Goal: Task Accomplishment & Management: Complete application form

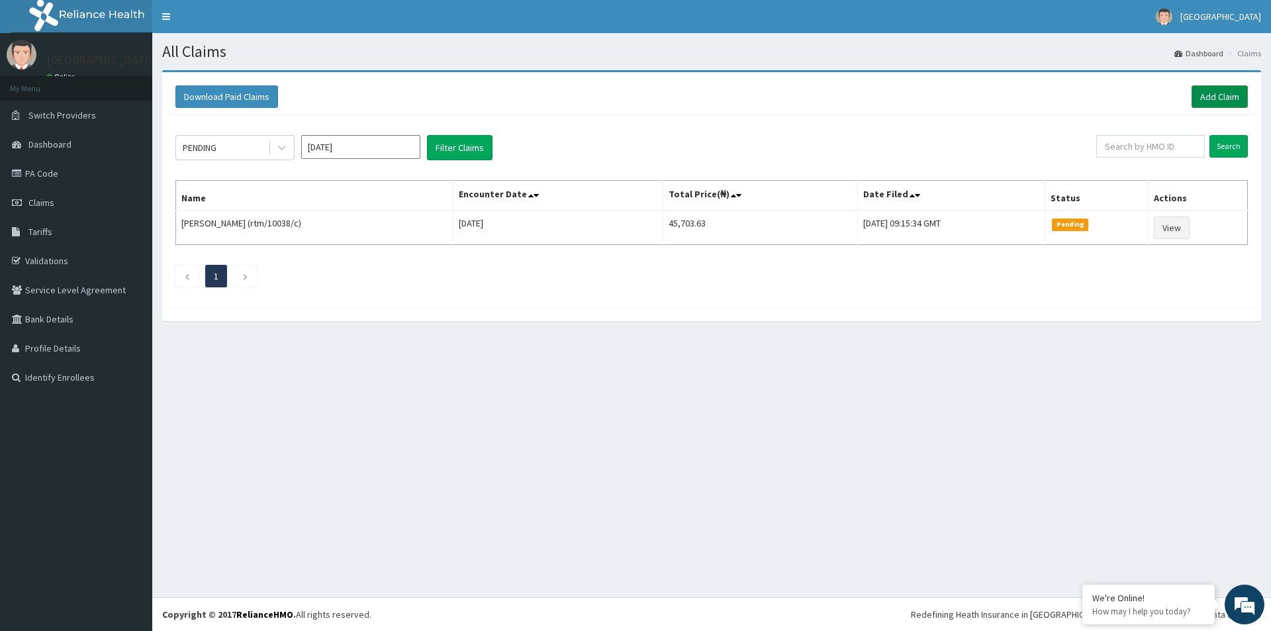
click at [1224, 97] on link "Add Claim" at bounding box center [1220, 96] width 56 height 23
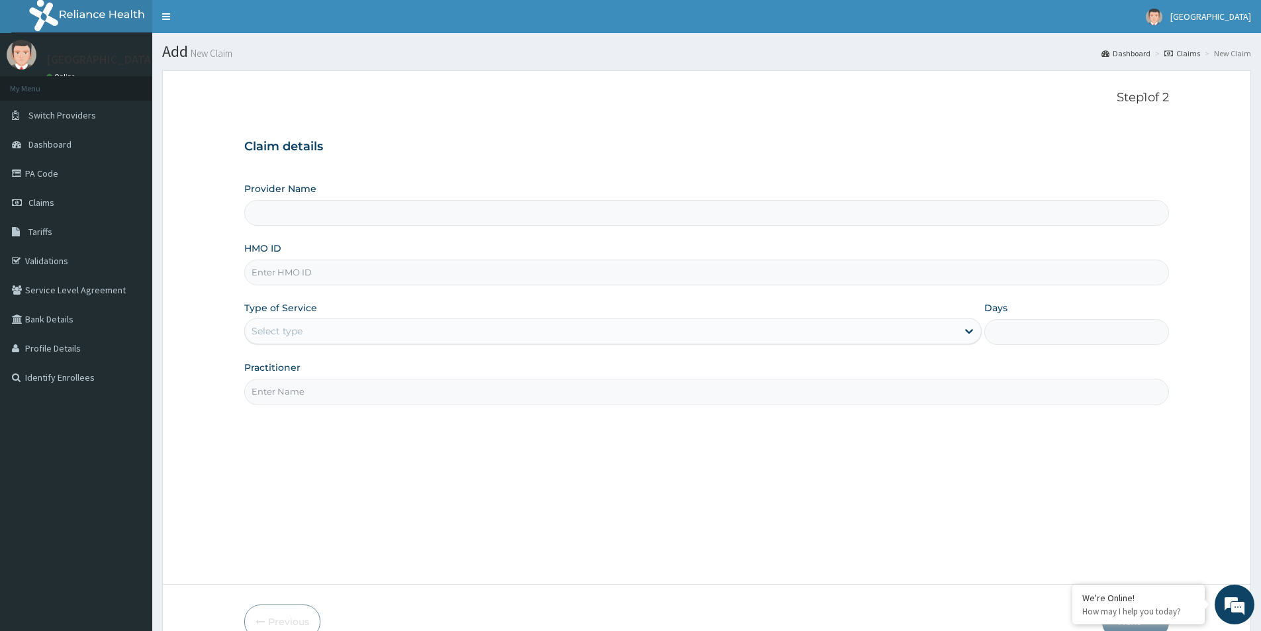
type input "MEDFORD HOSPITAL LTD"
click at [357, 265] on input "HMO ID" at bounding box center [706, 273] width 925 height 26
type input "thg/10112/a"
click at [443, 329] on div "Select type" at bounding box center [601, 330] width 712 height 21
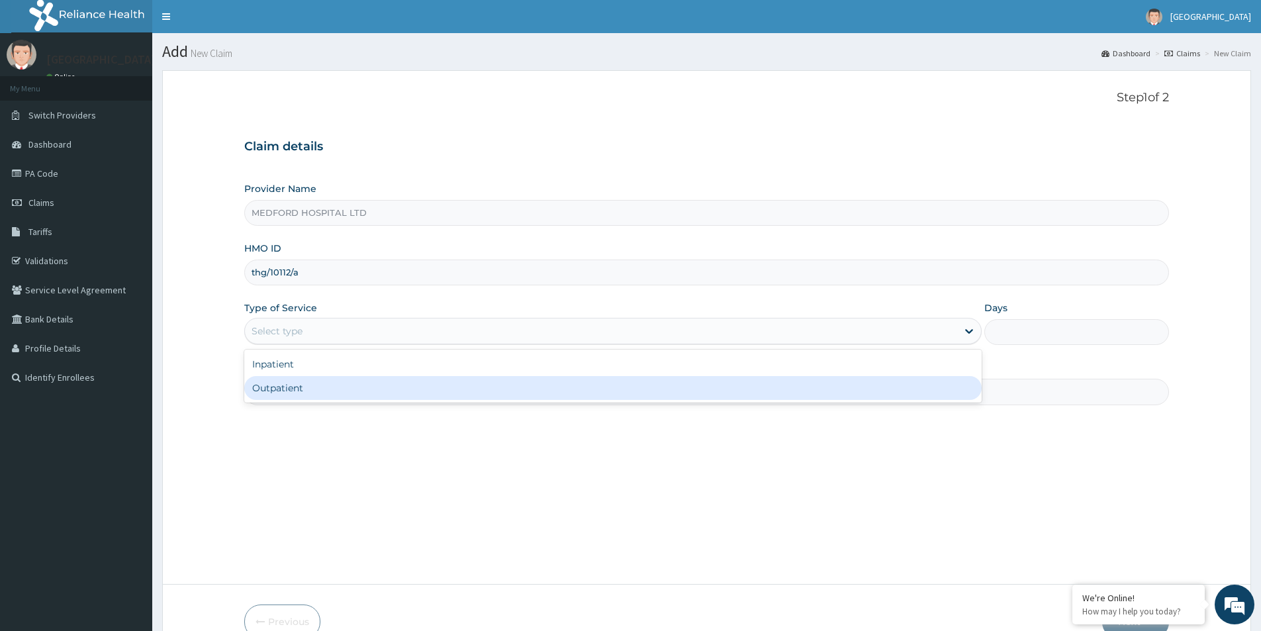
click at [379, 384] on div "Outpatient" at bounding box center [612, 388] width 737 height 24
type input "1"
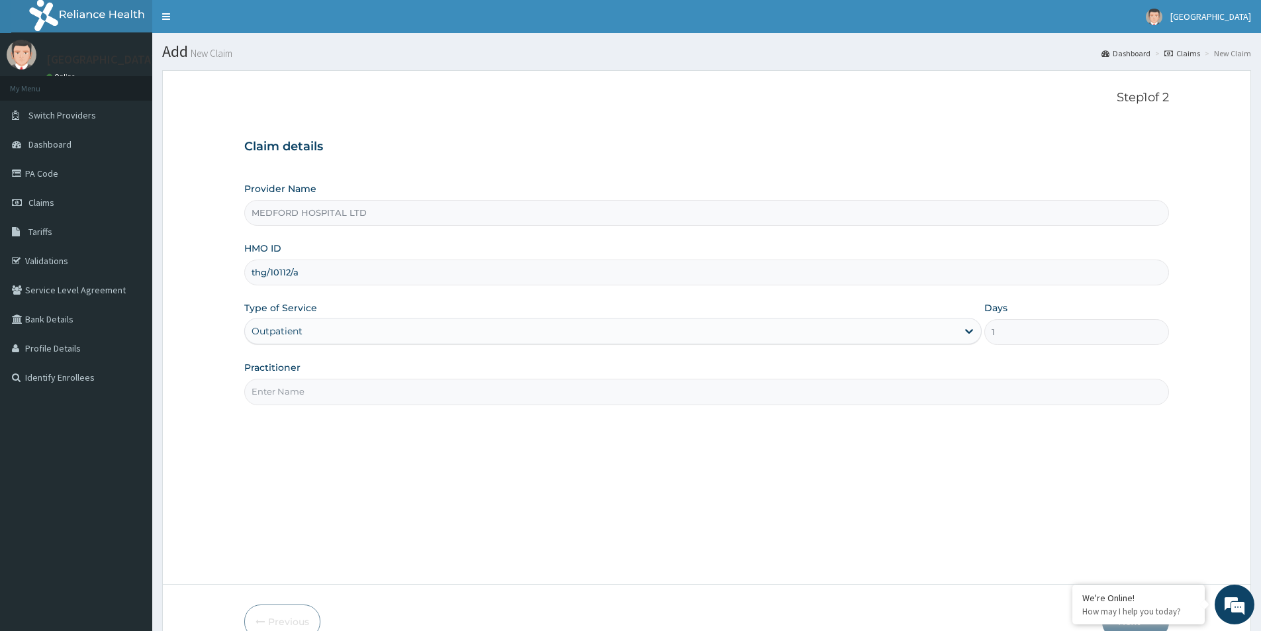
click at [375, 387] on input "Practitioner" at bounding box center [706, 392] width 925 height 26
type input "OKONKWO"
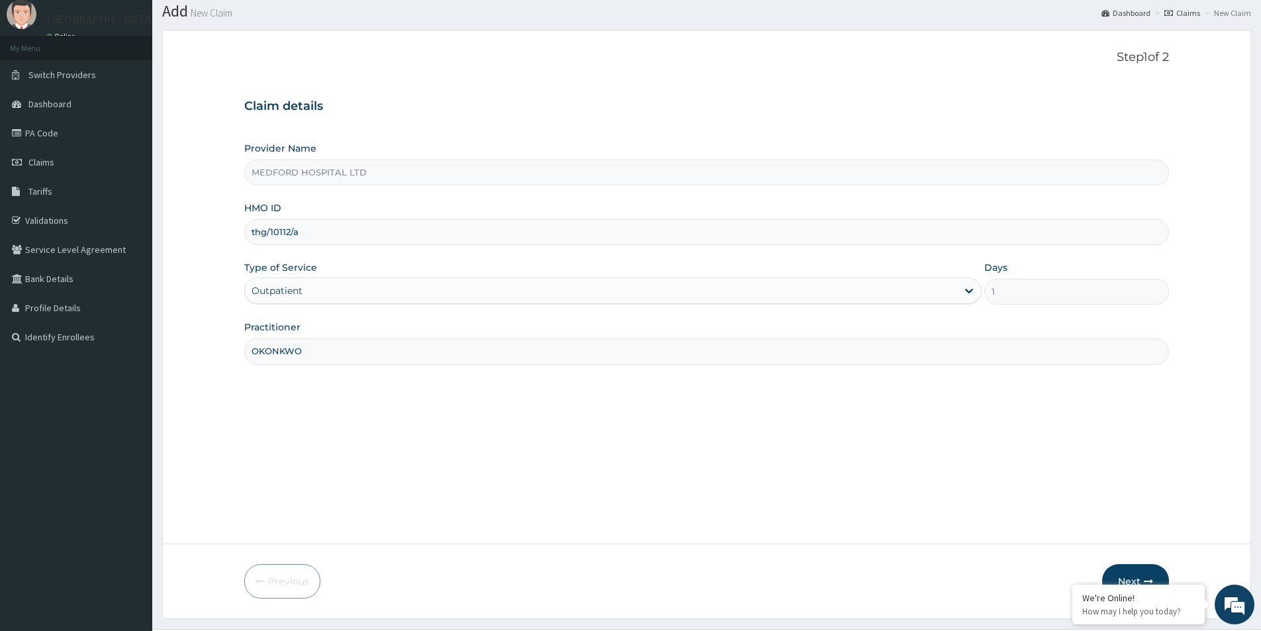
scroll to position [72, 0]
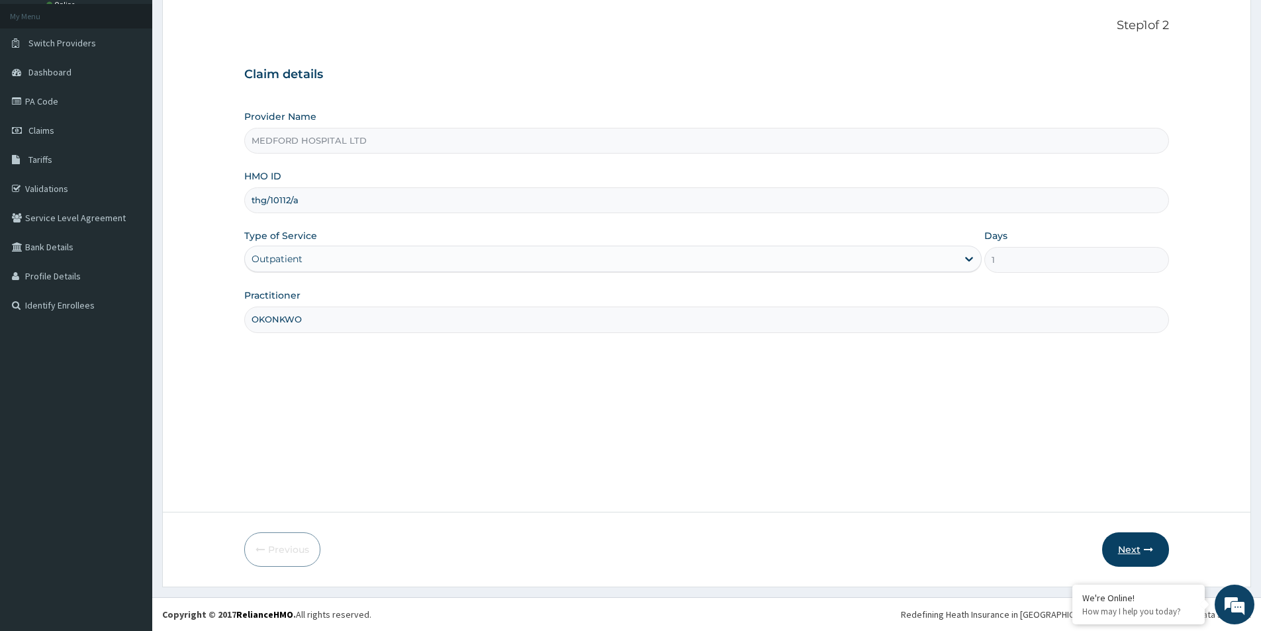
click at [1131, 555] on button "Next" at bounding box center [1135, 549] width 67 height 34
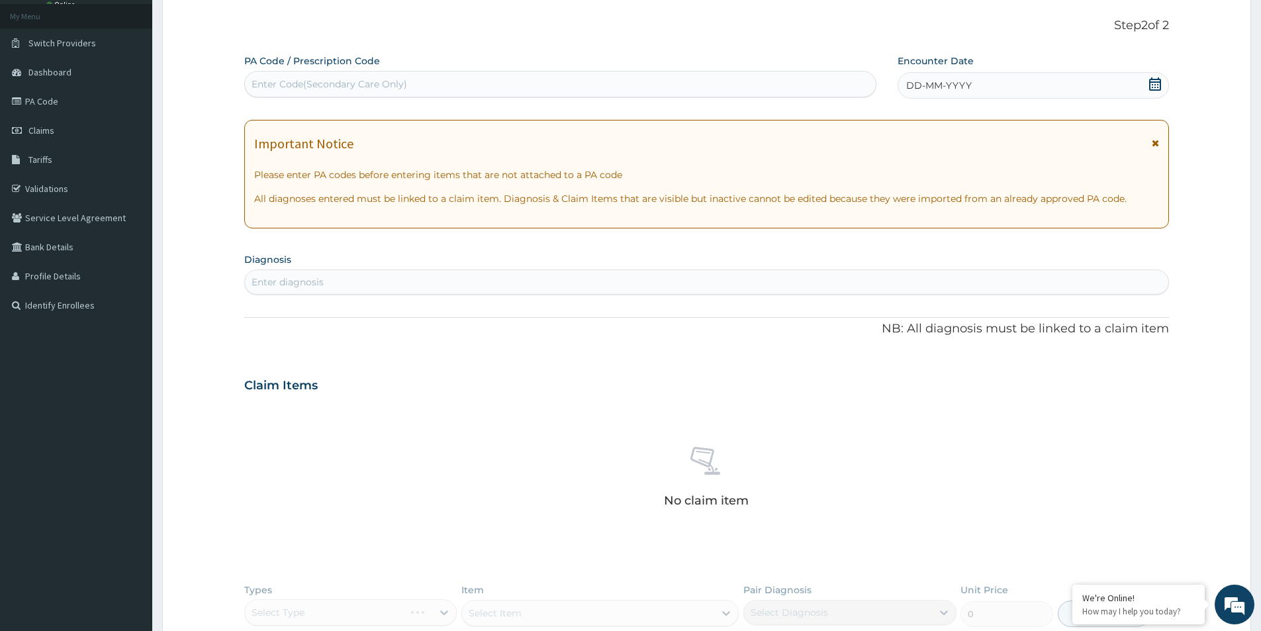
click at [1057, 82] on div "DD-MM-YYYY" at bounding box center [1033, 85] width 271 height 26
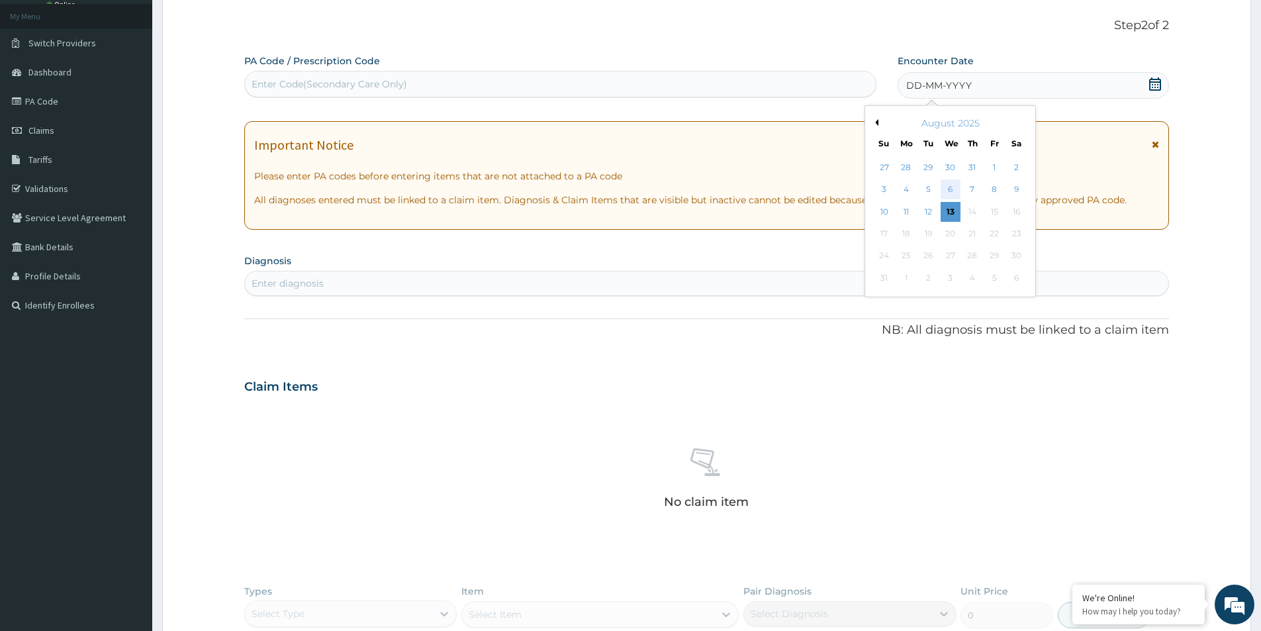
click at [954, 187] on div "6" at bounding box center [951, 190] width 20 height 20
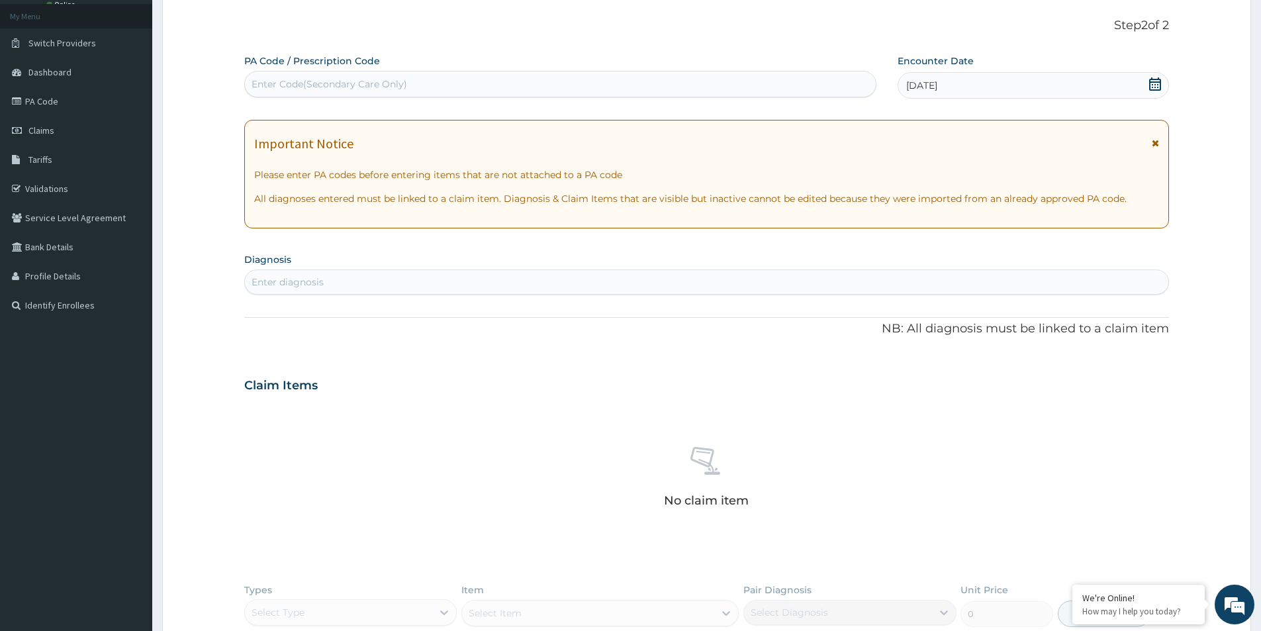
click at [796, 287] on div "Enter diagnosis" at bounding box center [707, 281] width 924 height 21
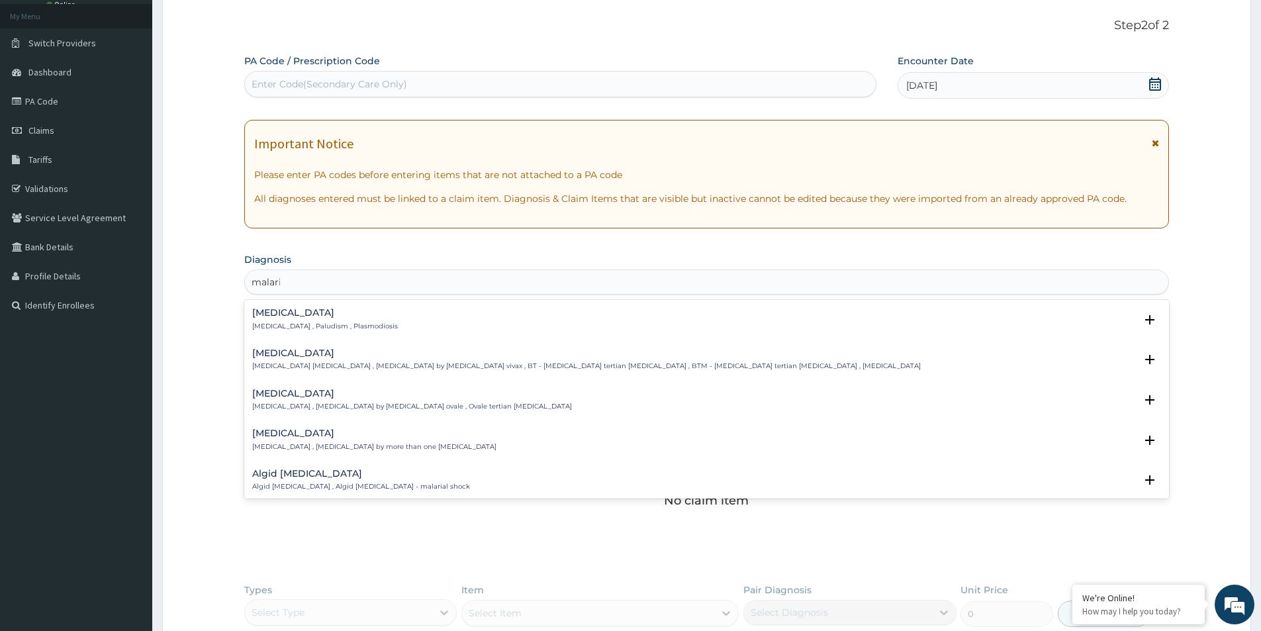
type input "[MEDICAL_DATA]"
click at [309, 326] on p "[MEDICAL_DATA] , Paludism , Plasmodiosis" at bounding box center [325, 326] width 146 height 9
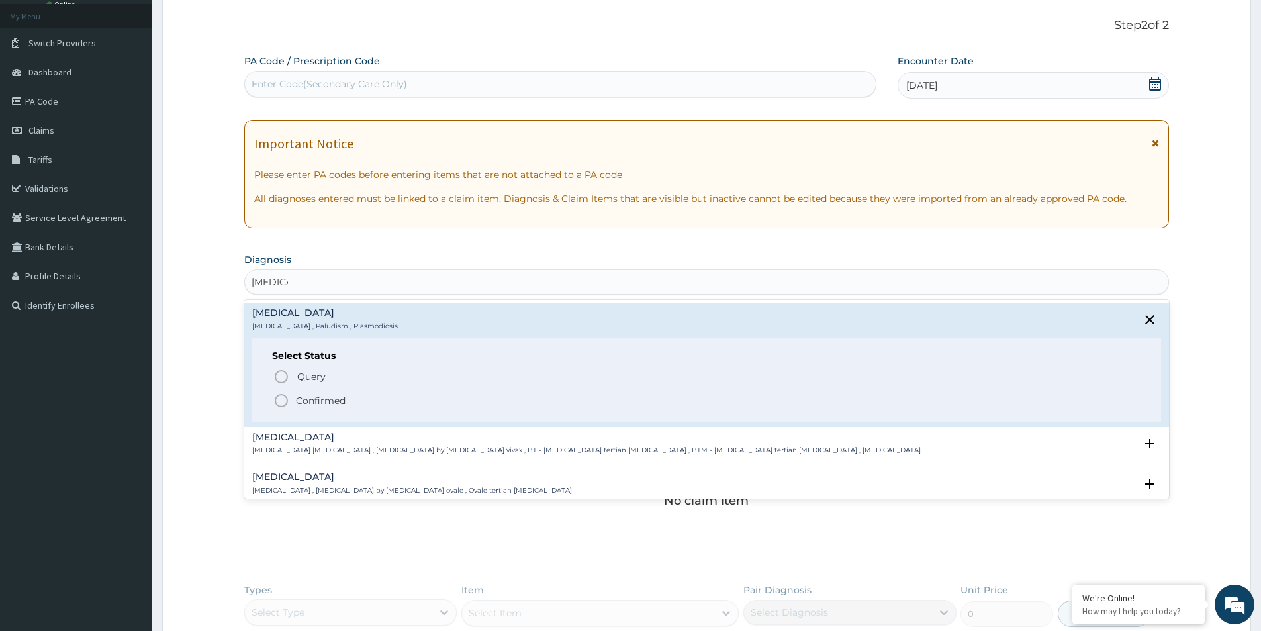
click at [324, 401] on p "Confirmed" at bounding box center [321, 400] width 50 height 13
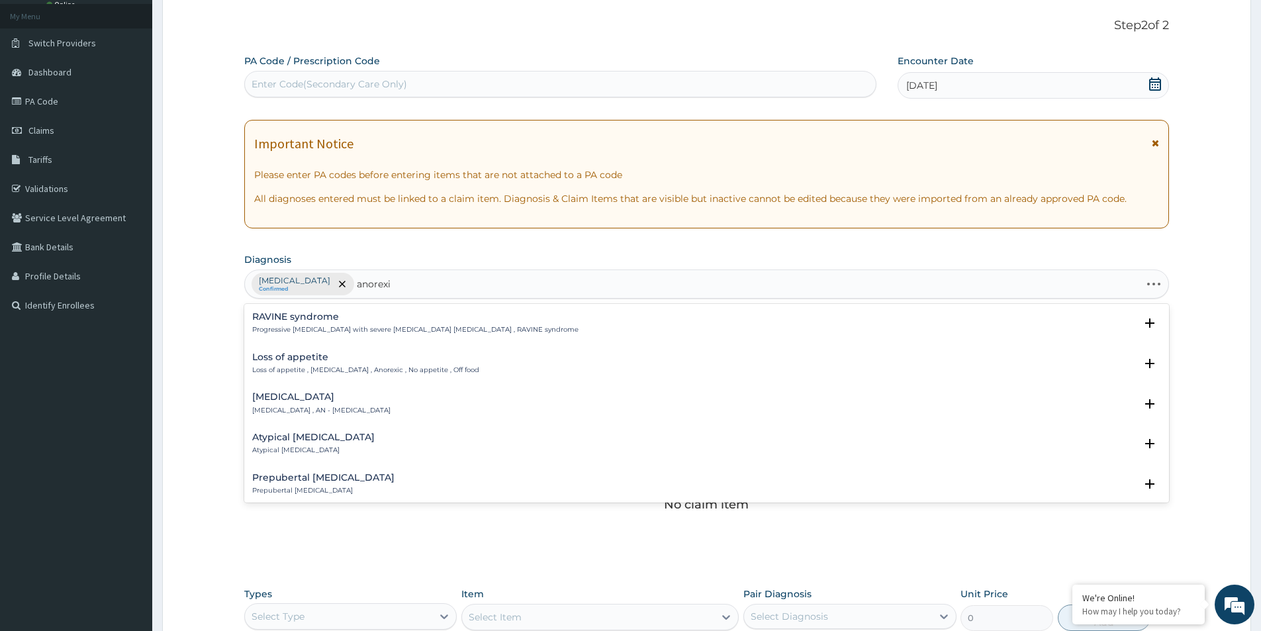
type input "anorexia"
click at [318, 362] on h4 "Loss of appetite" at bounding box center [365, 357] width 227 height 10
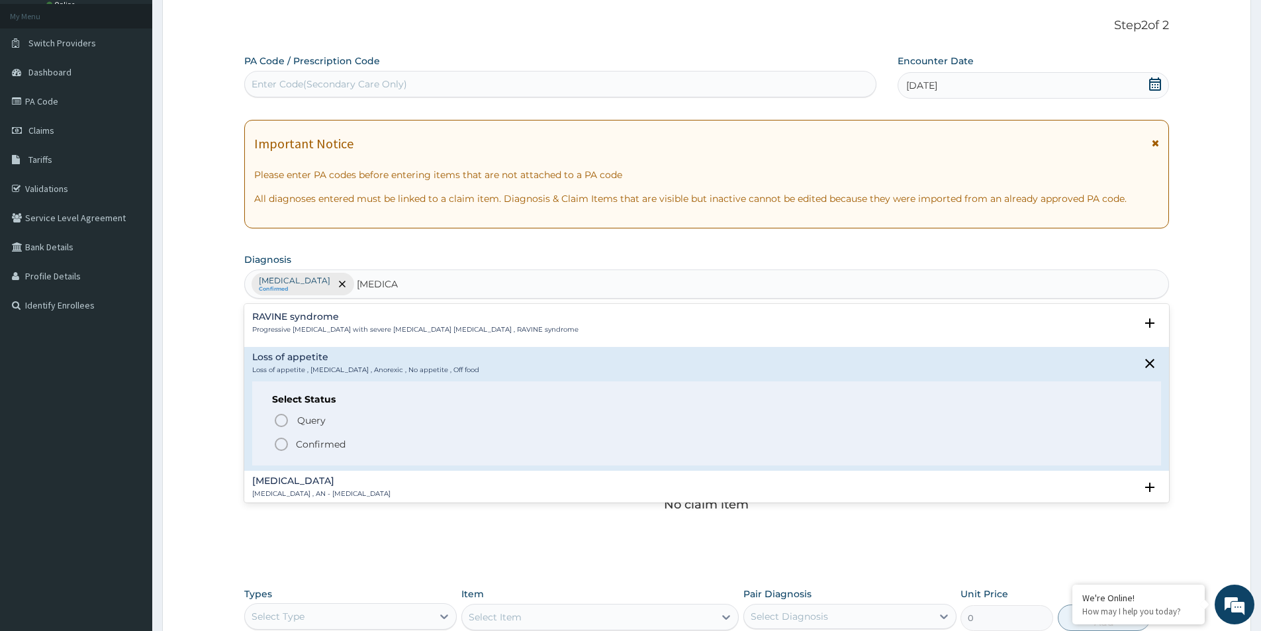
click at [332, 440] on p "Confirmed" at bounding box center [321, 444] width 50 height 13
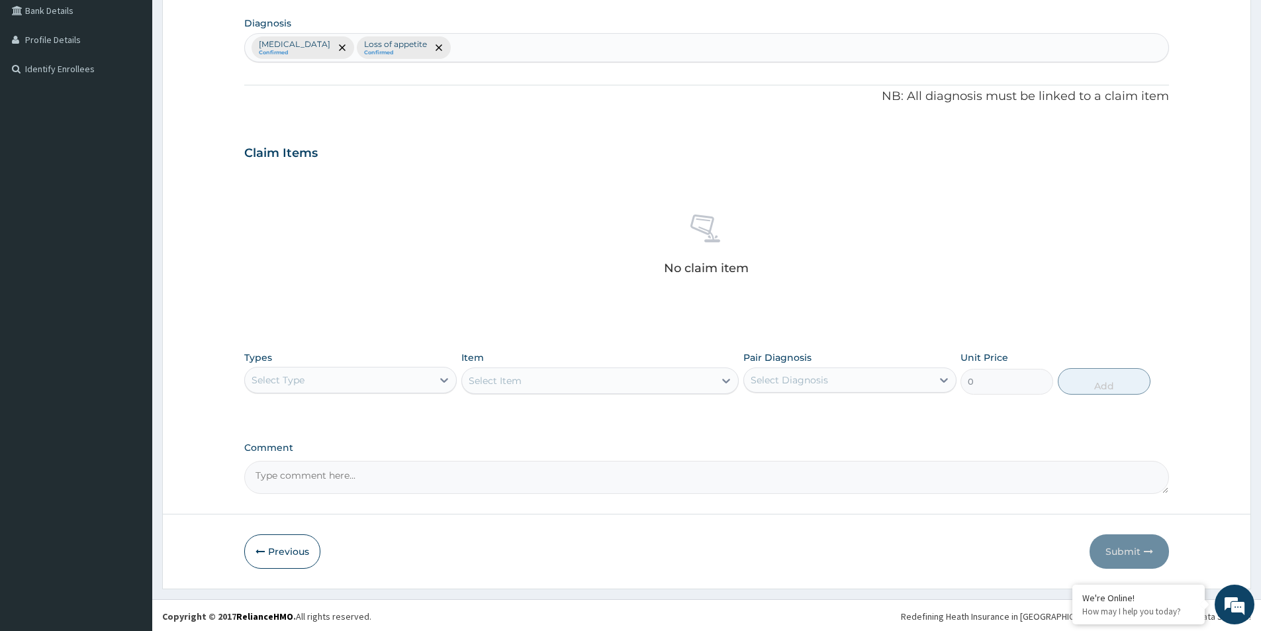
scroll to position [310, 0]
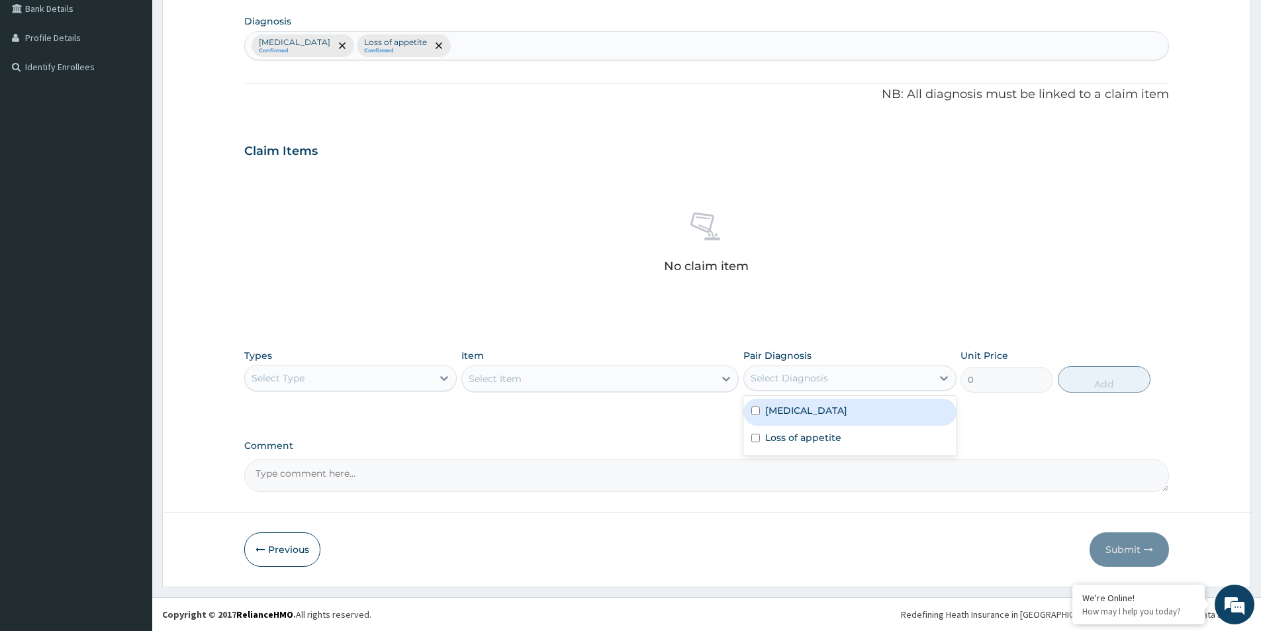
click at [788, 389] on div "Select Diagnosis" at bounding box center [849, 377] width 213 height 25
drag, startPoint x: 785, startPoint y: 405, endPoint x: 785, endPoint y: 422, distance: 16.6
click at [785, 410] on label "Malaria" at bounding box center [806, 410] width 82 height 13
checkbox input "true"
click at [786, 426] on div "Malaria Loss of appetite" at bounding box center [849, 426] width 213 height 60
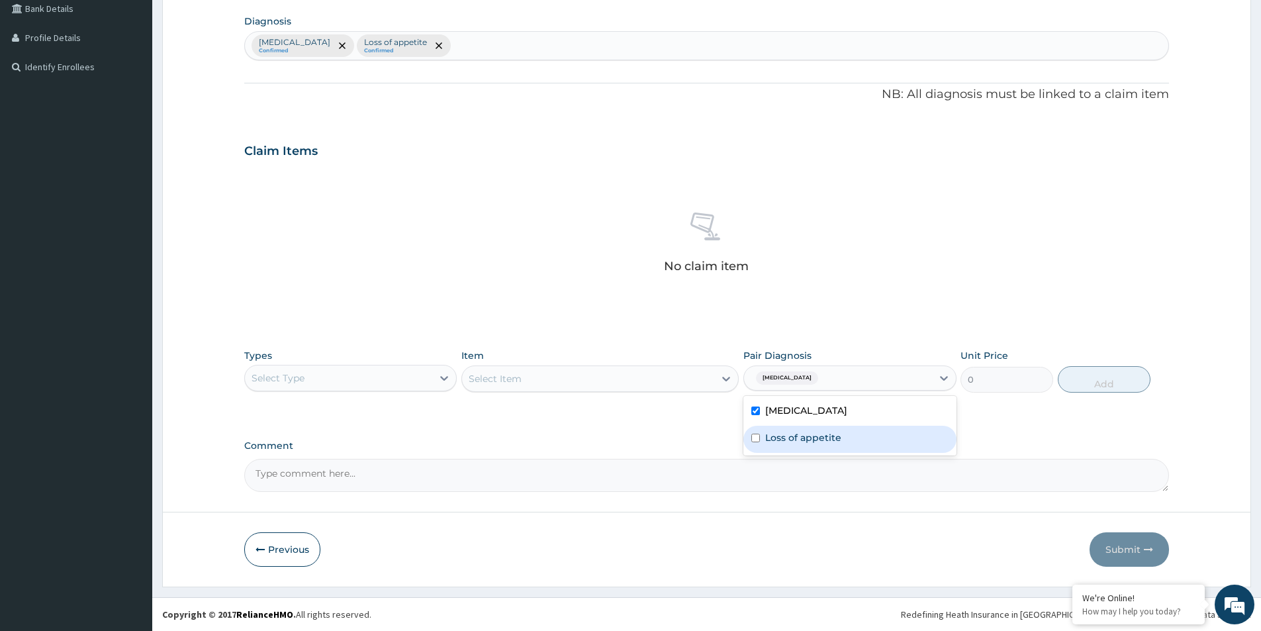
click at [781, 438] on label "Loss of appetite" at bounding box center [803, 437] width 76 height 13
checkbox input "true"
click at [659, 373] on div "Select Item" at bounding box center [599, 378] width 277 height 26
drag, startPoint x: 390, startPoint y: 371, endPoint x: 385, endPoint y: 378, distance: 9.0
click at [389, 372] on div "Select Type" at bounding box center [338, 377] width 187 height 21
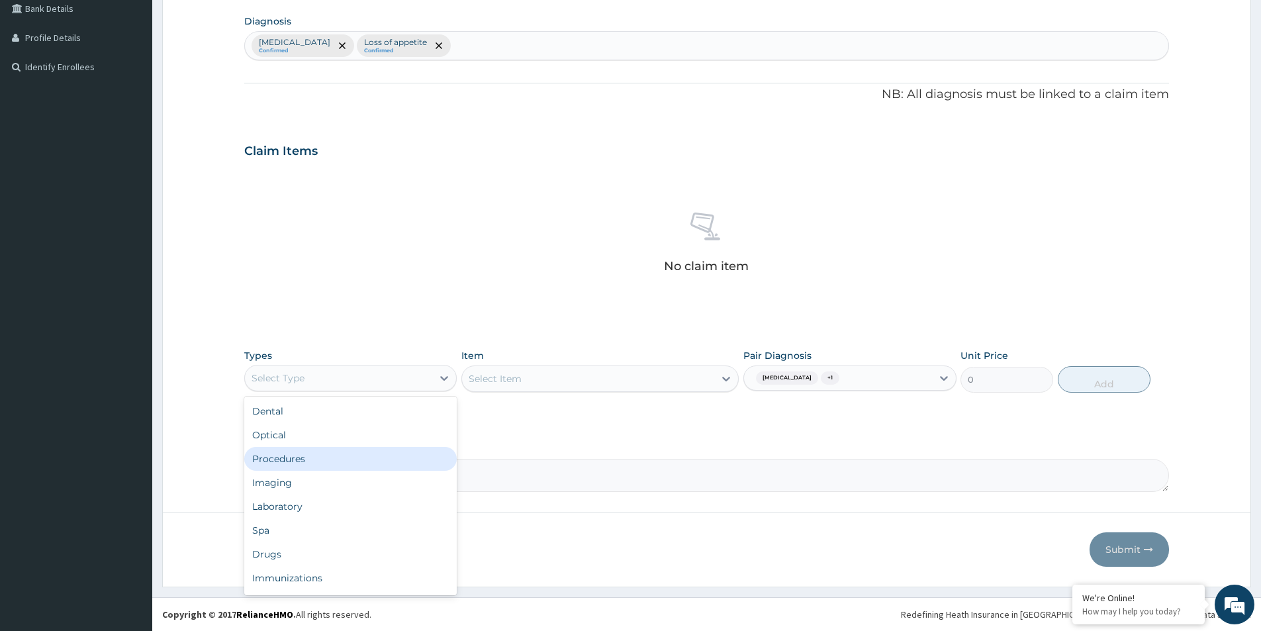
click at [323, 455] on div "Procedures" at bounding box center [350, 459] width 213 height 24
click at [589, 386] on div "Select Item" at bounding box center [588, 378] width 252 height 21
click at [589, 383] on div "Select Item" at bounding box center [588, 378] width 252 height 21
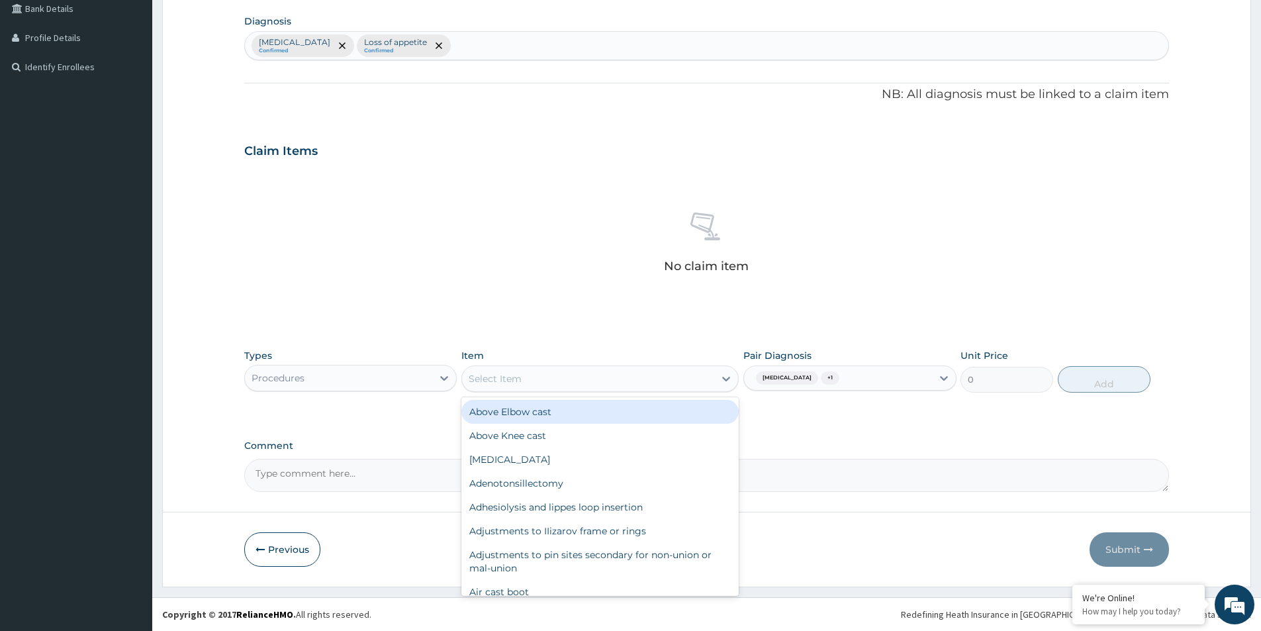
click at [589, 383] on div "Select Item" at bounding box center [588, 378] width 252 height 21
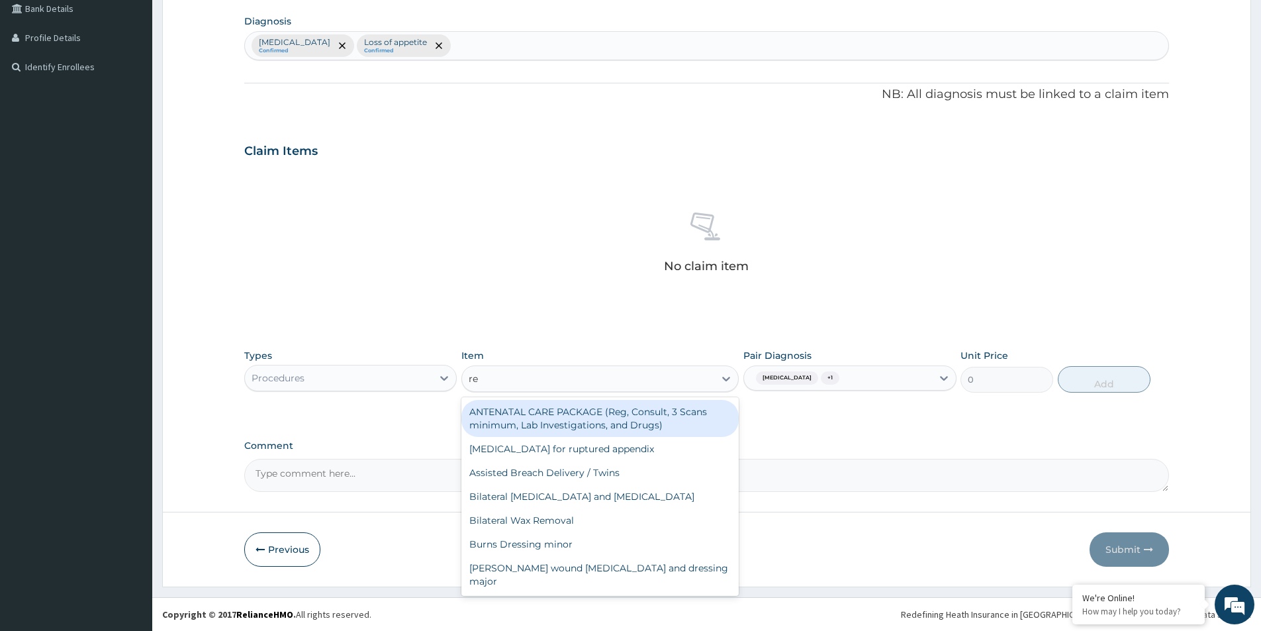
type input "reg"
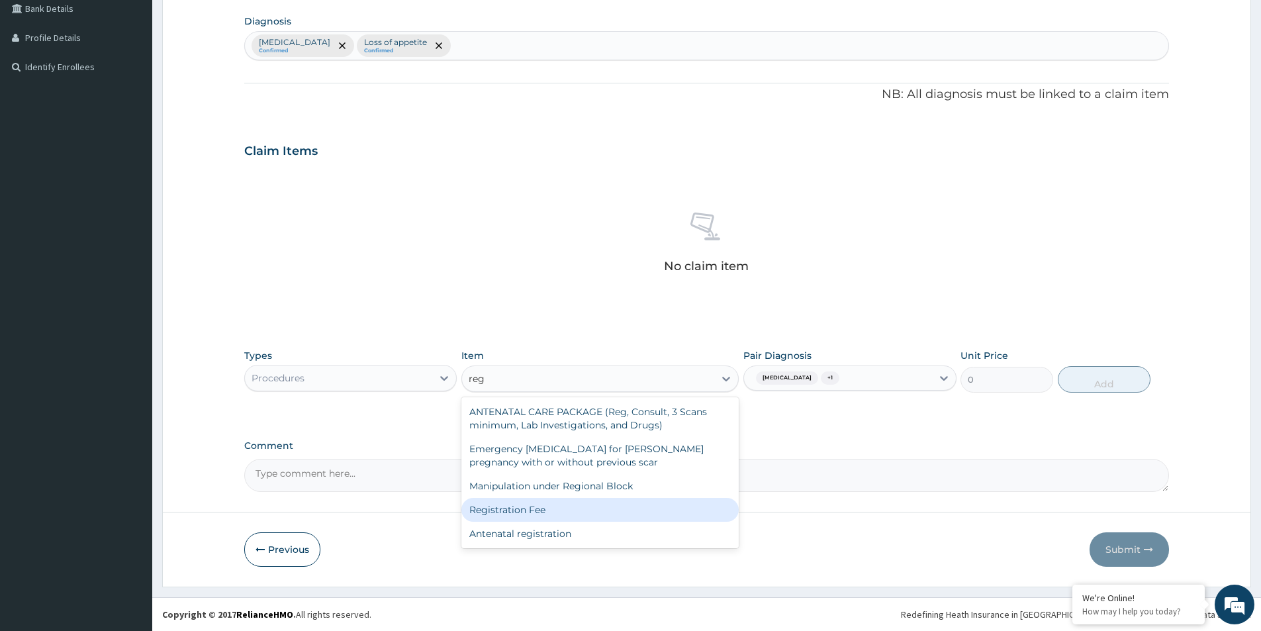
click at [532, 507] on div "Registration Fee" at bounding box center [599, 510] width 277 height 24
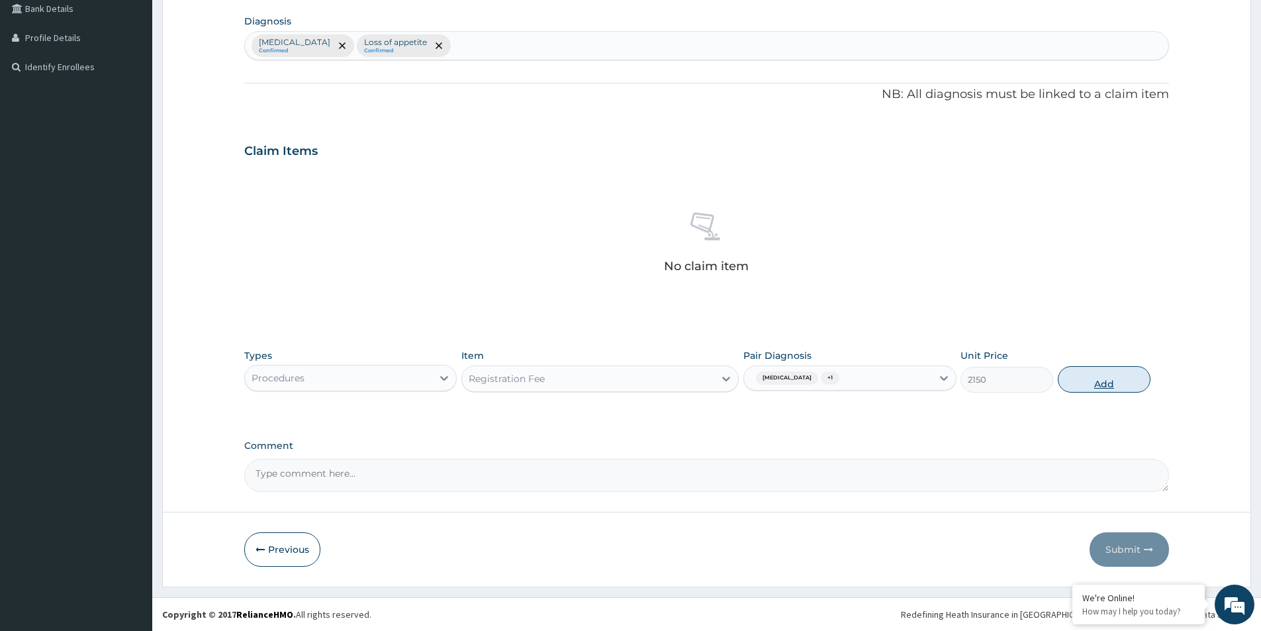
click at [1118, 379] on button "Add" at bounding box center [1104, 379] width 93 height 26
type input "0"
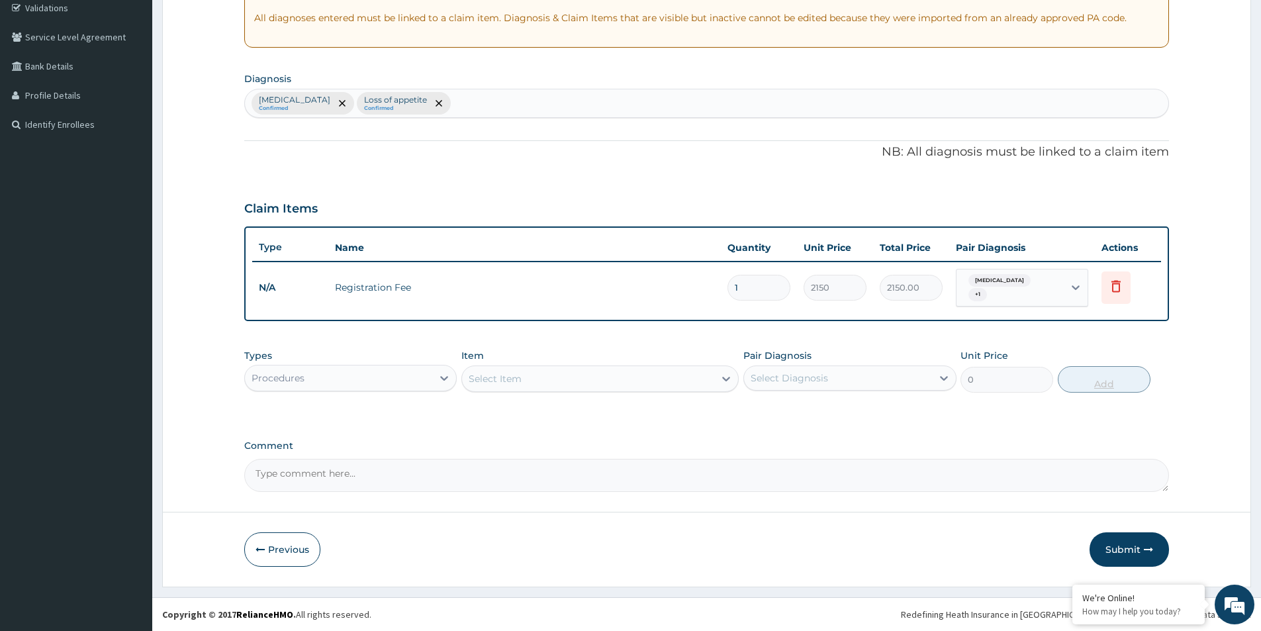
scroll to position [248, 0]
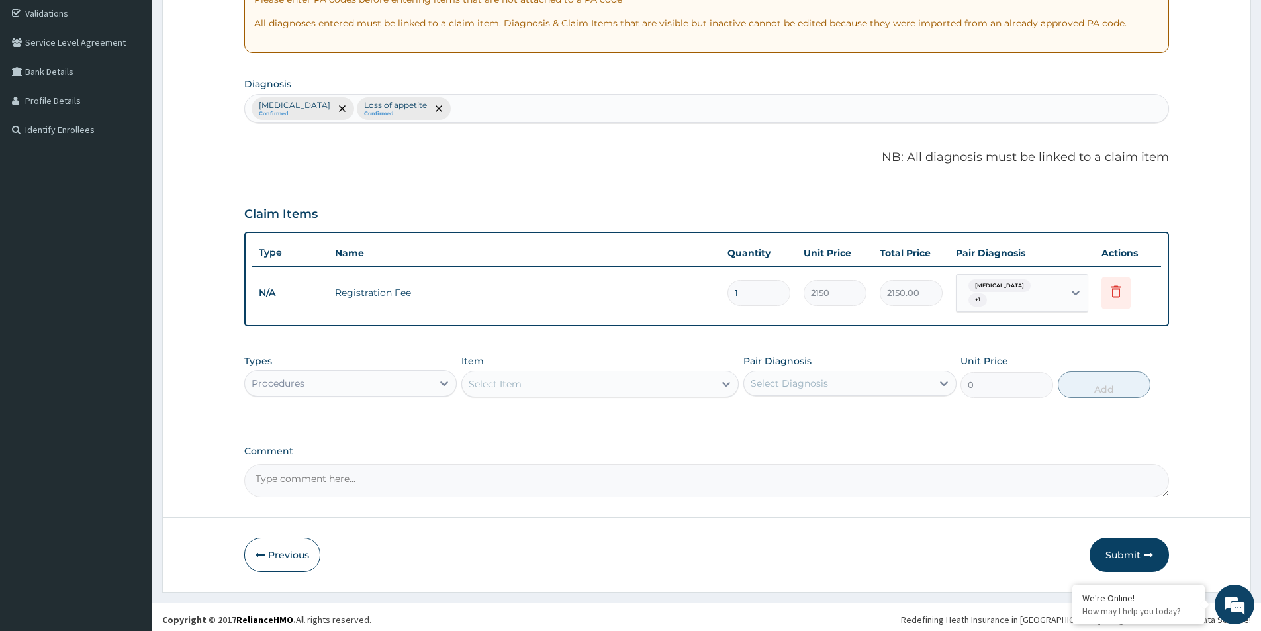
click at [640, 387] on div "Select Item" at bounding box center [588, 383] width 252 height 21
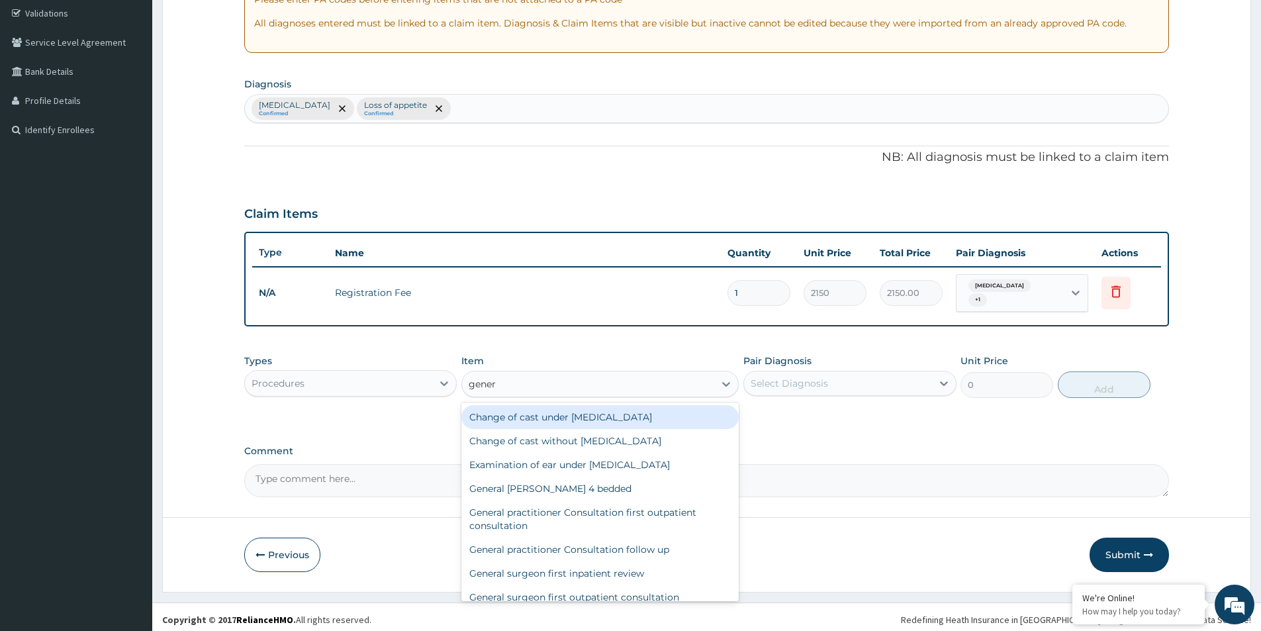
type input "genera"
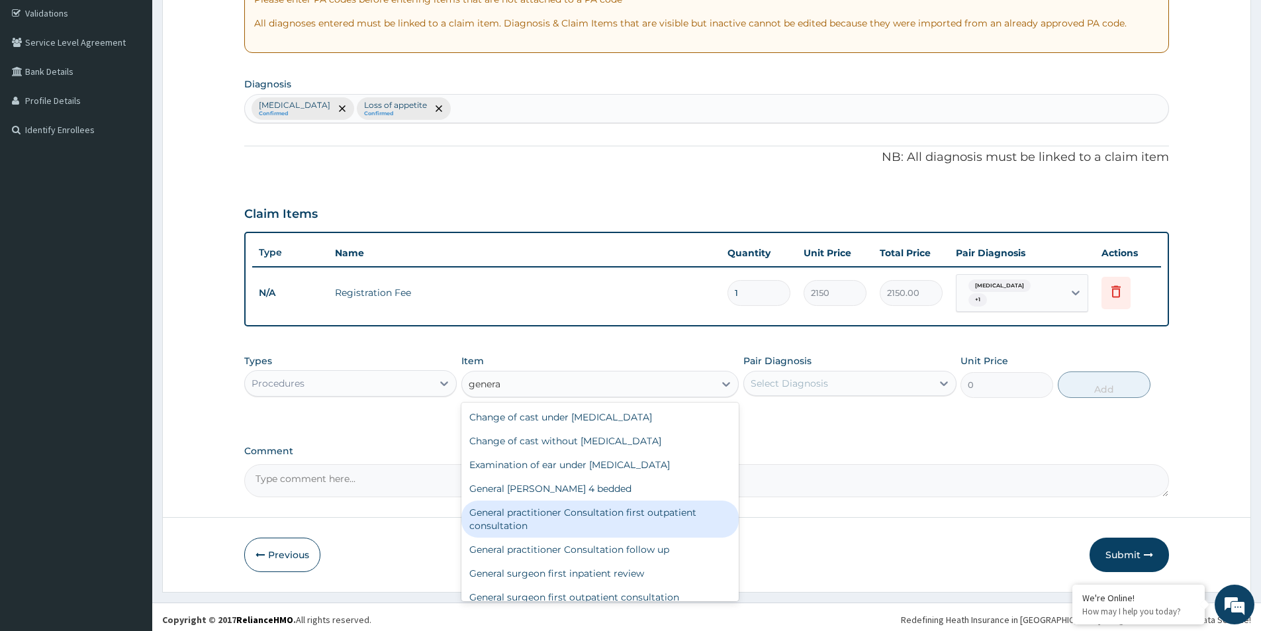
click at [694, 514] on div "General practitioner Consultation first outpatient consultation" at bounding box center [599, 518] width 277 height 37
type input "3547.5"
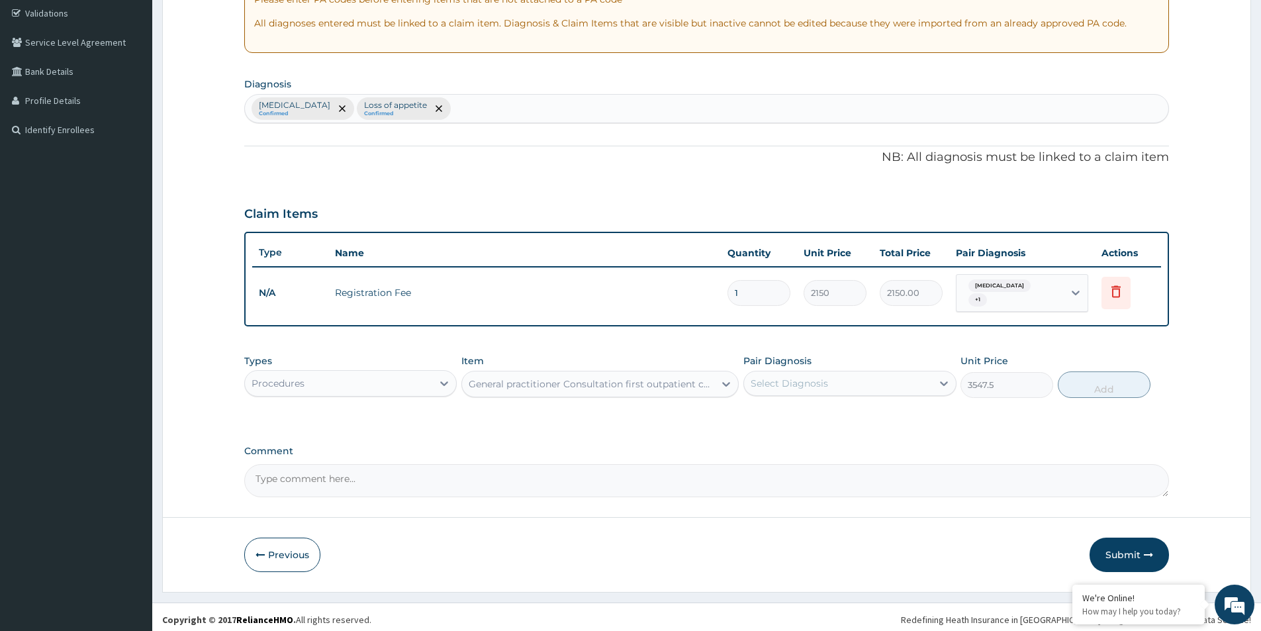
click at [920, 375] on div "Select Diagnosis" at bounding box center [837, 383] width 187 height 21
click at [820, 415] on div "Malaria" at bounding box center [849, 417] width 213 height 27
checkbox input "true"
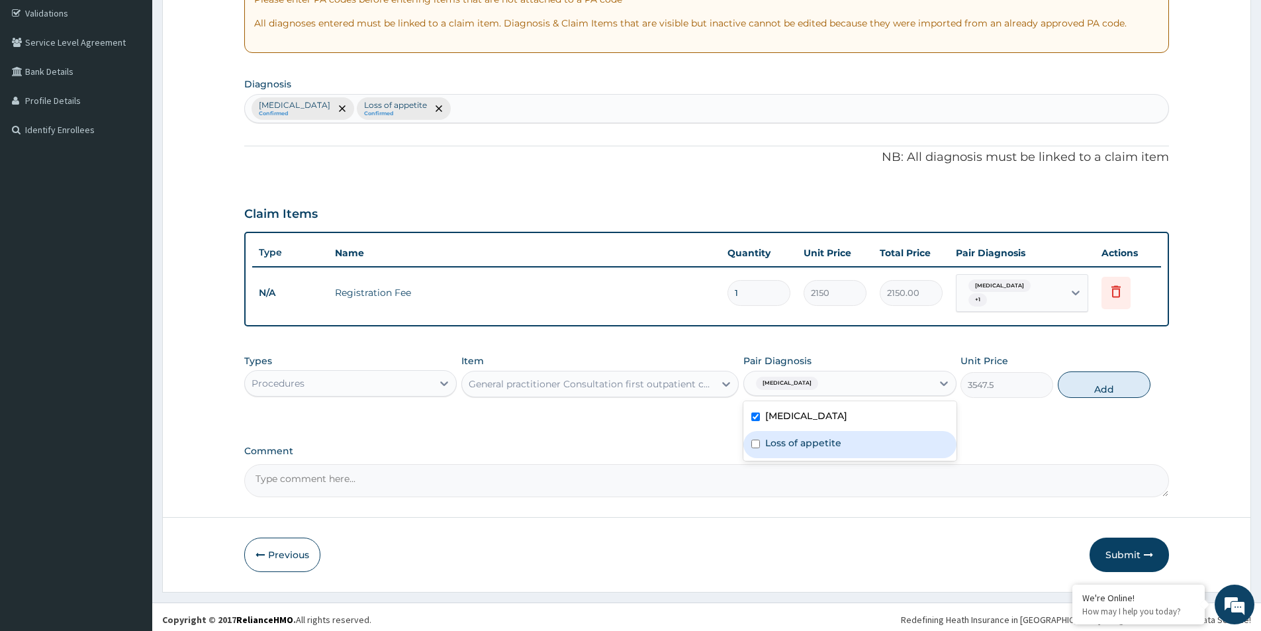
click at [810, 438] on label "Loss of appetite" at bounding box center [803, 442] width 76 height 13
checkbox input "true"
click at [1029, 418] on div "Types Procedures Item General practitioner Consultation first outpatient consul…" at bounding box center [706, 386] width 925 height 77
click at [1105, 383] on button "Add" at bounding box center [1104, 384] width 93 height 26
type input "0"
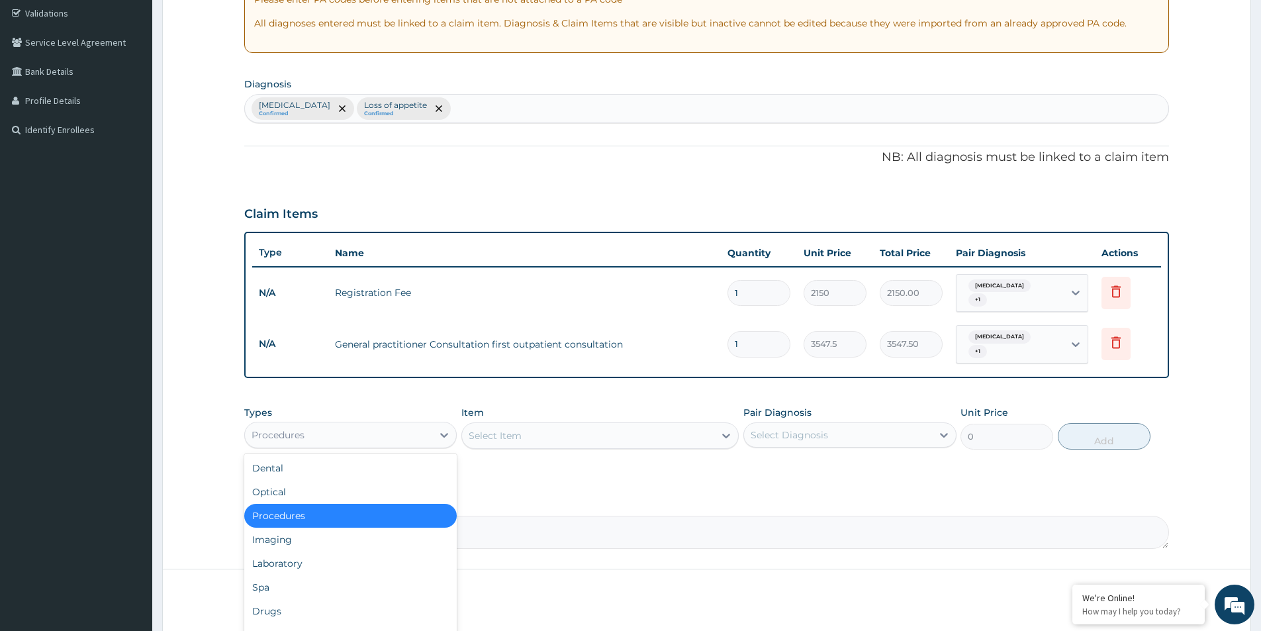
click at [393, 424] on div "Procedures" at bounding box center [338, 434] width 187 height 21
click at [328, 551] on div "Laboratory" at bounding box center [350, 563] width 213 height 24
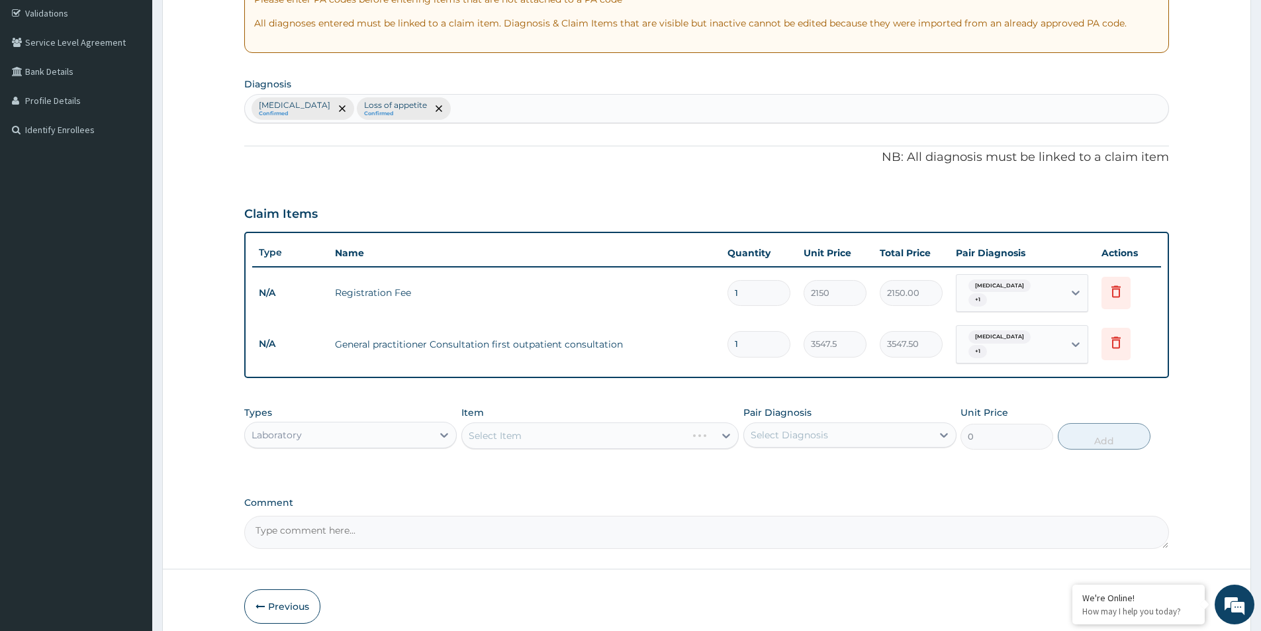
click at [334, 549] on form "Step 2 of 2 PA Code / Prescription Code Enter Code(Secondary Care Only) Encount…" at bounding box center [706, 233] width 1089 height 821
click at [832, 429] on div "Select Diagnosis" at bounding box center [837, 434] width 187 height 21
click at [817, 459] on div "Malaria" at bounding box center [849, 468] width 213 height 27
click at [816, 459] on div "Malaria" at bounding box center [849, 468] width 213 height 27
click at [772, 461] on label "Malaria" at bounding box center [806, 467] width 82 height 13
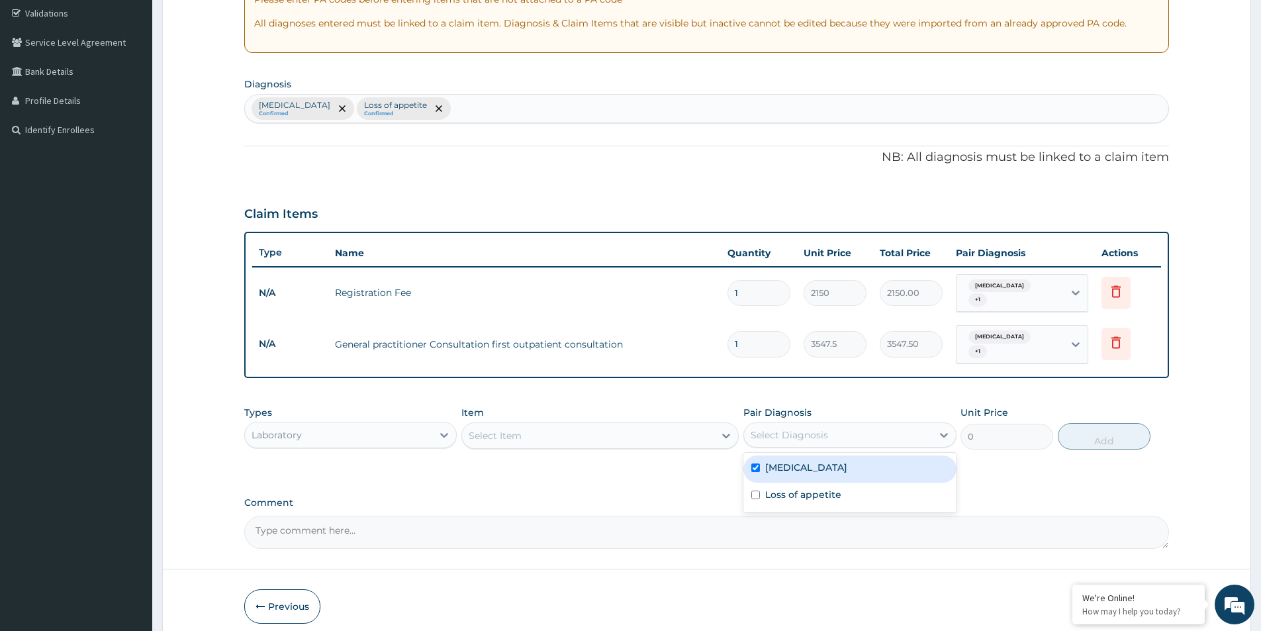
checkbox input "true"
click at [581, 425] on div "Select Item" at bounding box center [588, 435] width 252 height 21
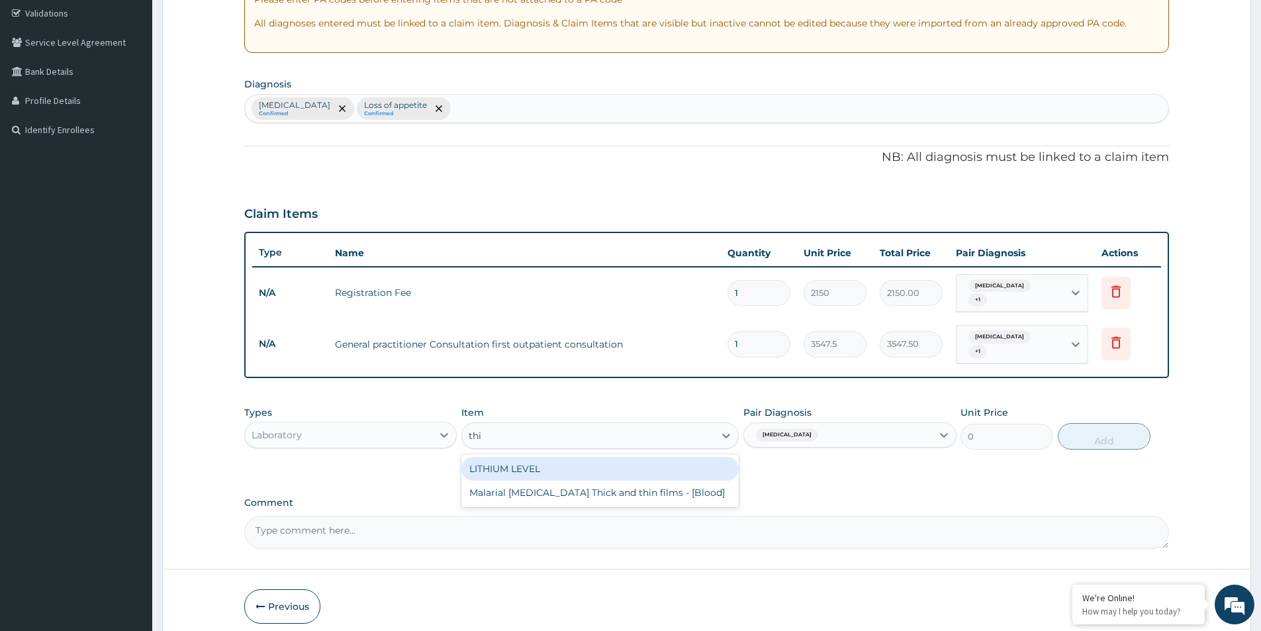
type input "thin"
click at [612, 461] on div "Malarial Parasite Thick and thin films - [Blood]" at bounding box center [599, 469] width 277 height 24
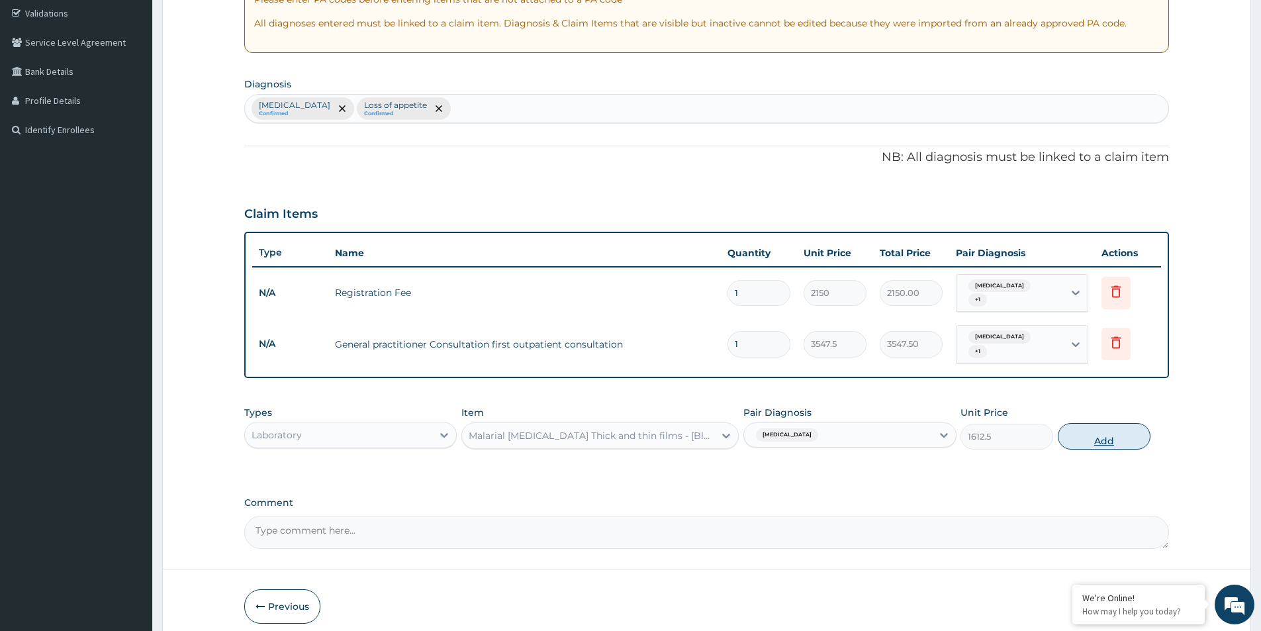
click at [1080, 425] on button "Add" at bounding box center [1104, 436] width 93 height 26
type input "0"
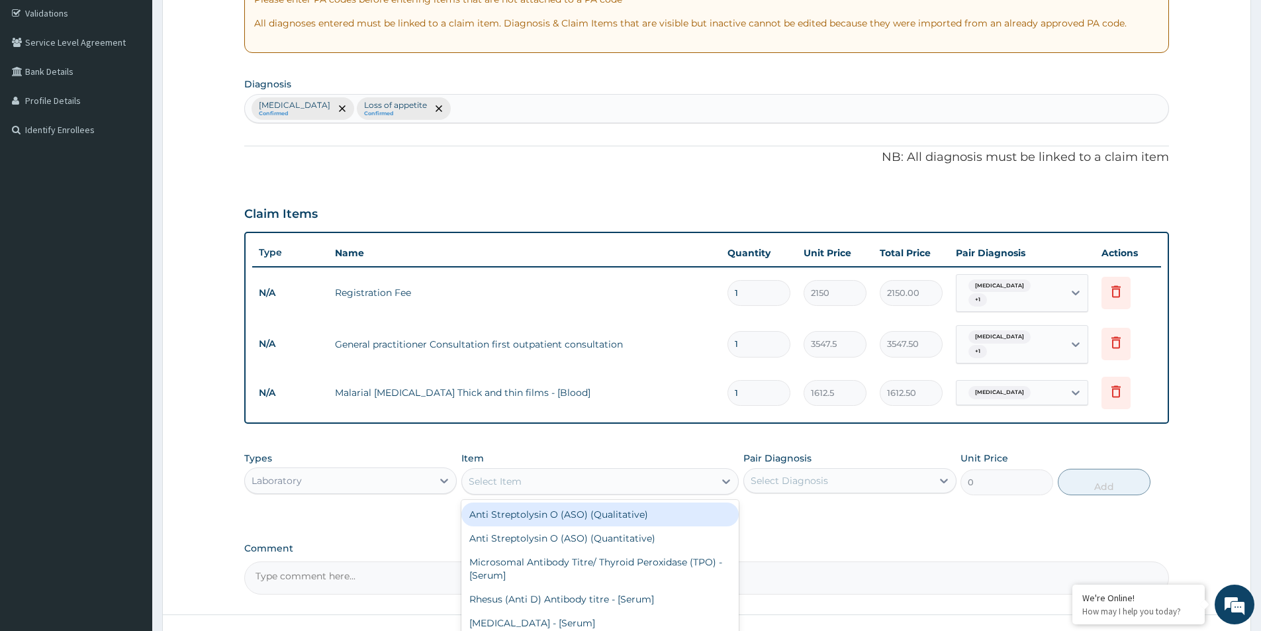
click at [598, 473] on div "Select Item" at bounding box center [588, 481] width 252 height 21
type input "pcv"
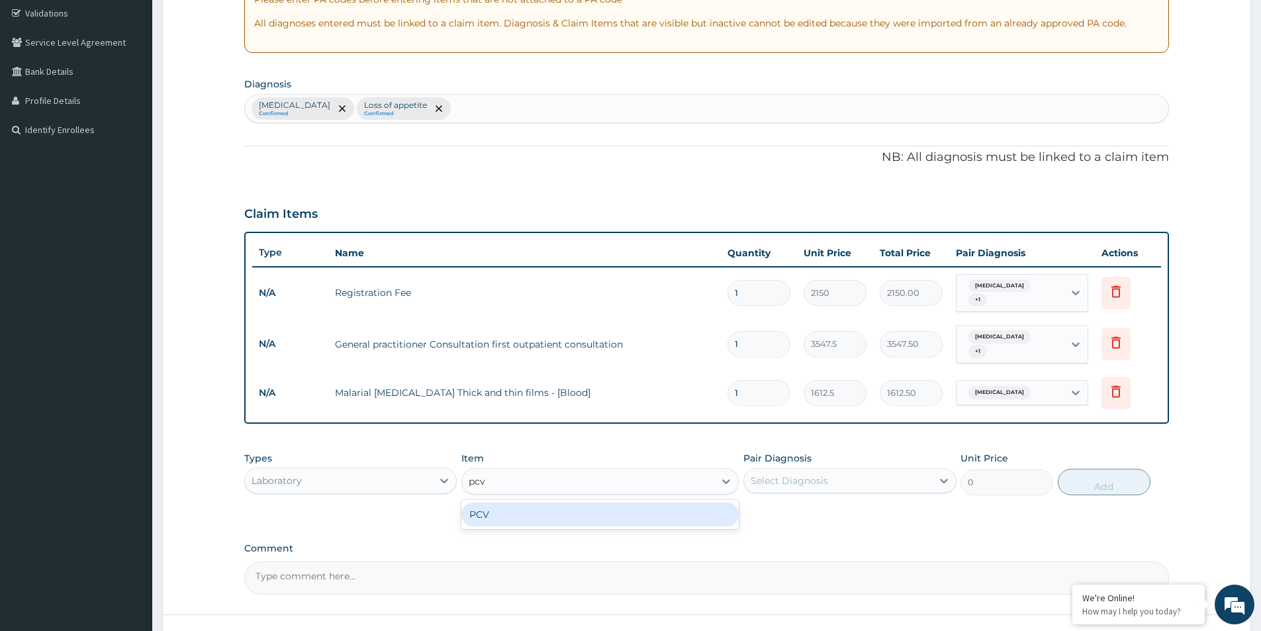
click at [660, 502] on div "PCV" at bounding box center [599, 514] width 277 height 24
type input "2150"
click at [890, 470] on div "Select Diagnosis" at bounding box center [837, 480] width 187 height 21
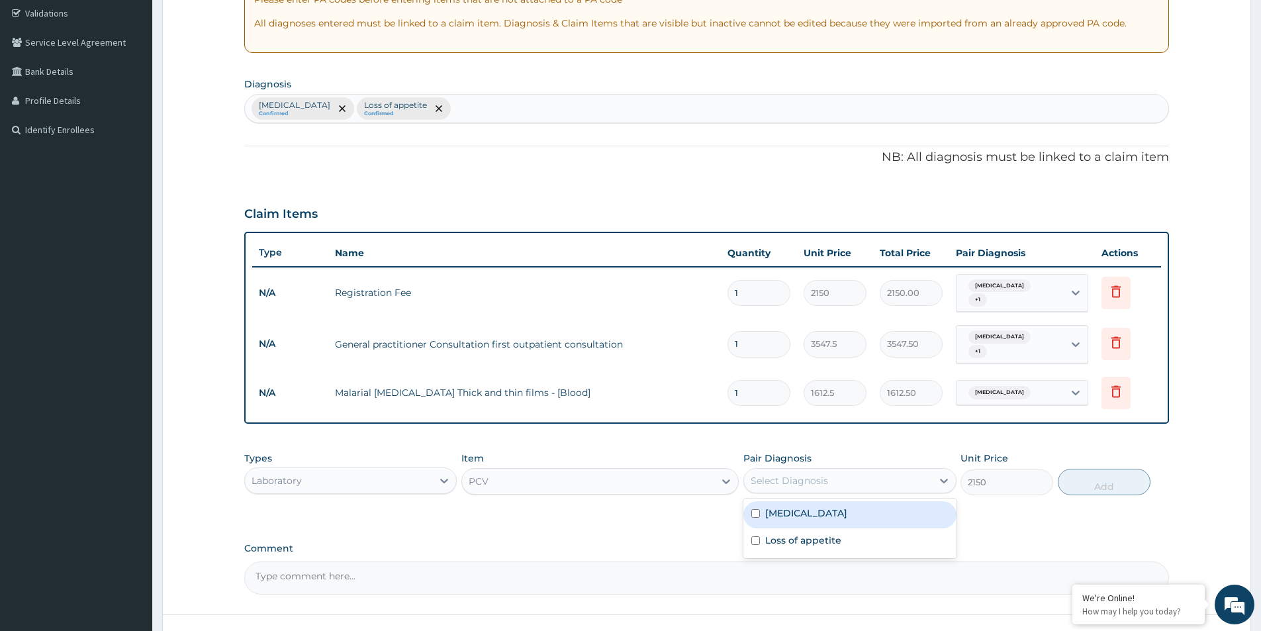
click at [818, 502] on div "Malaria" at bounding box center [849, 514] width 213 height 27
checkbox input "true"
click at [1096, 475] on button "Add" at bounding box center [1104, 482] width 93 height 26
type input "0"
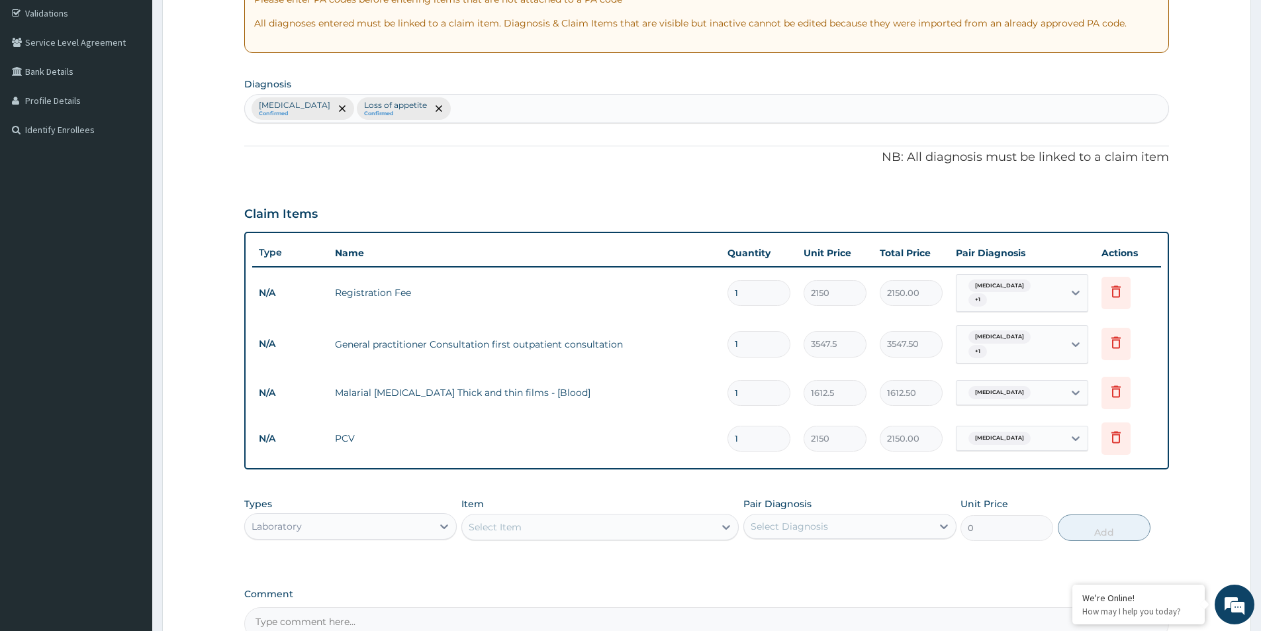
click at [630, 521] on div "Select Item" at bounding box center [588, 526] width 252 height 21
click at [789, 520] on div "Select Diagnosis" at bounding box center [789, 526] width 77 height 13
click at [817, 524] on div "Select Diagnosis" at bounding box center [837, 526] width 187 height 21
click at [783, 520] on div "Select Diagnosis" at bounding box center [789, 526] width 77 height 13
click at [374, 518] on div "Laboratory" at bounding box center [338, 526] width 187 height 21
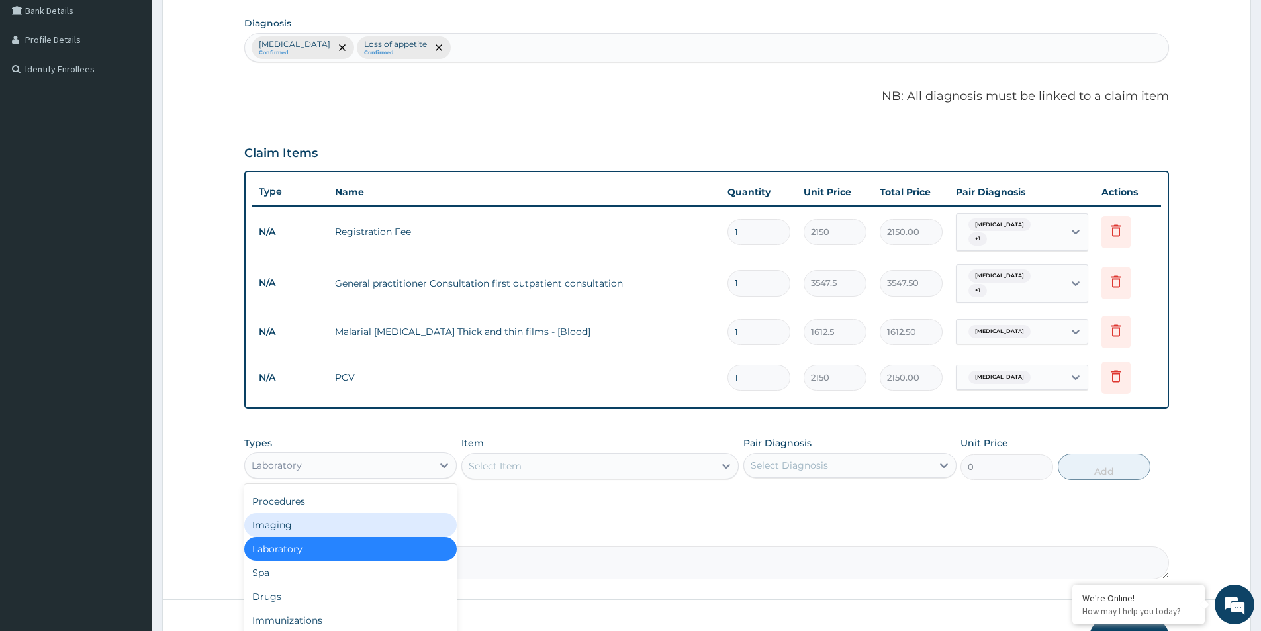
scroll to position [385, 0]
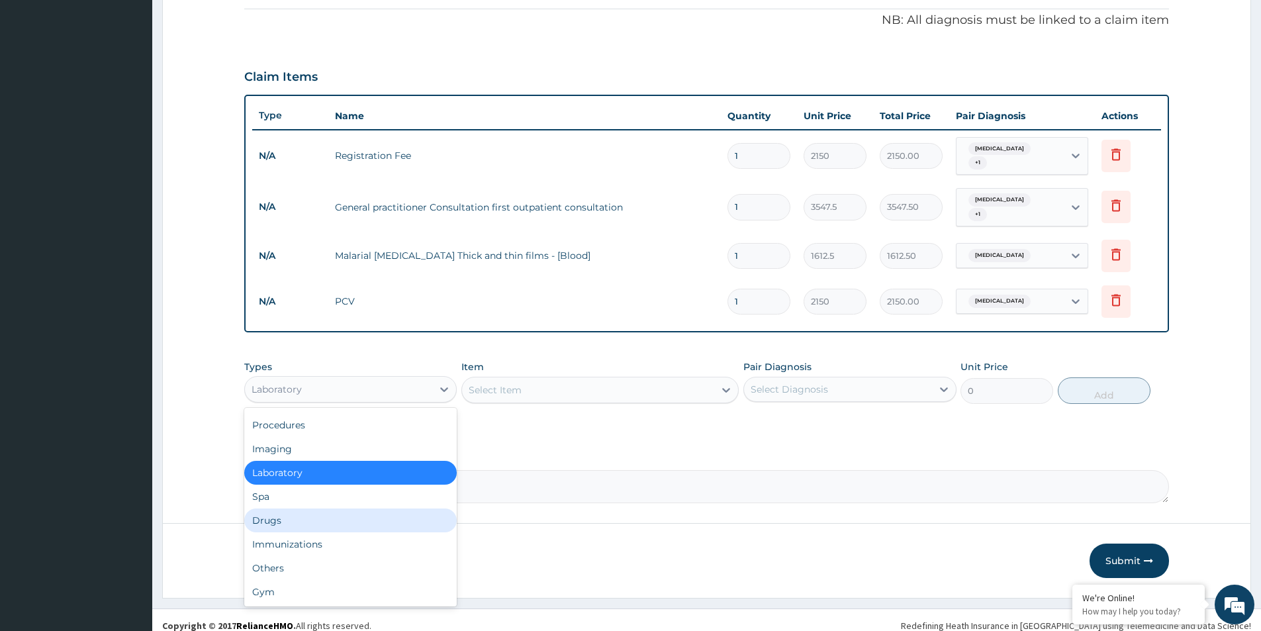
click at [291, 508] on div "Drugs" at bounding box center [350, 520] width 213 height 24
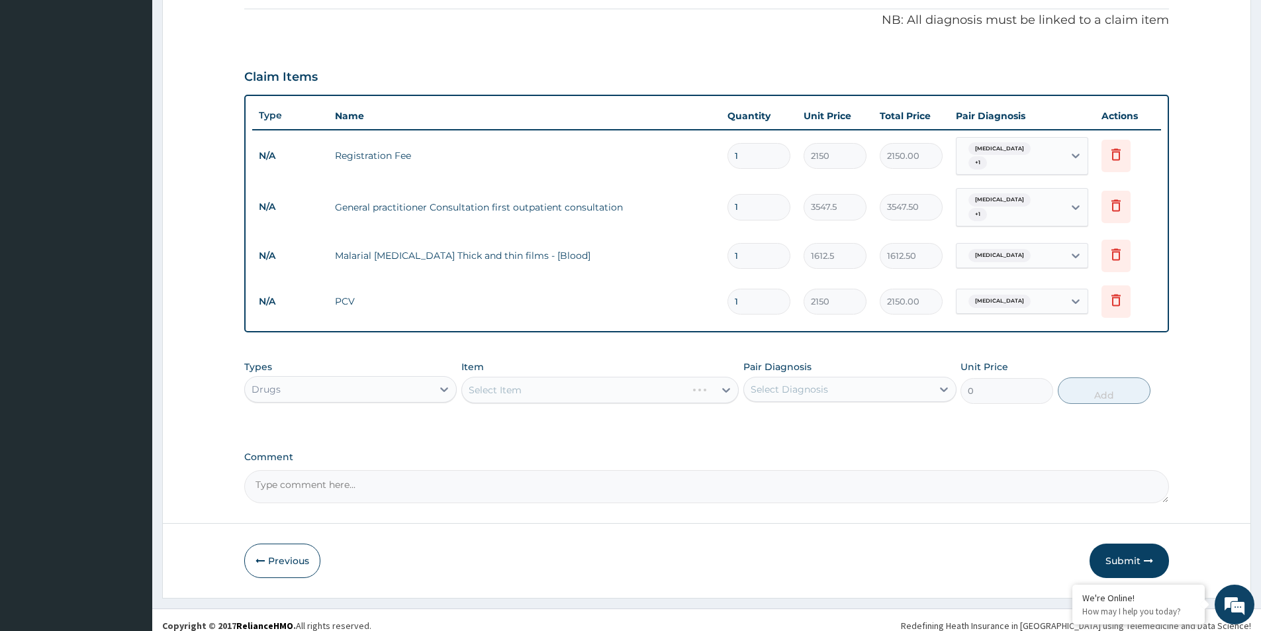
click at [859, 381] on div "Select Diagnosis" at bounding box center [837, 389] width 187 height 21
click at [826, 410] on div "[MEDICAL_DATA]" at bounding box center [849, 423] width 213 height 27
checkbox input "true"
click at [646, 379] on div "Select Item" at bounding box center [588, 389] width 252 height 21
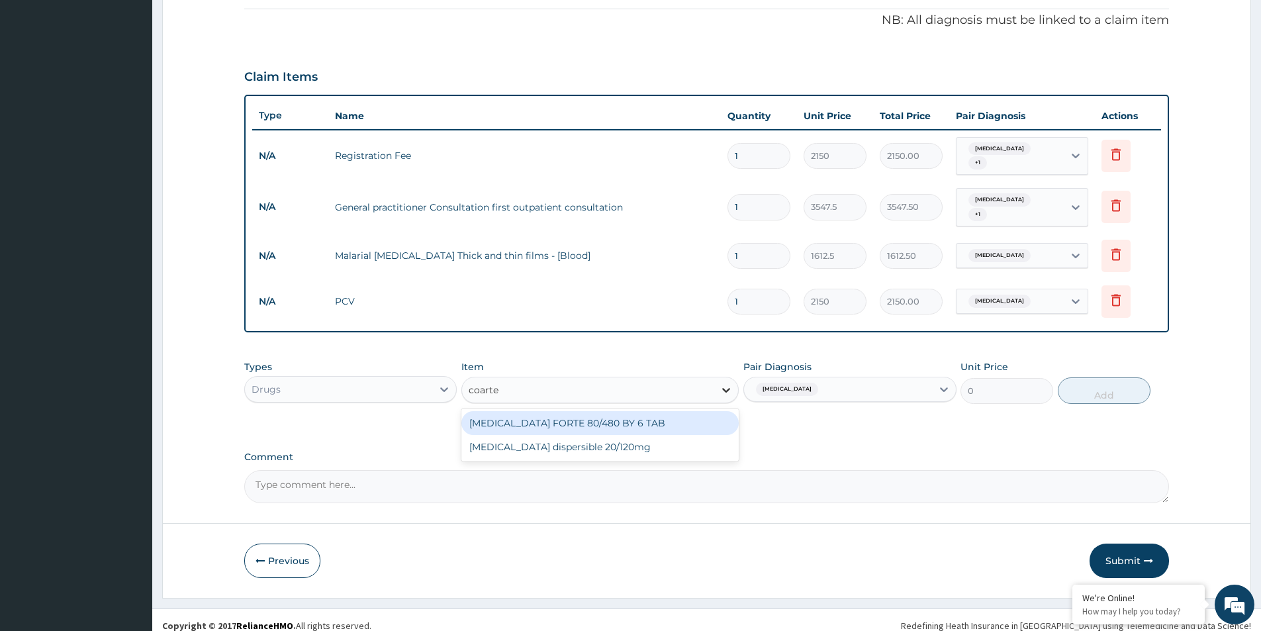
type input "coartem"
click at [658, 414] on div "COARTEM FORTE 80/480 BY 6 TAB" at bounding box center [599, 423] width 277 height 24
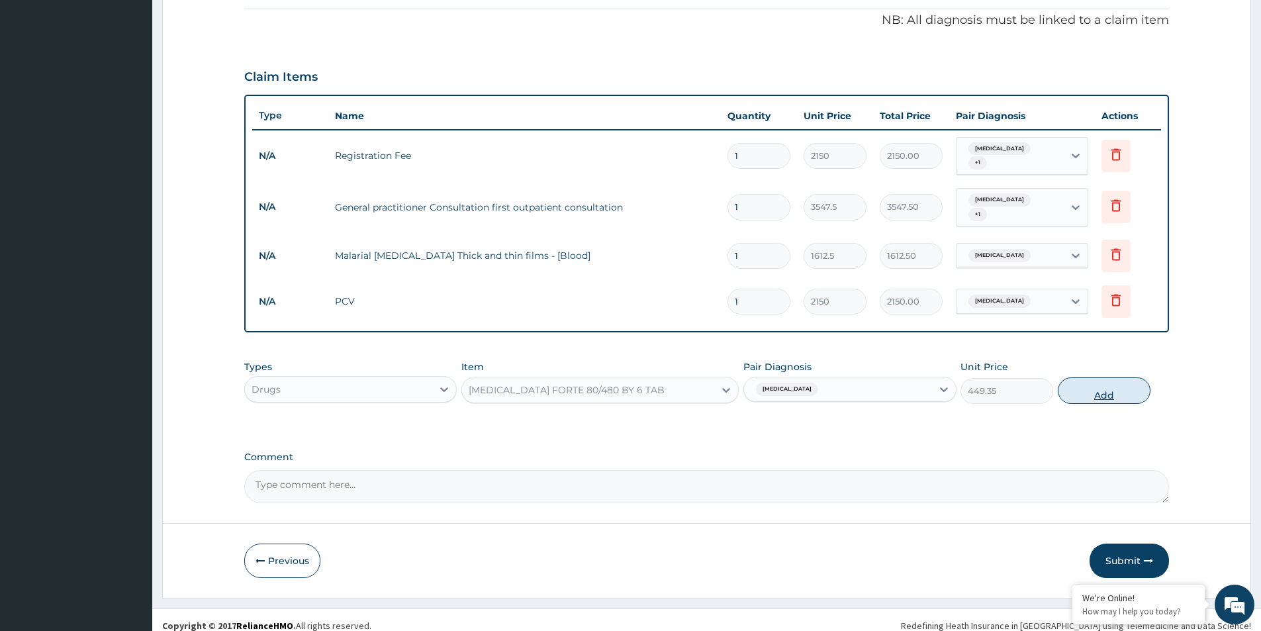
click at [1101, 383] on button "Add" at bounding box center [1104, 390] width 93 height 26
type input "0"
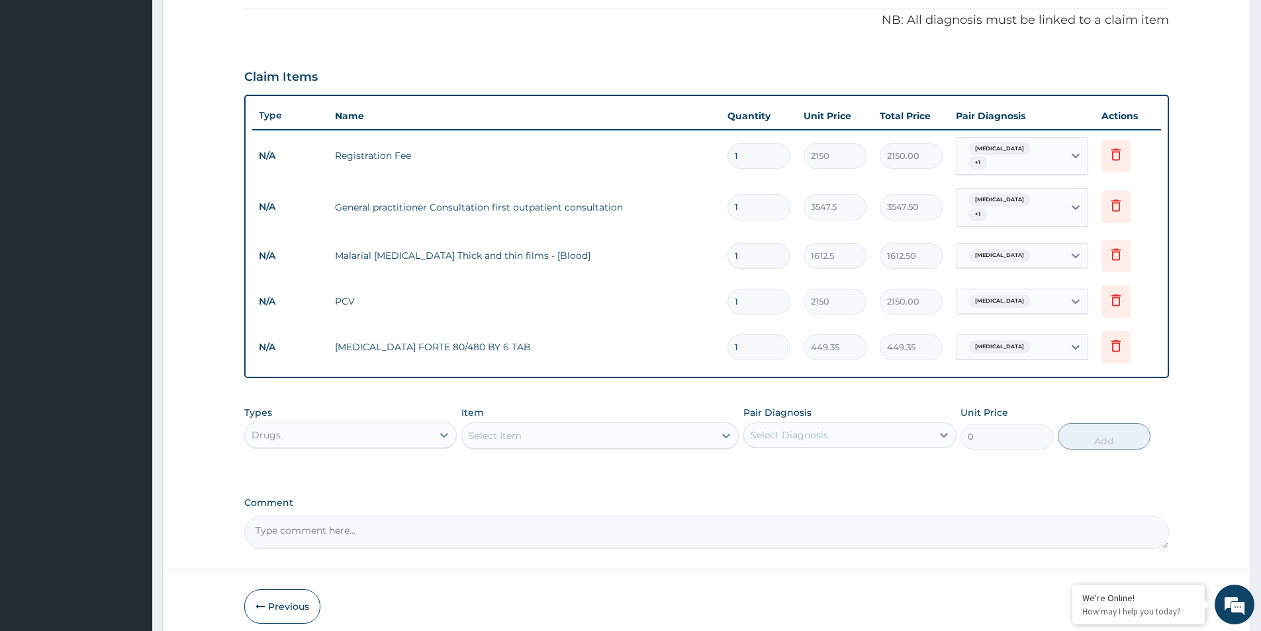
click at [741, 334] on input "1" at bounding box center [759, 347] width 63 height 26
type input "0.00"
type input "6"
type input "2696.10"
type input "6"
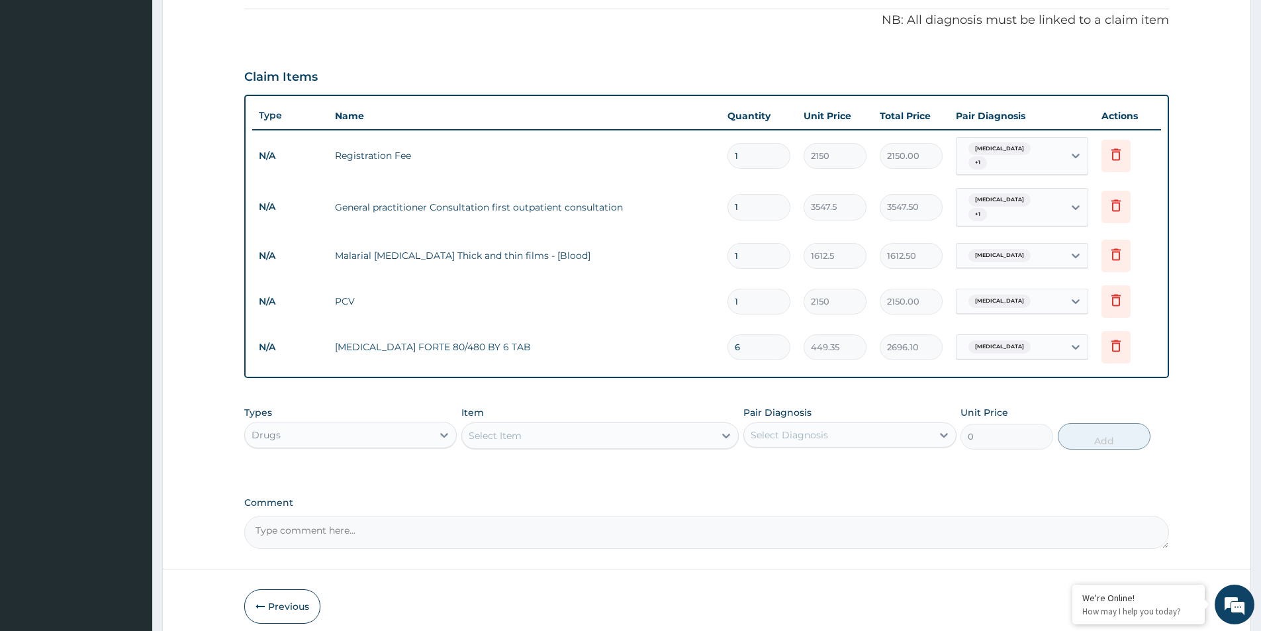
click at [678, 427] on div "Select Item" at bounding box center [588, 435] width 252 height 21
type input "paracetamol"
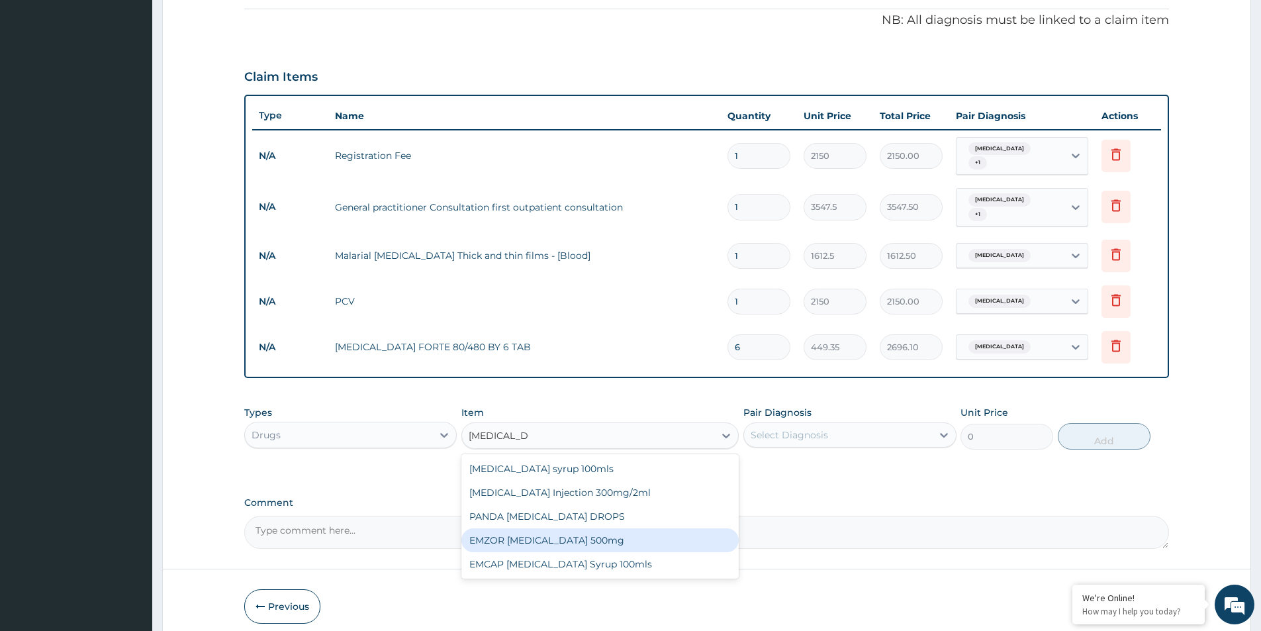
click at [565, 532] on div "EMZOR PARACETAMOL 500mg" at bounding box center [599, 540] width 277 height 24
type input "23.65"
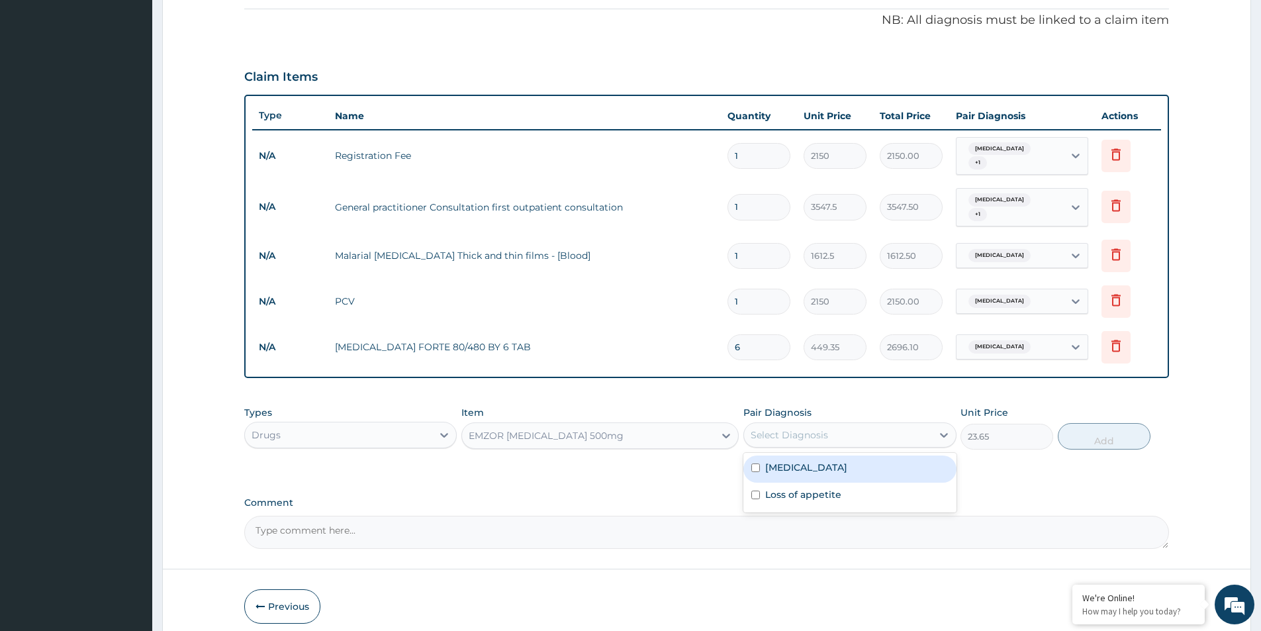
click at [890, 426] on div "Select Diagnosis" at bounding box center [837, 434] width 187 height 21
click at [804, 460] on div "[MEDICAL_DATA]" at bounding box center [849, 468] width 213 height 27
checkbox input "true"
click at [1088, 434] on button "Add" at bounding box center [1104, 436] width 93 height 26
type input "0"
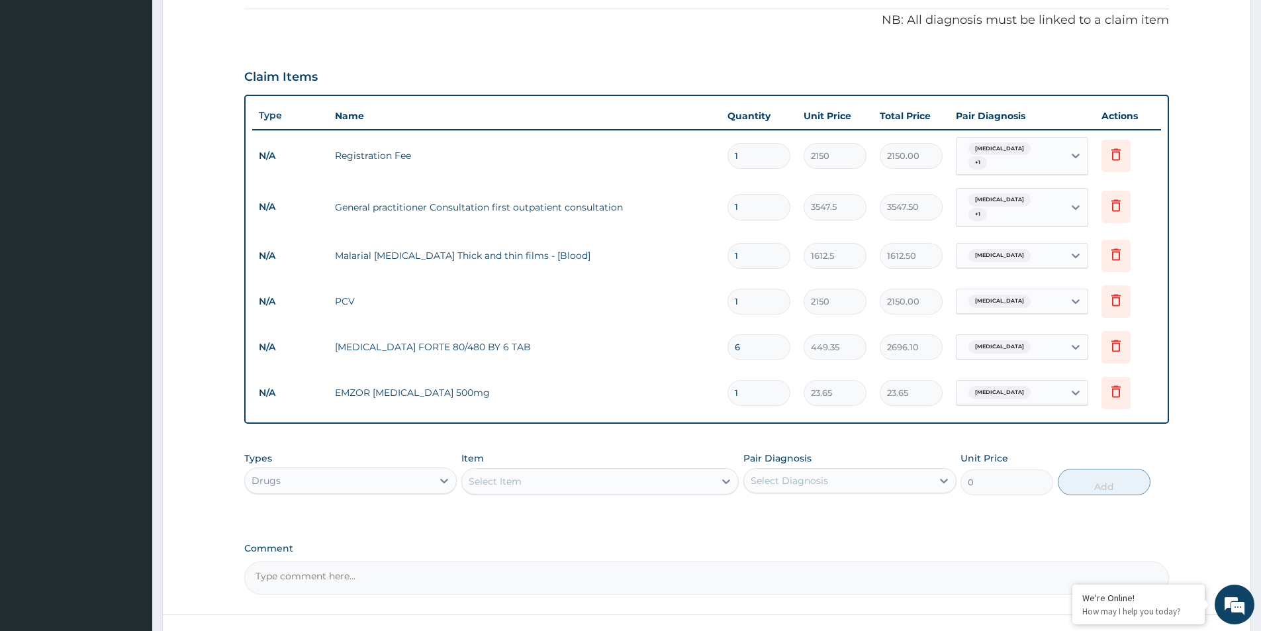
type input "0.00"
type input "2"
type input "47.30"
type input "20"
type input "473.00"
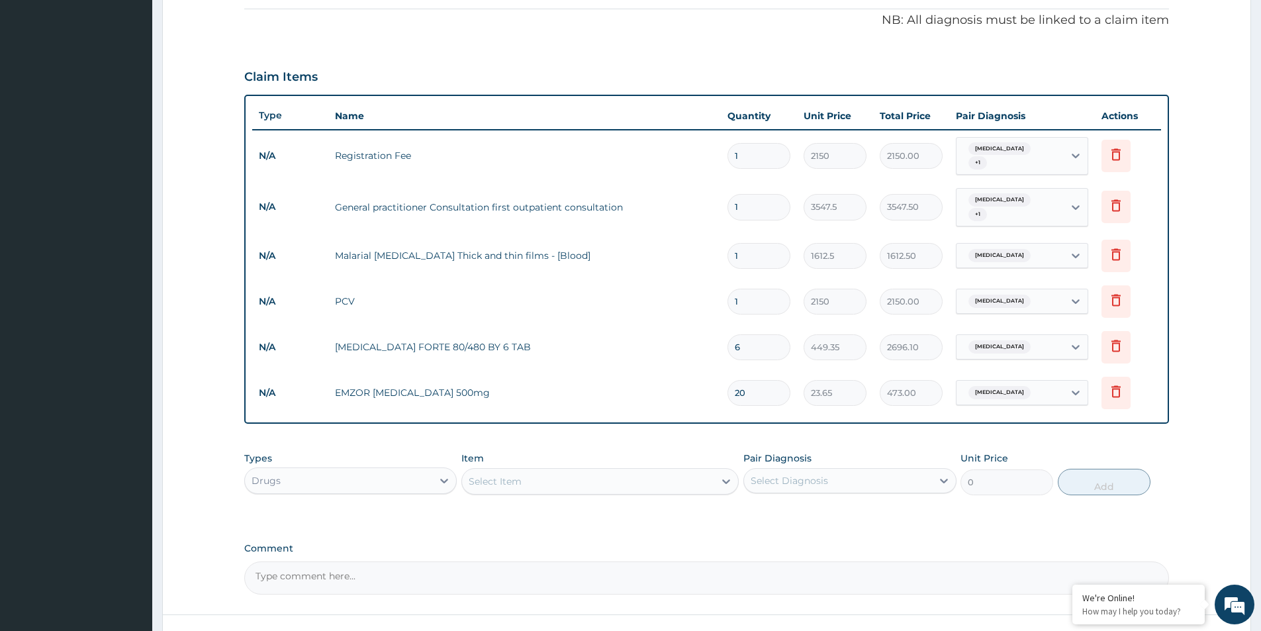
type input "20"
click at [622, 476] on div "Select Item" at bounding box center [588, 481] width 252 height 21
type input "mu"
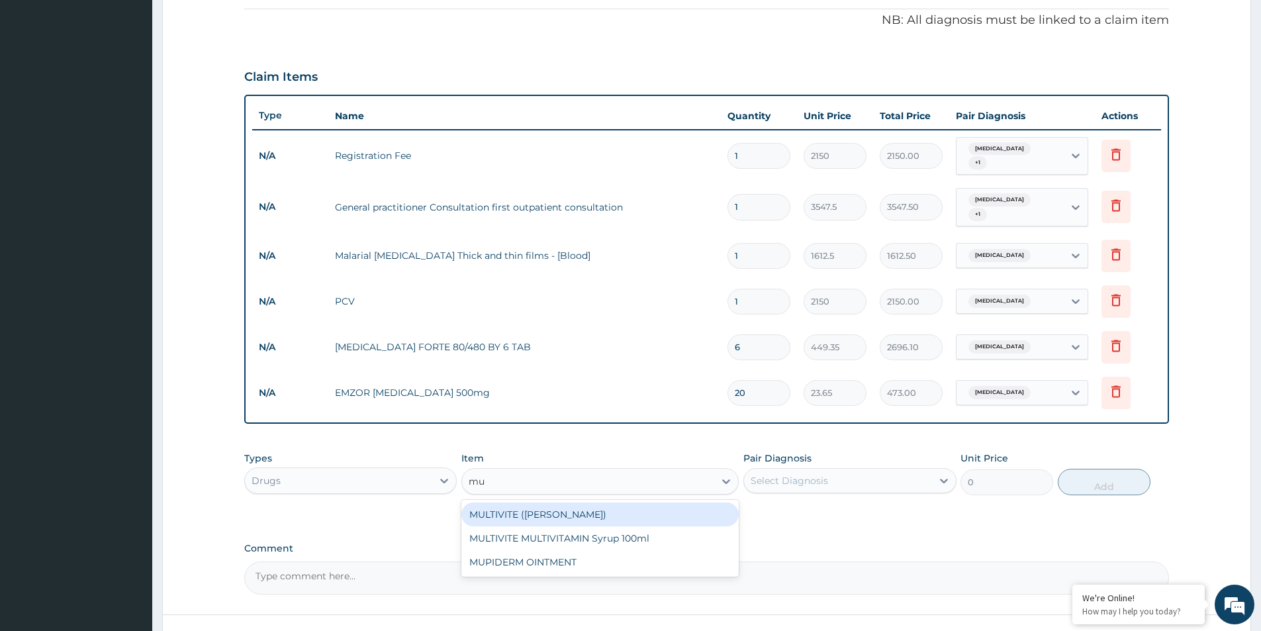
click at [522, 502] on div "MULTIVITE (EVANS)" at bounding box center [599, 514] width 277 height 24
type input "23.65"
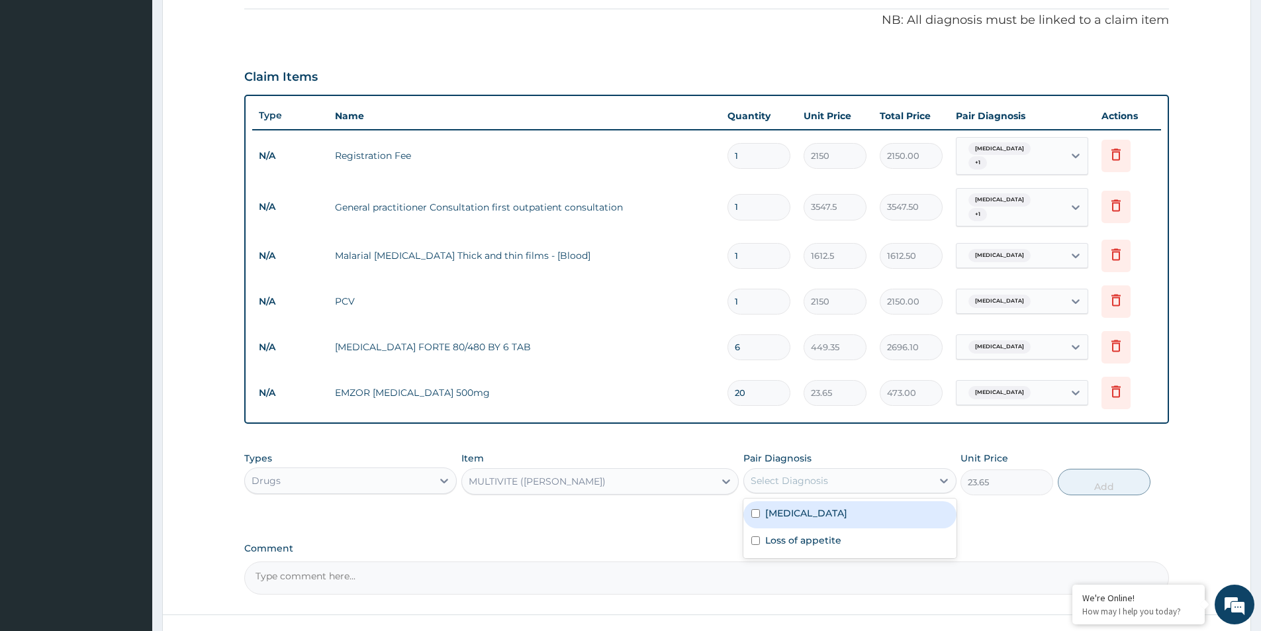
click at [784, 477] on div "Select Diagnosis" at bounding box center [837, 480] width 187 height 21
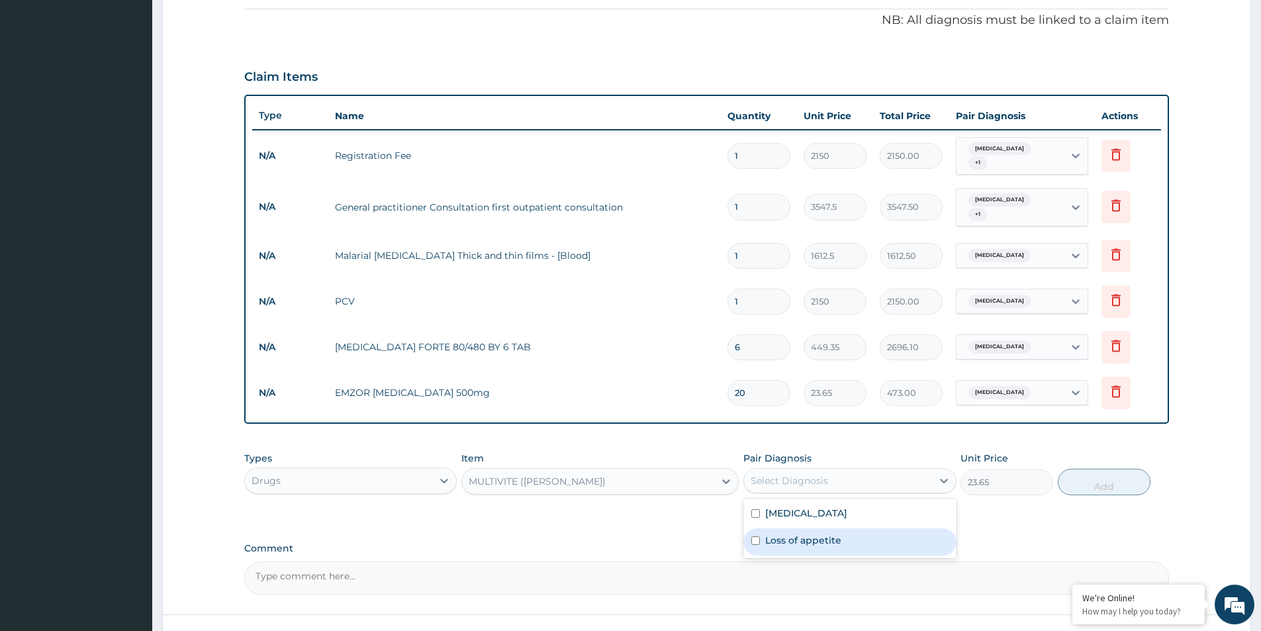
click at [786, 534] on label "Loss of appetite" at bounding box center [803, 540] width 76 height 13
checkbox input "true"
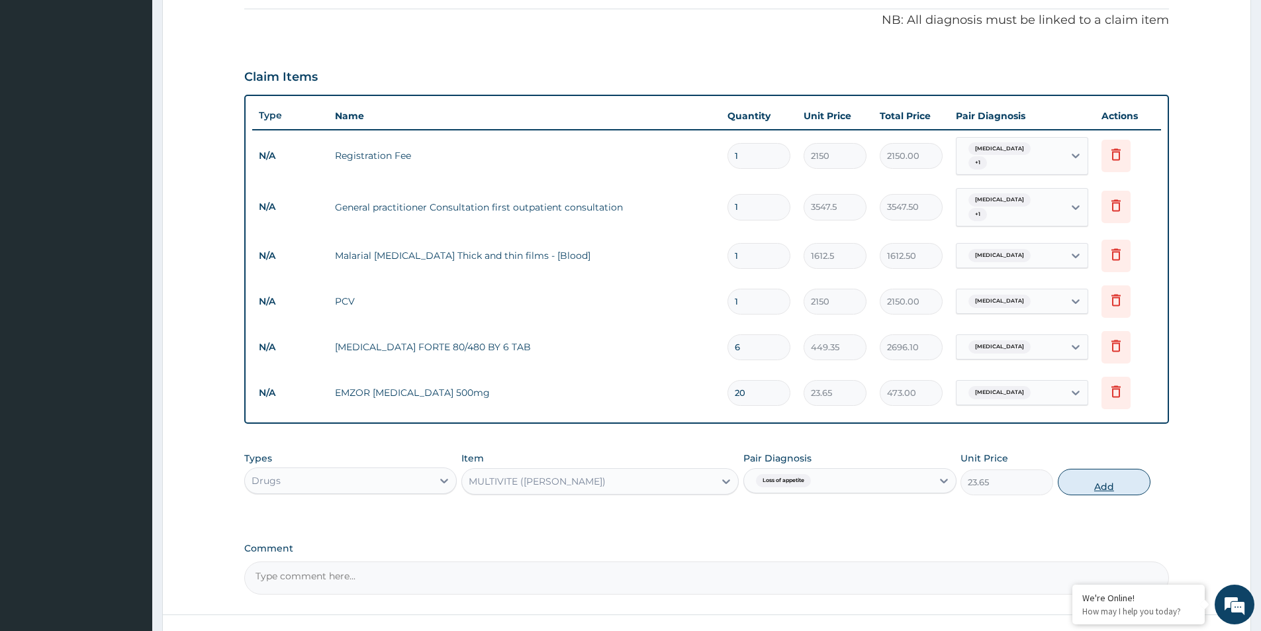
click at [1111, 473] on button "Add" at bounding box center [1104, 482] width 93 height 26
type input "0"
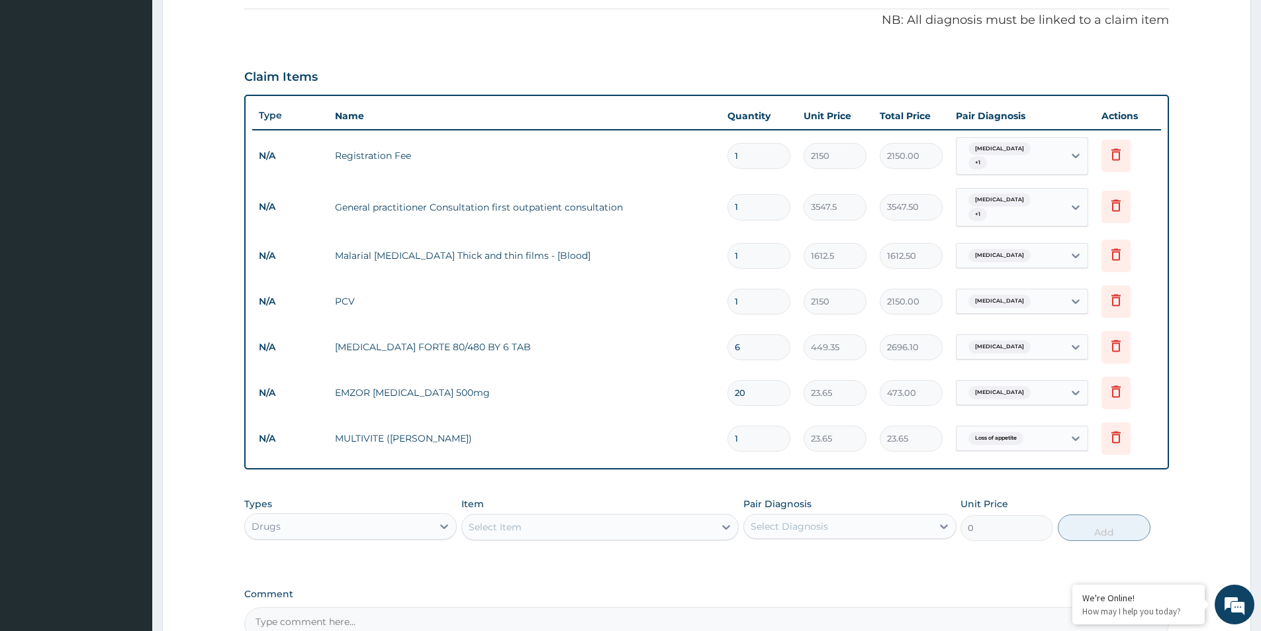
type input "0.00"
type input "2"
type input "47.30"
type input "20"
type input "473.00"
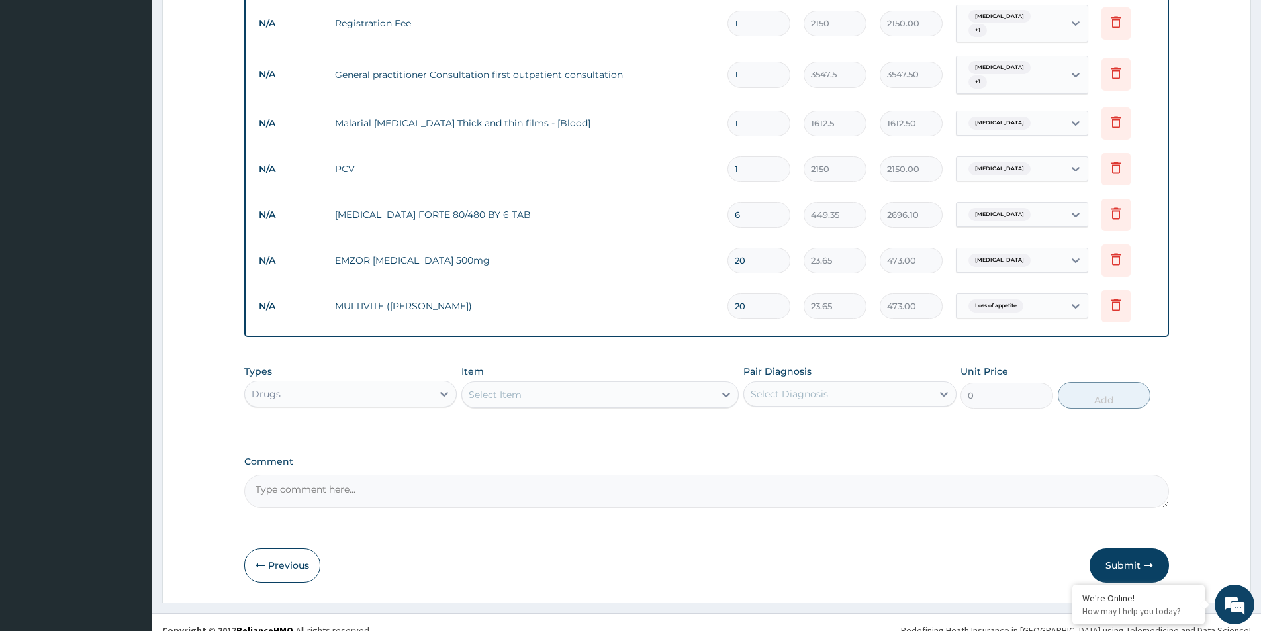
scroll to position [522, 0]
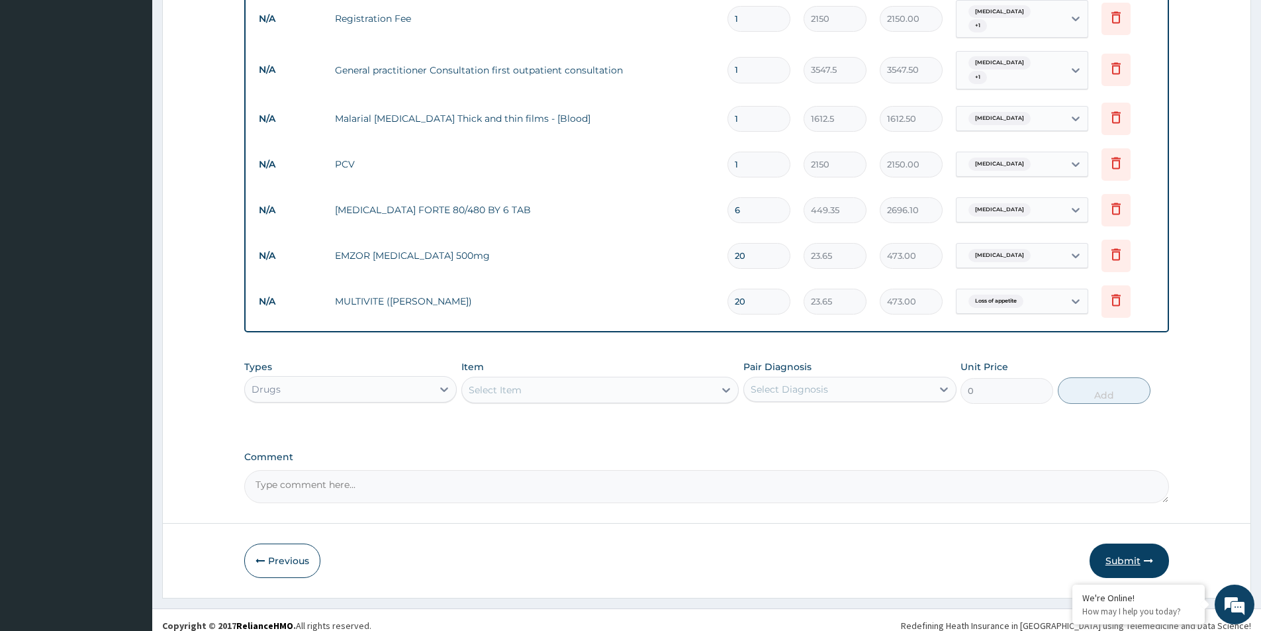
type input "20"
click at [1138, 555] on button "Submit" at bounding box center [1129, 561] width 79 height 34
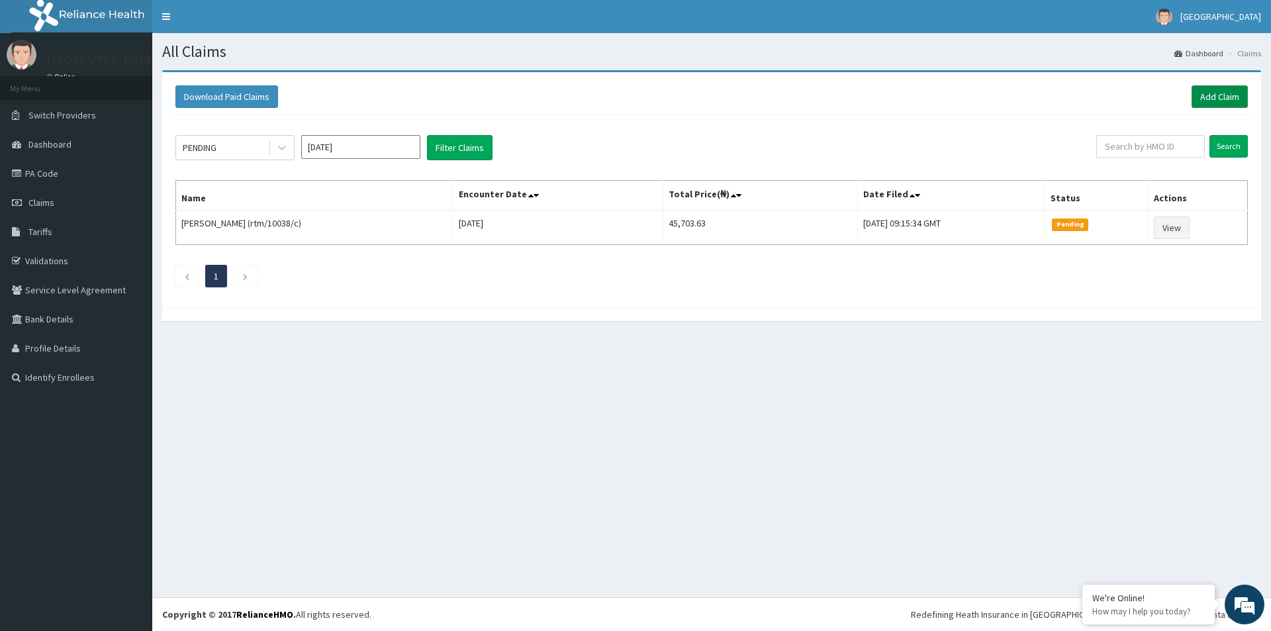
click at [1223, 98] on link "Add Claim" at bounding box center [1220, 96] width 56 height 23
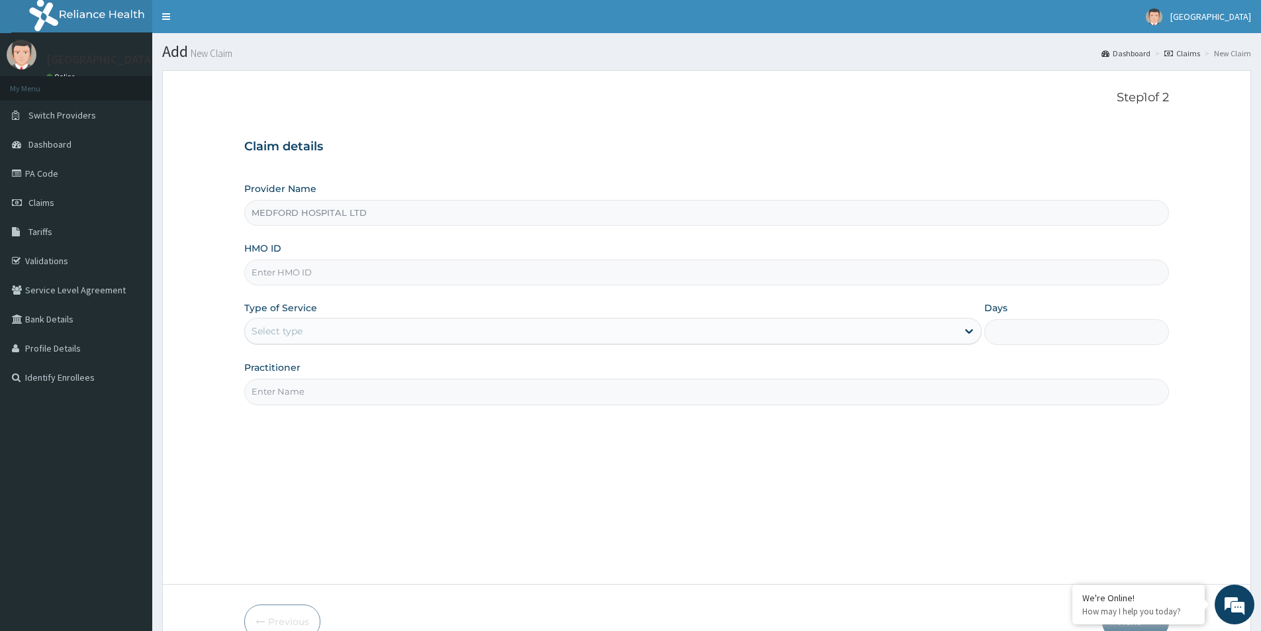
click at [488, 273] on input "HMO ID" at bounding box center [706, 273] width 925 height 26
click at [40, 175] on link "PA Code" at bounding box center [76, 173] width 152 height 29
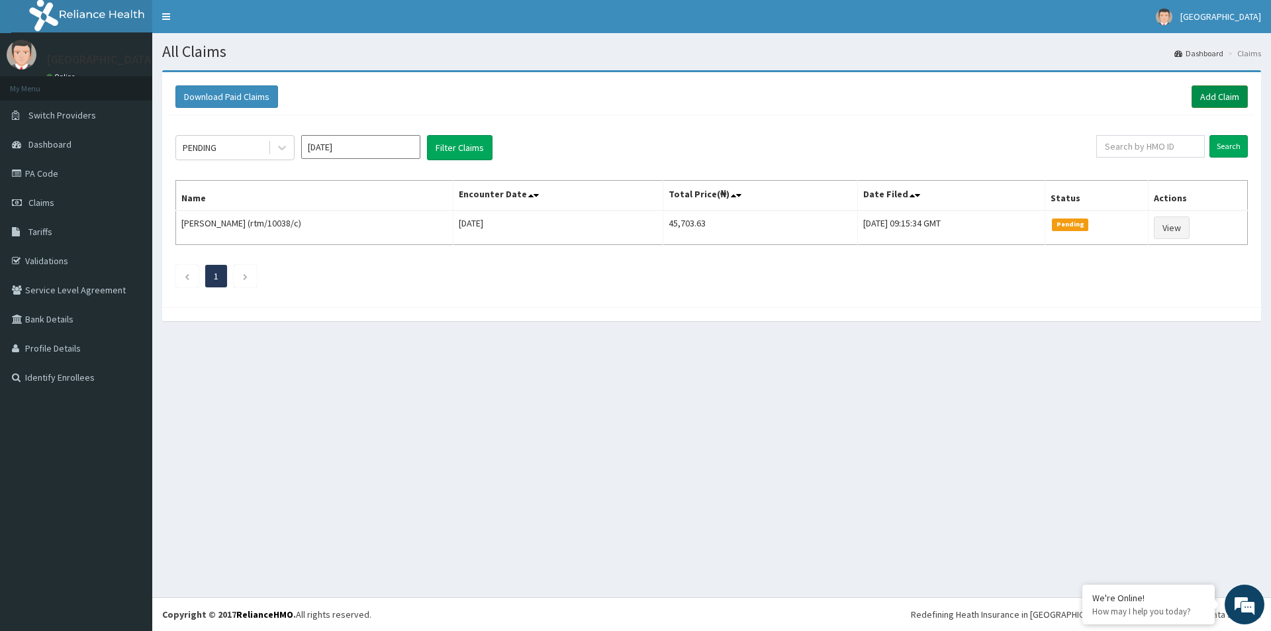
click at [1209, 94] on link "Add Claim" at bounding box center [1220, 96] width 56 height 23
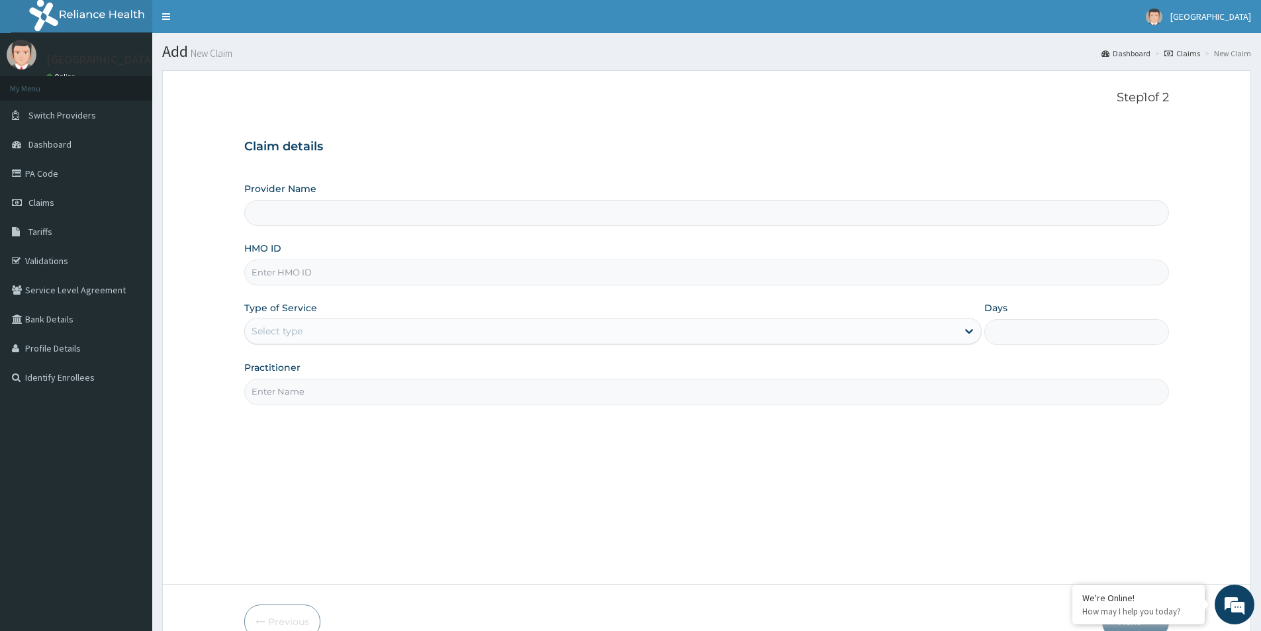
click at [447, 275] on input "HMO ID" at bounding box center [706, 273] width 925 height 26
type input "MEDFORD HOSPITAL LTD"
type input "sfa/12619/a"
click at [385, 333] on div "Select type" at bounding box center [601, 330] width 712 height 21
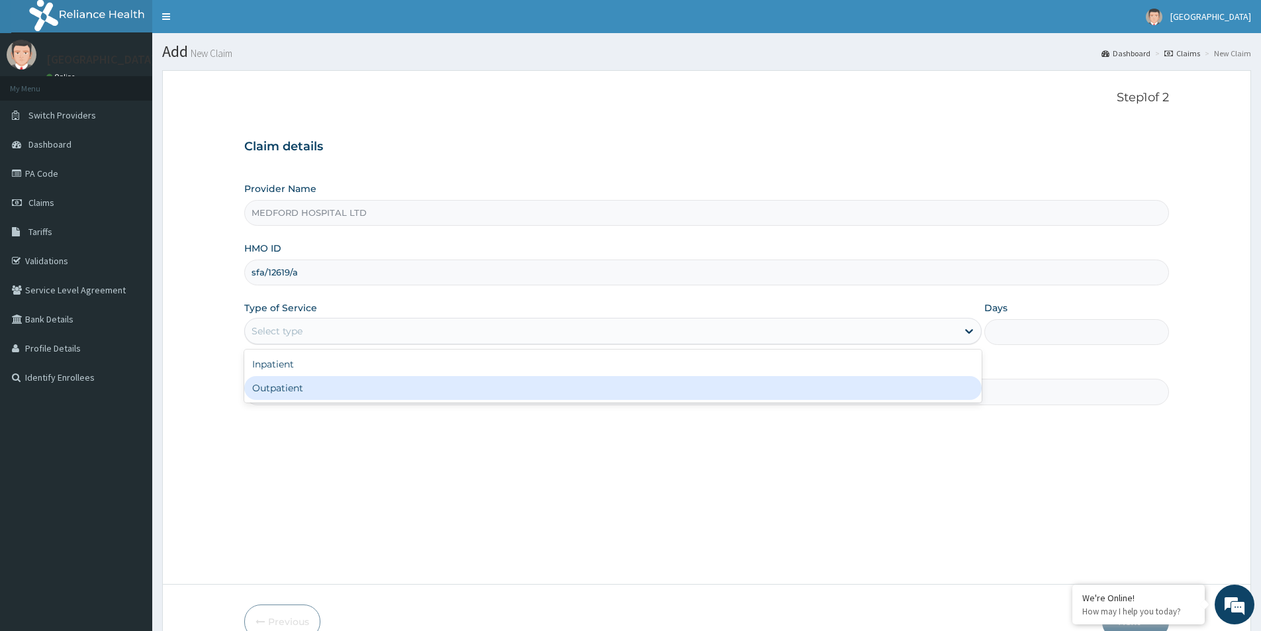
click at [352, 385] on div "Outpatient" at bounding box center [612, 388] width 737 height 24
type input "1"
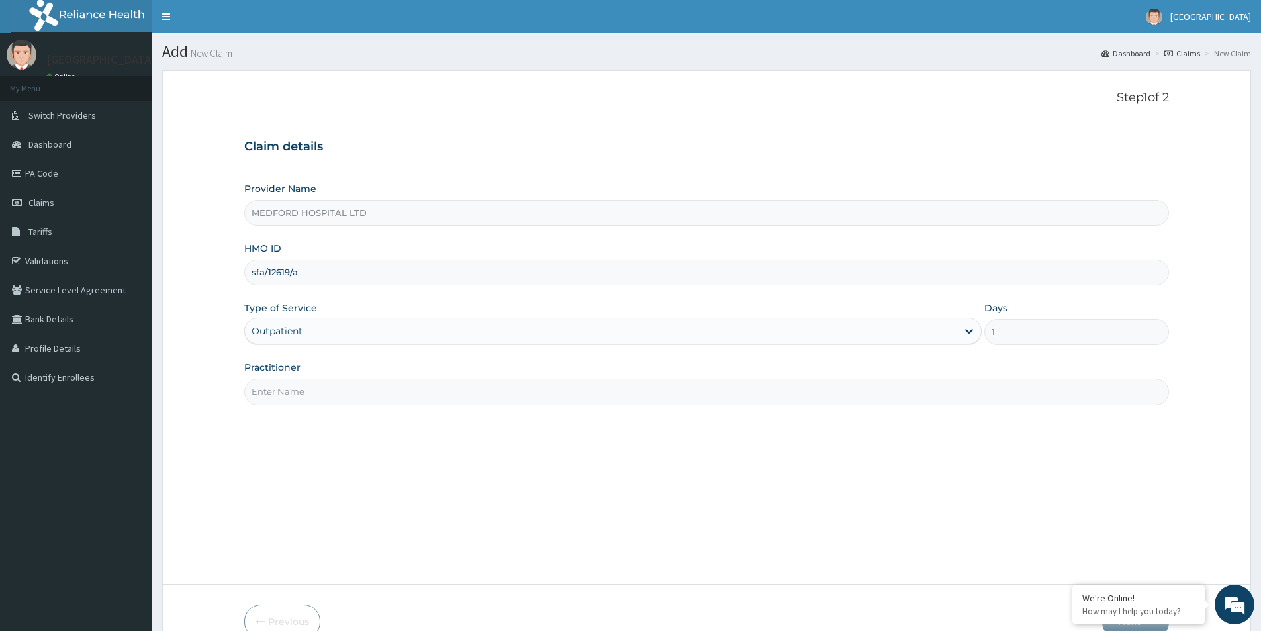
click at [352, 387] on input "Practitioner" at bounding box center [706, 392] width 925 height 26
type input "OKONKWO"
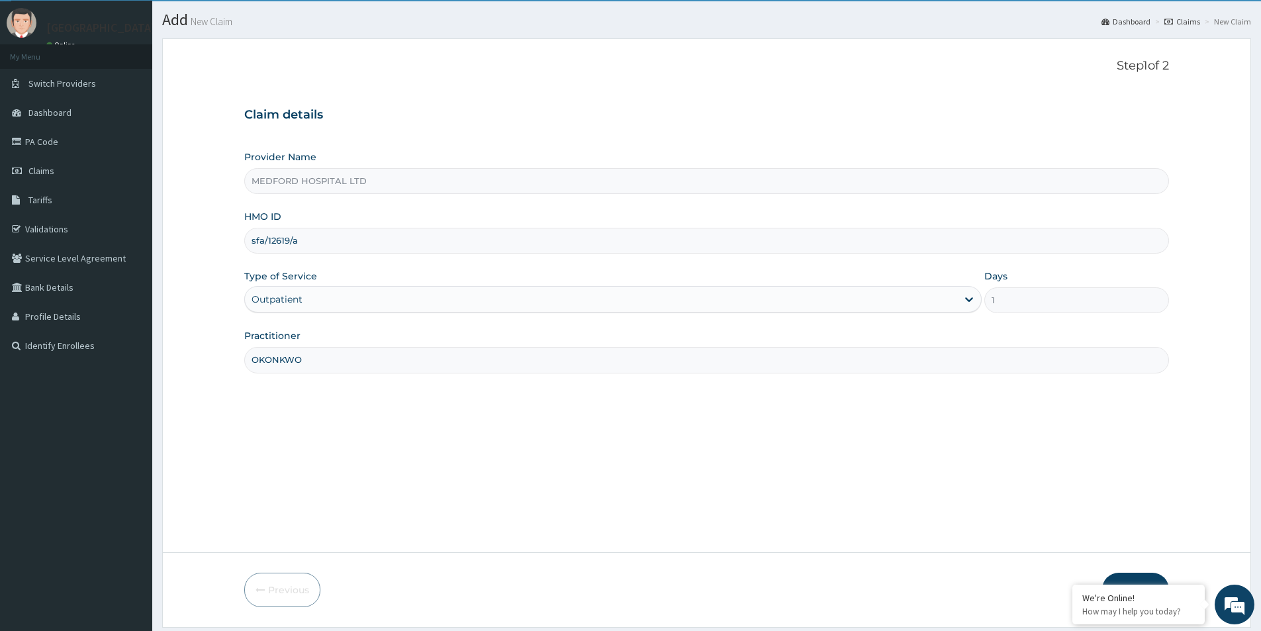
scroll to position [72, 0]
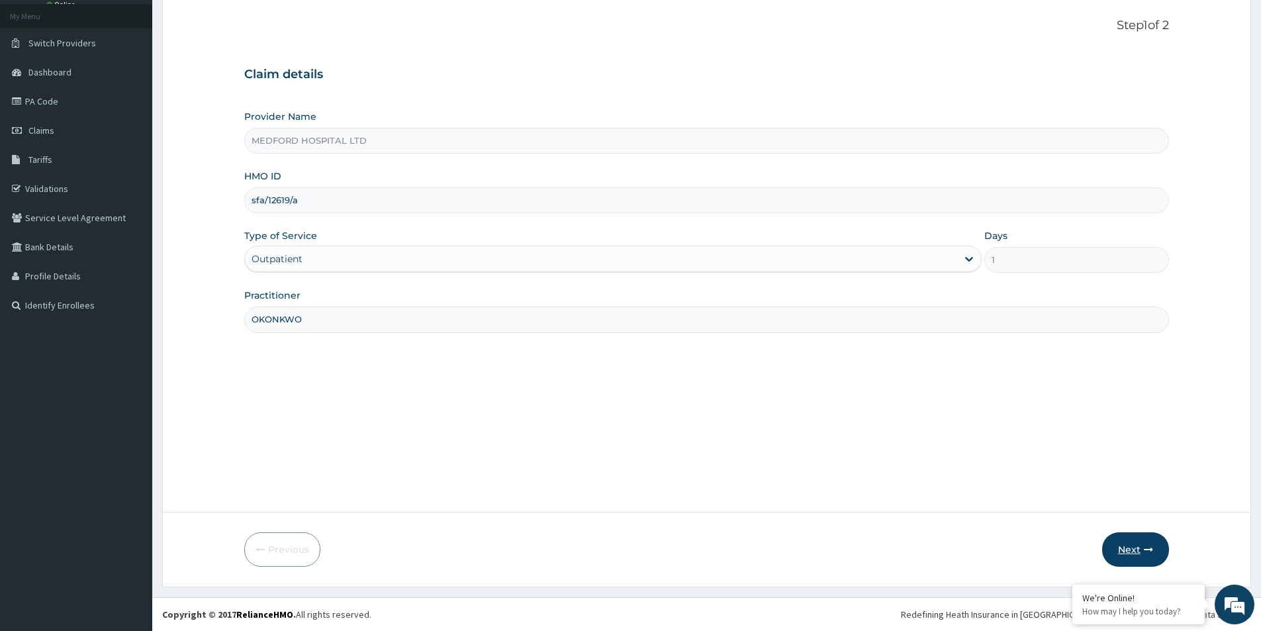
click at [1125, 553] on button "Next" at bounding box center [1135, 549] width 67 height 34
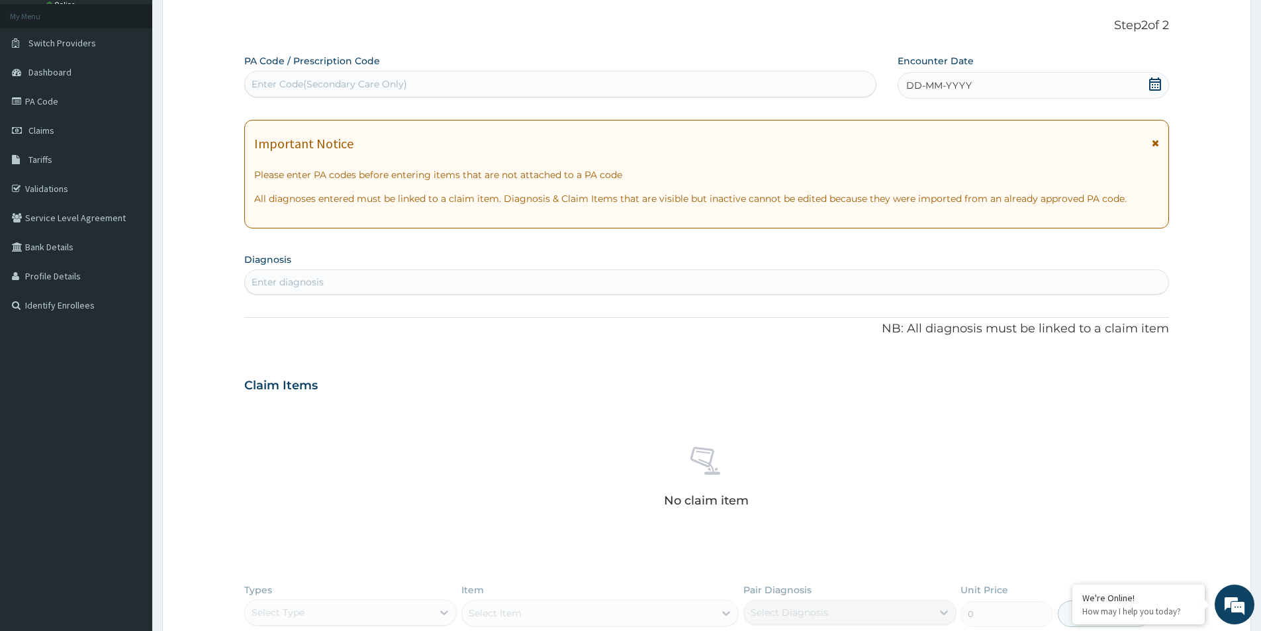
click at [1030, 87] on div "DD-MM-YYYY" at bounding box center [1033, 85] width 271 height 26
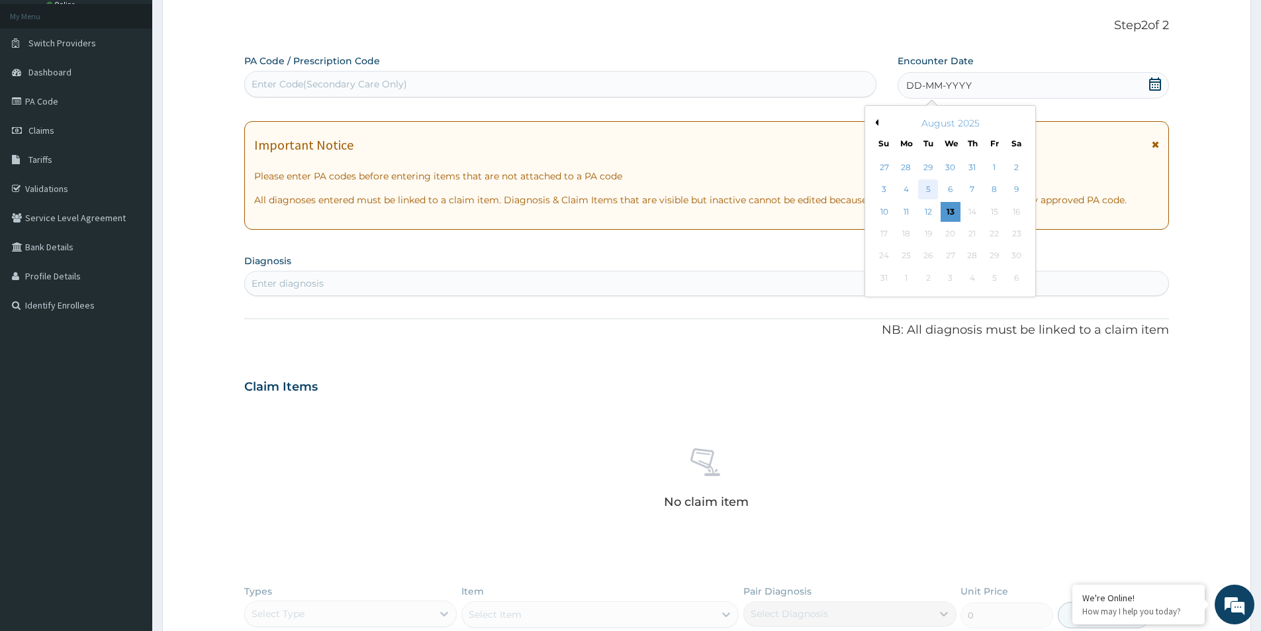
click at [926, 193] on div "5" at bounding box center [929, 190] width 20 height 20
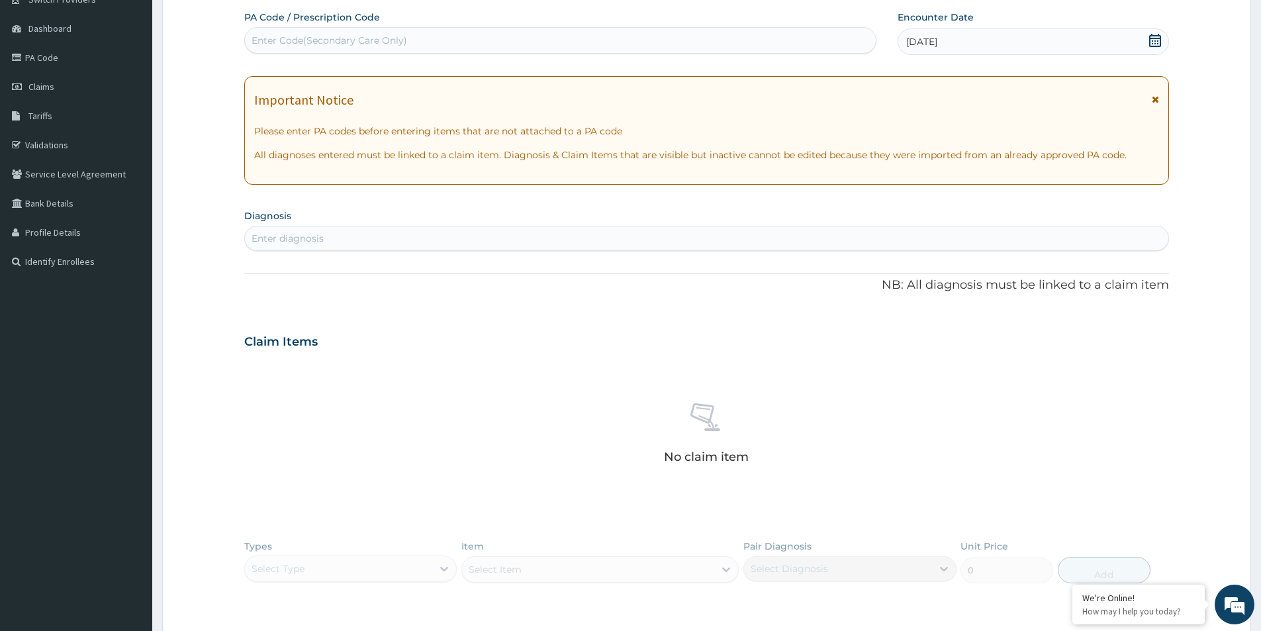
scroll to position [108, 0]
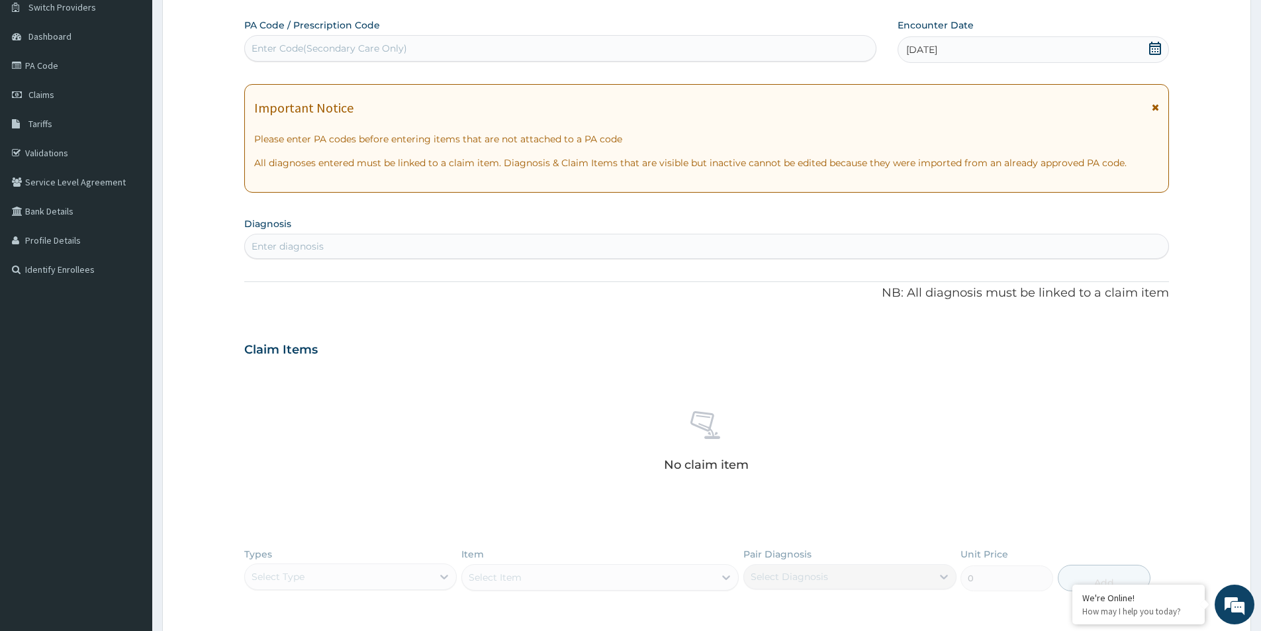
click at [493, 248] on div "Enter diagnosis" at bounding box center [707, 246] width 924 height 21
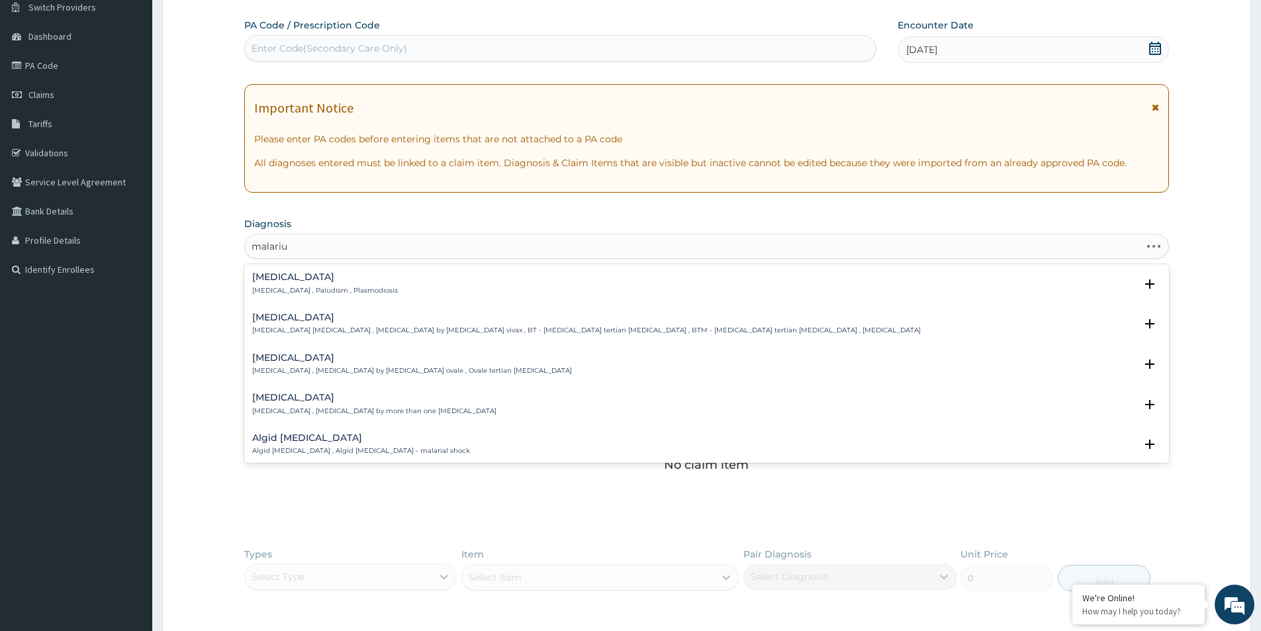
type input "malariua"
click at [282, 284] on div "Malaria Malaria , Paludism , Plasmodiosis" at bounding box center [325, 283] width 146 height 23
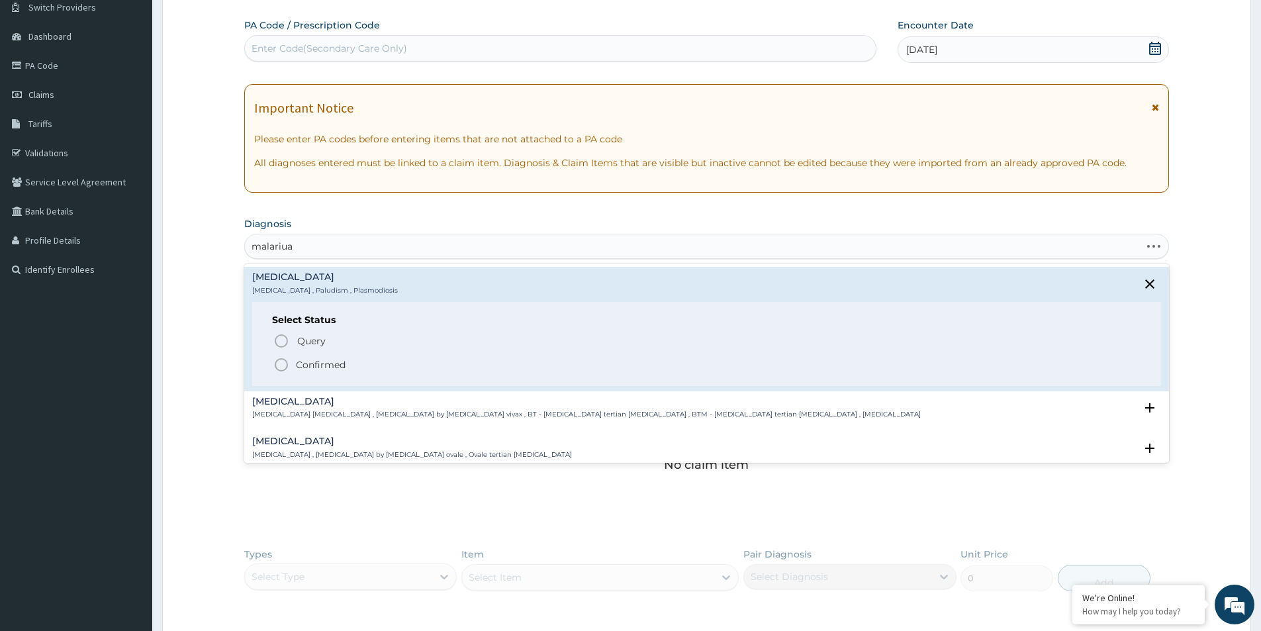
click at [281, 280] on h4 "Malaria" at bounding box center [325, 277] width 146 height 10
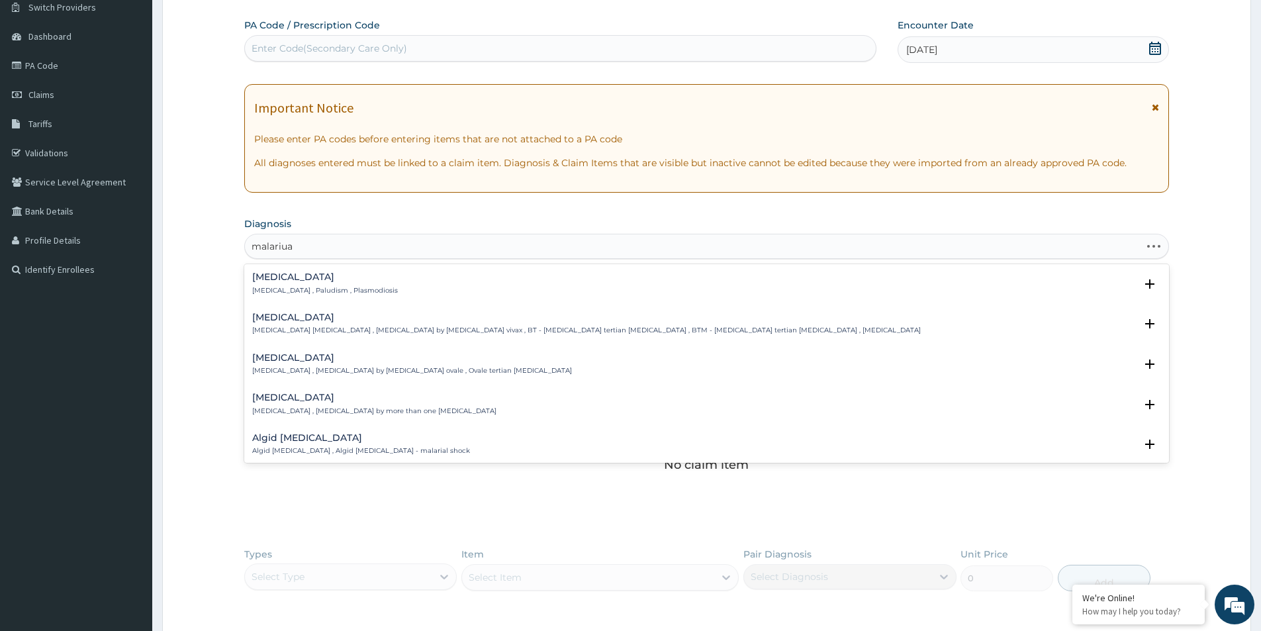
click at [316, 362] on h4 "Ovale malaria" at bounding box center [412, 358] width 320 height 10
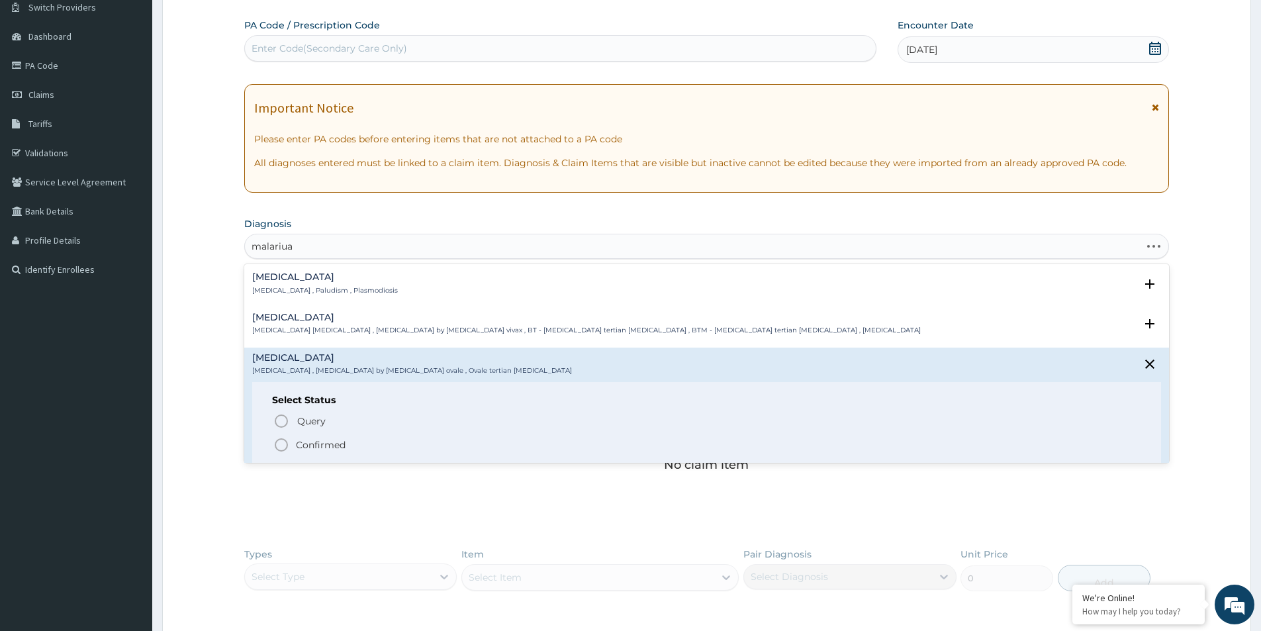
click at [294, 287] on p "Malaria , Paludism , Plasmodiosis" at bounding box center [325, 290] width 146 height 9
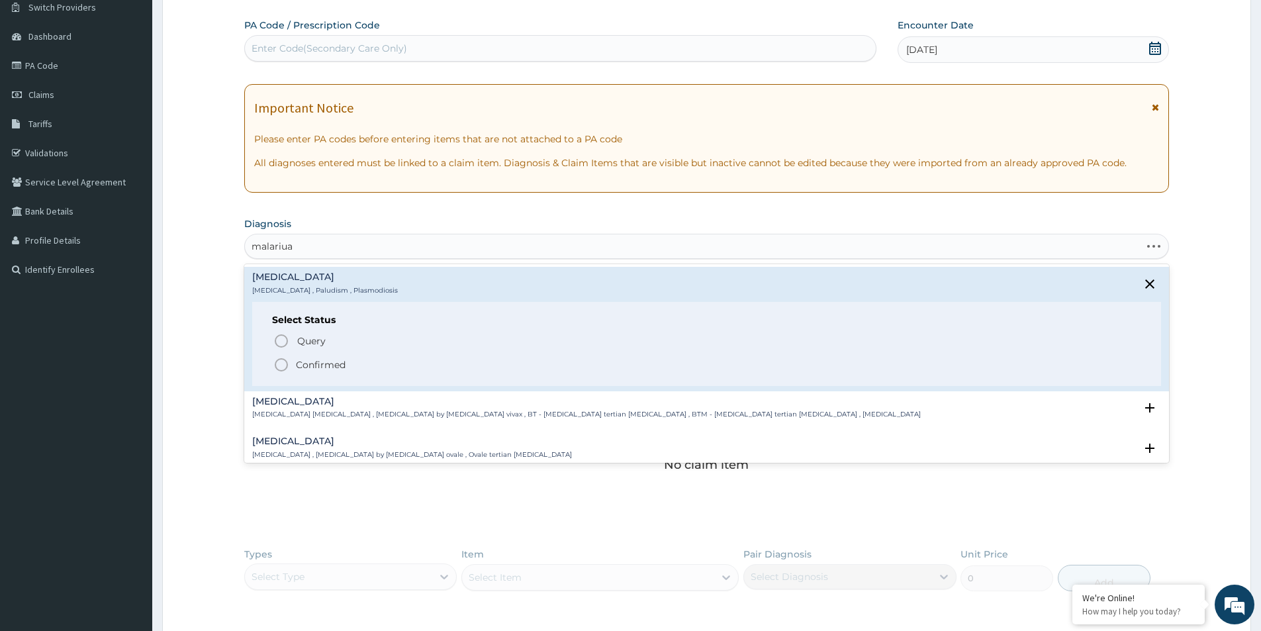
click at [318, 443] on h4 "Ovale malaria" at bounding box center [412, 441] width 320 height 10
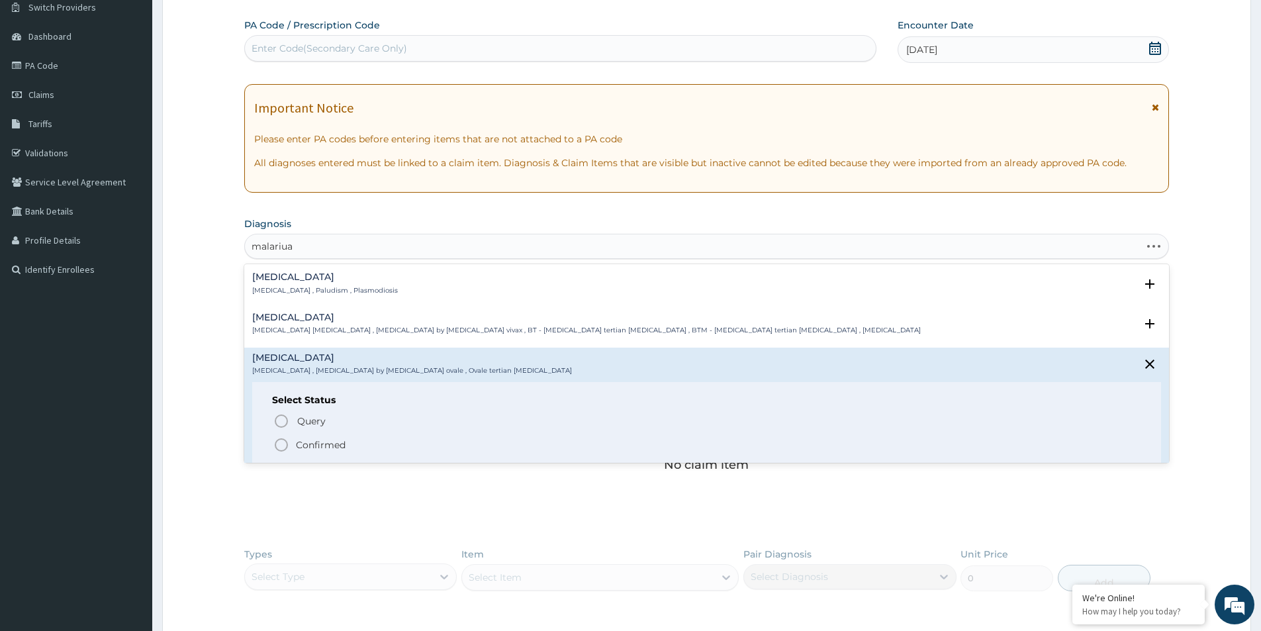
click at [283, 362] on h4 "Ovale malaria" at bounding box center [412, 358] width 320 height 10
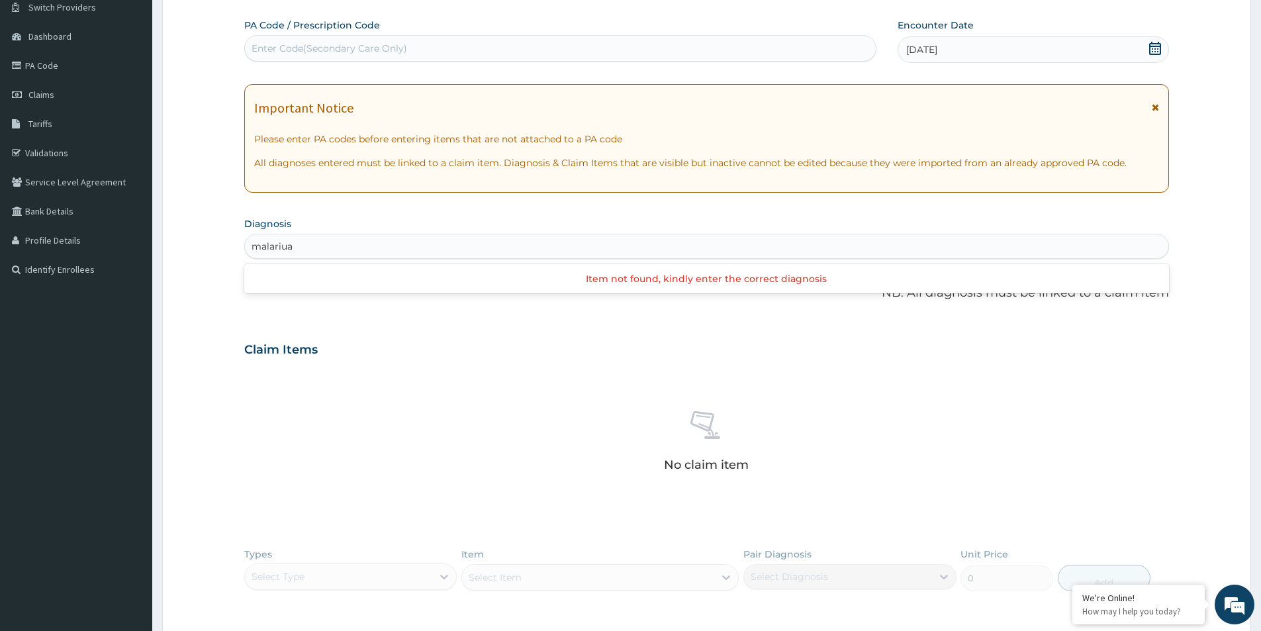
click at [269, 282] on div "Item not found, kindly enter the correct diagnosis" at bounding box center [706, 279] width 925 height 24
click at [302, 245] on div "Enter diagnosis" at bounding box center [707, 246] width 924 height 21
click at [302, 245] on div "Enter diagnosis" at bounding box center [288, 246] width 72 height 13
type input "malaria"
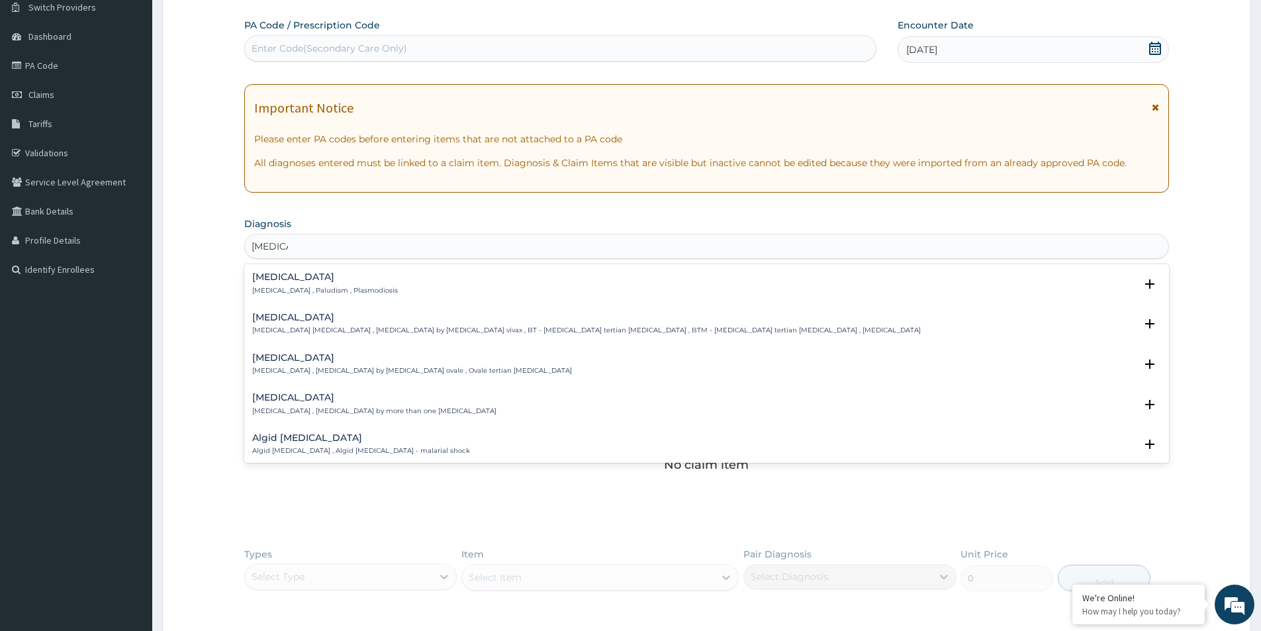
click at [281, 279] on h4 "Malaria" at bounding box center [325, 277] width 146 height 10
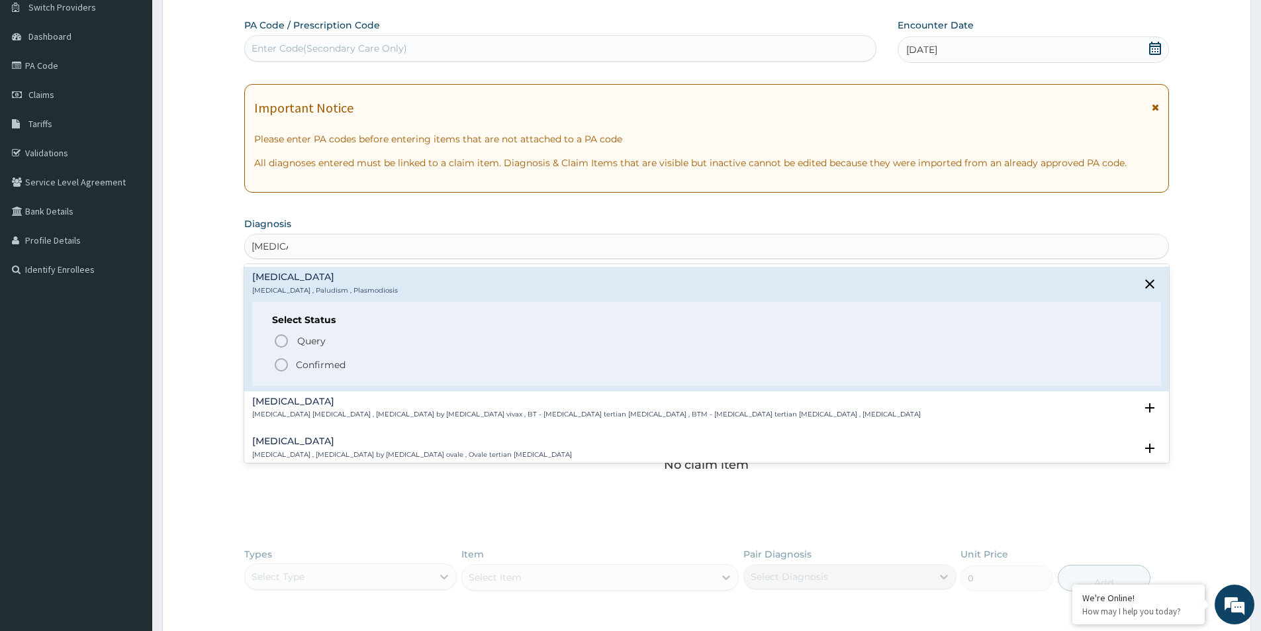
click at [281, 364] on icon "status option filled" at bounding box center [281, 365] width 16 height 16
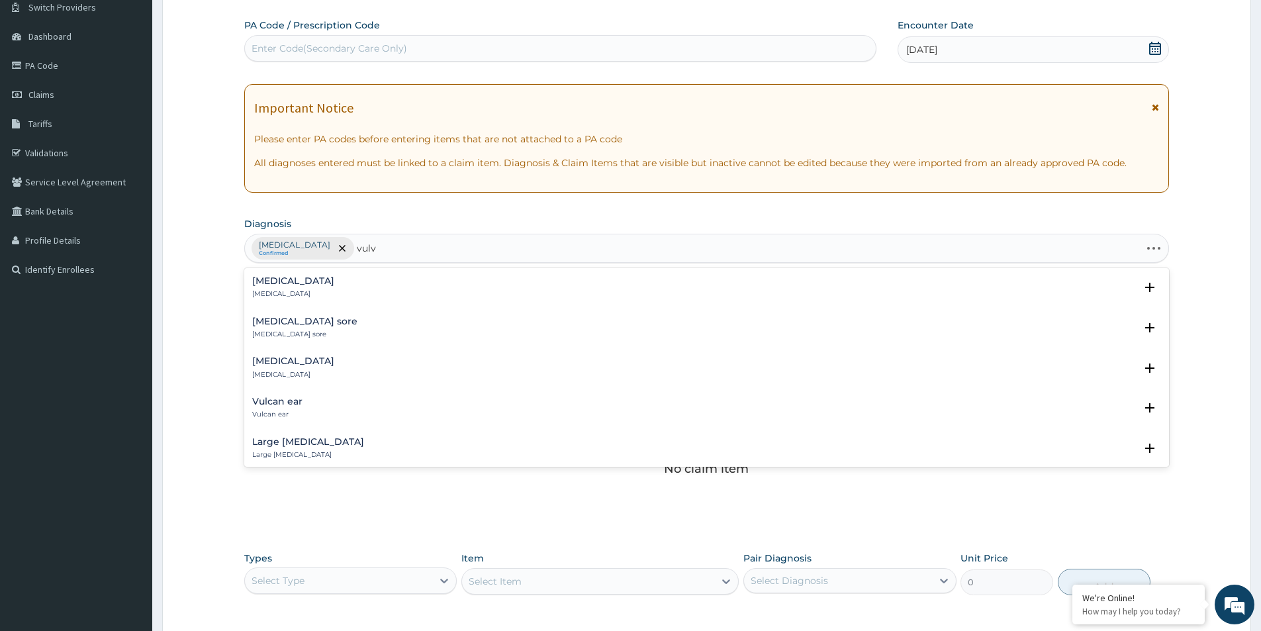
type input "vulvo"
click at [312, 324] on h4 "Vulvovaginitis" at bounding box center [293, 321] width 82 height 10
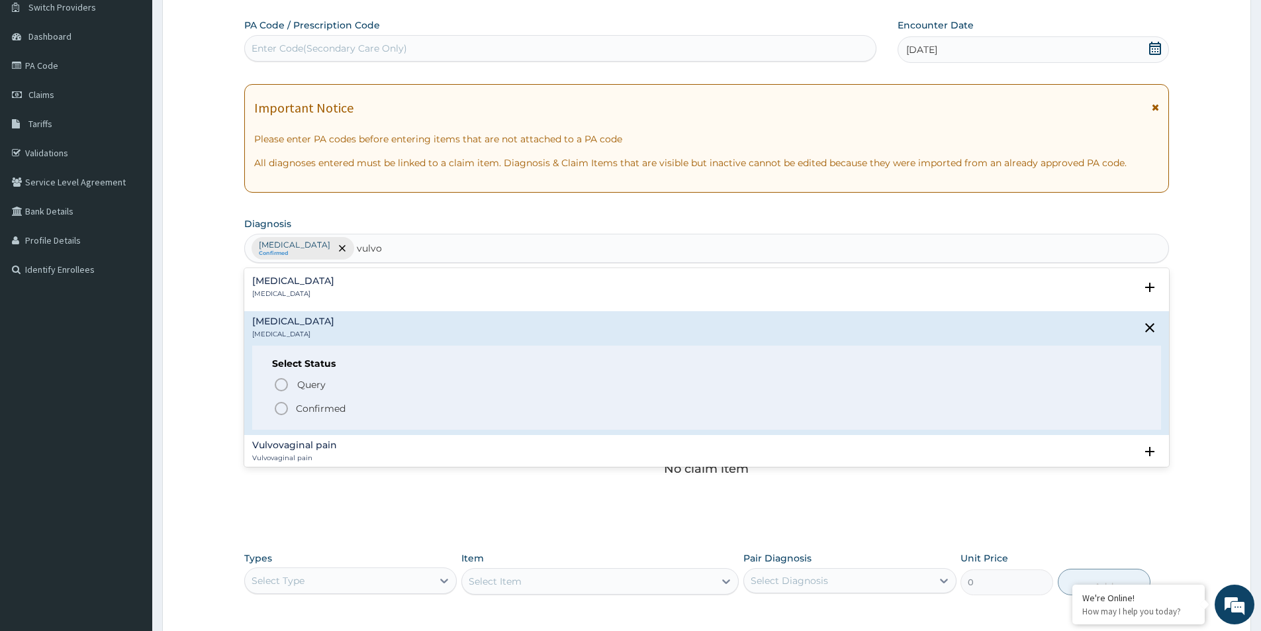
click at [314, 405] on p "Confirmed" at bounding box center [321, 408] width 50 height 13
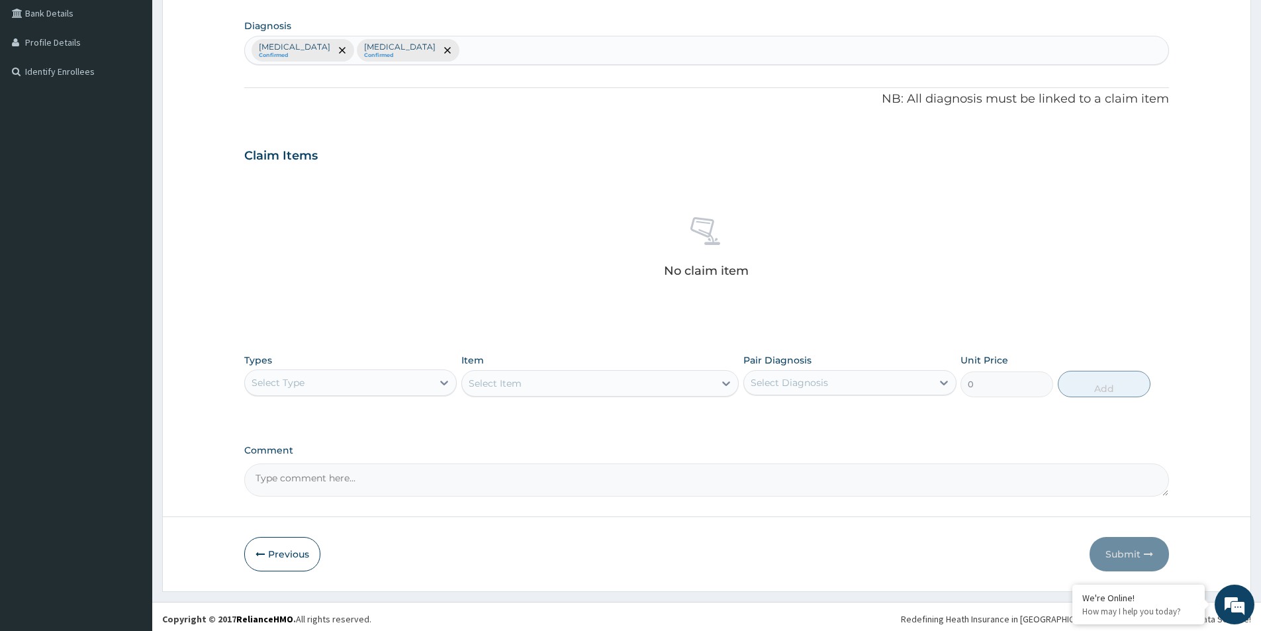
scroll to position [310, 0]
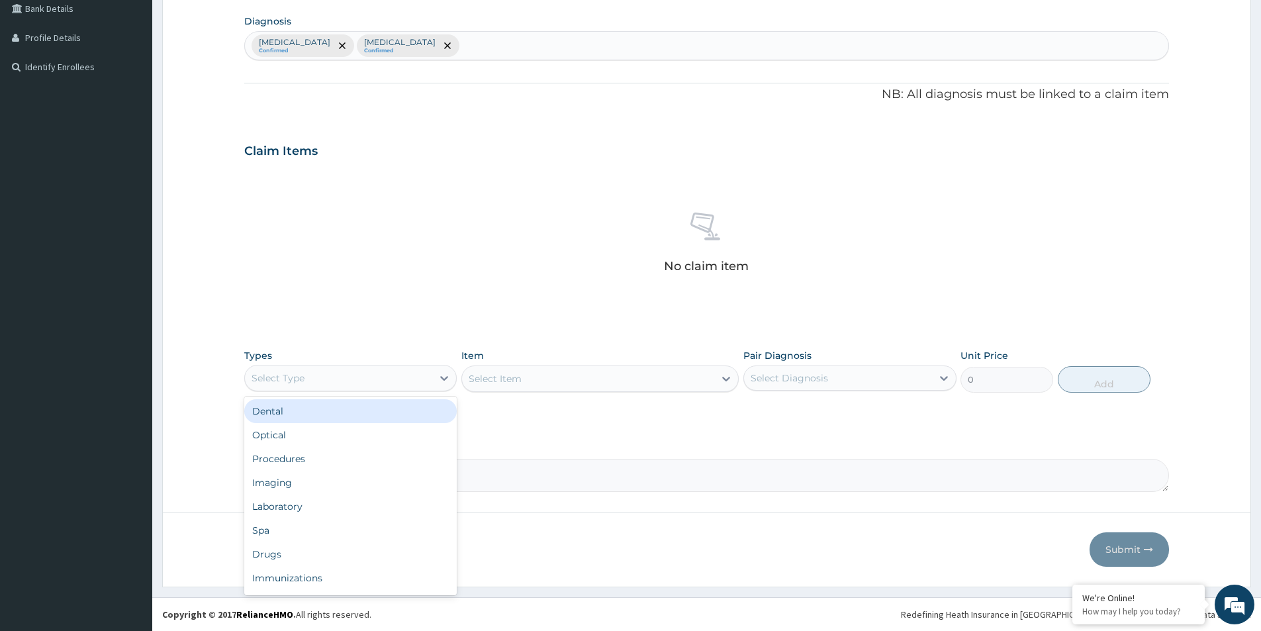
click at [418, 378] on div "Select Type" at bounding box center [338, 377] width 187 height 21
drag, startPoint x: 342, startPoint y: 453, endPoint x: 399, endPoint y: 430, distance: 61.7
click at [350, 452] on div "Procedures" at bounding box center [350, 459] width 213 height 24
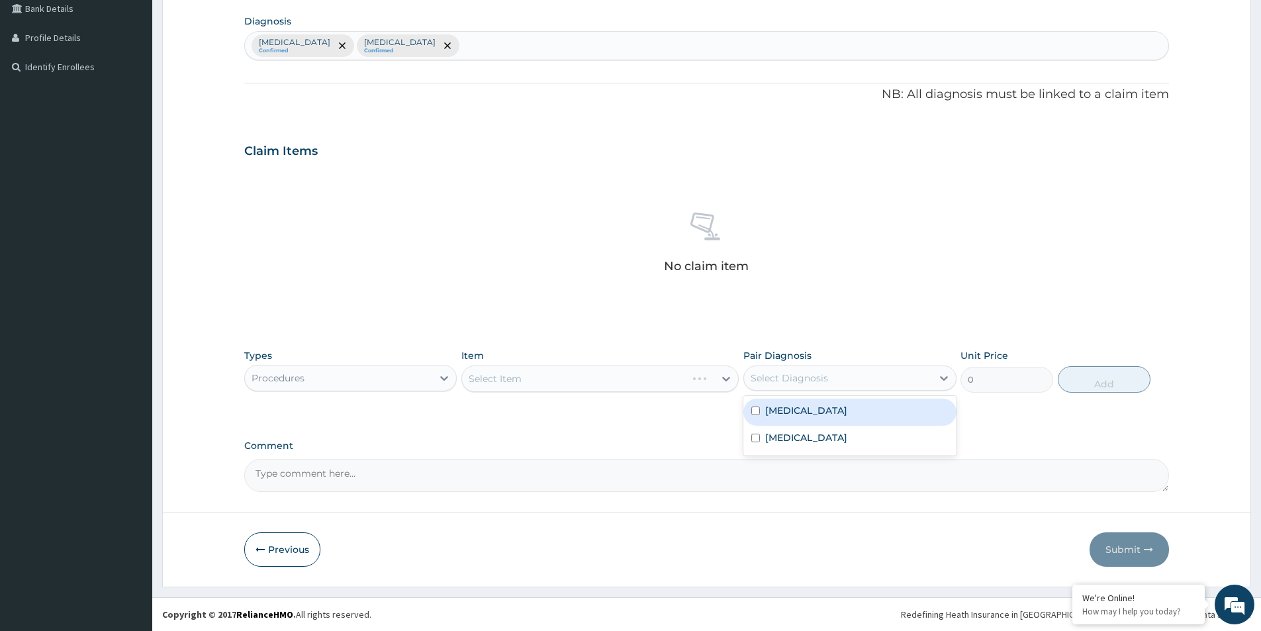
drag, startPoint x: 816, startPoint y: 378, endPoint x: 795, endPoint y: 417, distance: 44.4
click at [816, 379] on div "Select Diagnosis" at bounding box center [789, 377] width 77 height 13
click at [795, 418] on div "Malaria" at bounding box center [849, 412] width 213 height 27
checkbox input "true"
click at [791, 438] on label "Vulvovaginitis" at bounding box center [806, 437] width 82 height 13
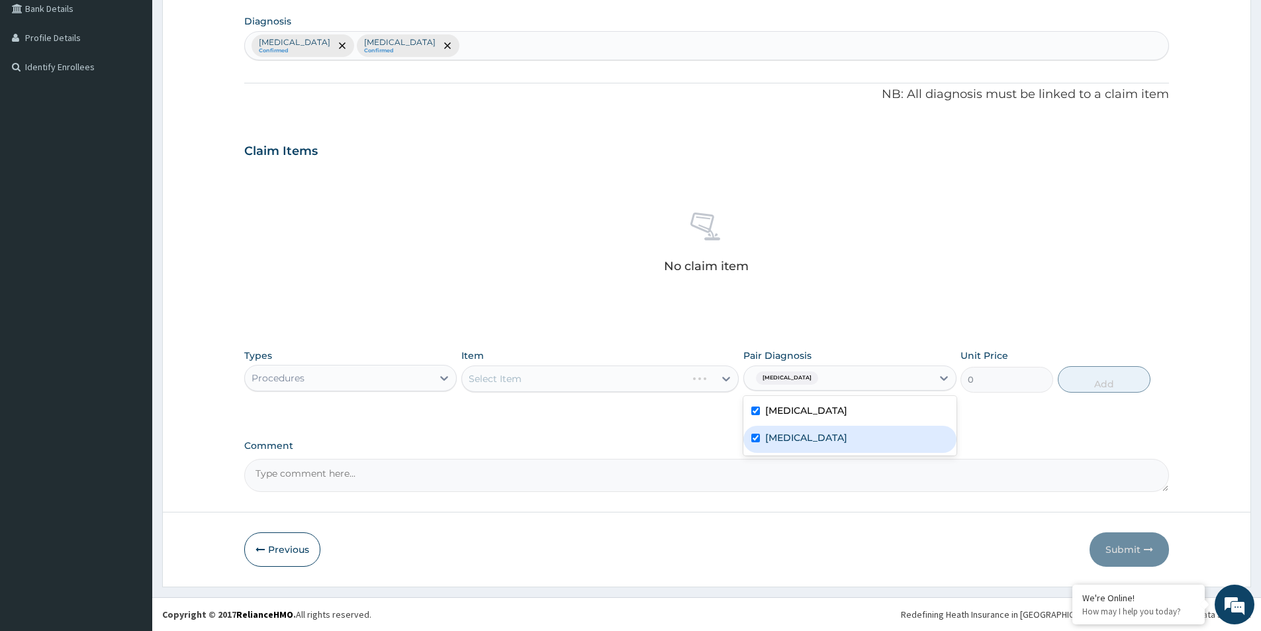
checkbox input "true"
click at [683, 379] on div "Select Item" at bounding box center [588, 378] width 252 height 21
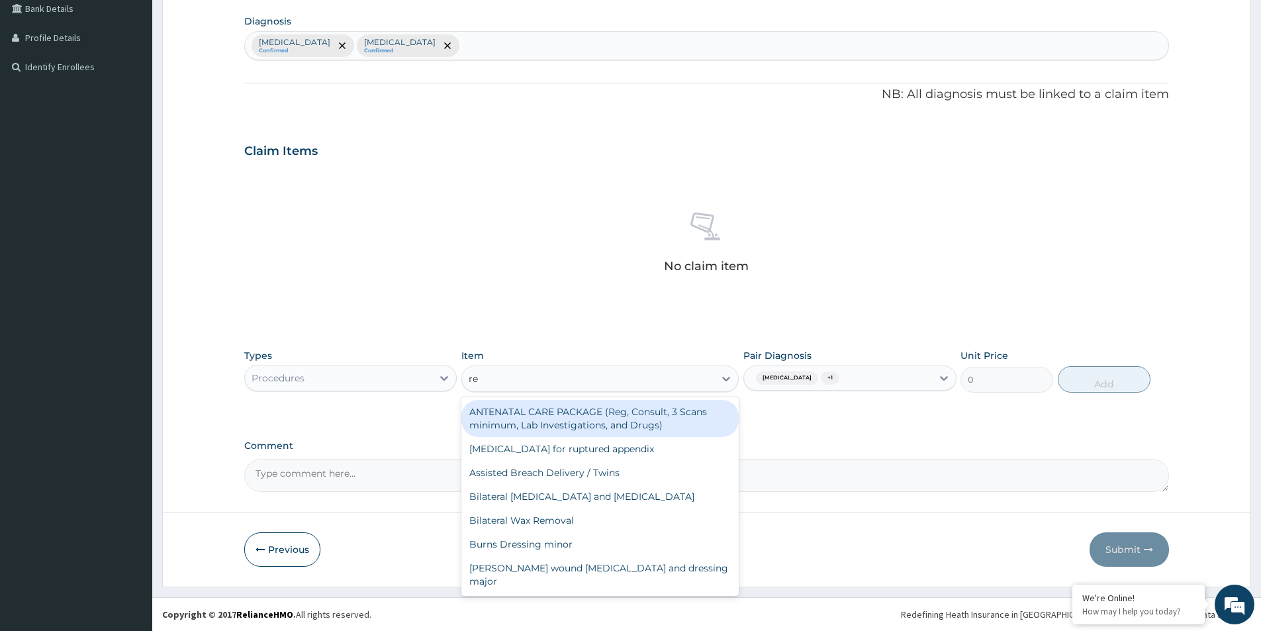
type input "reg"
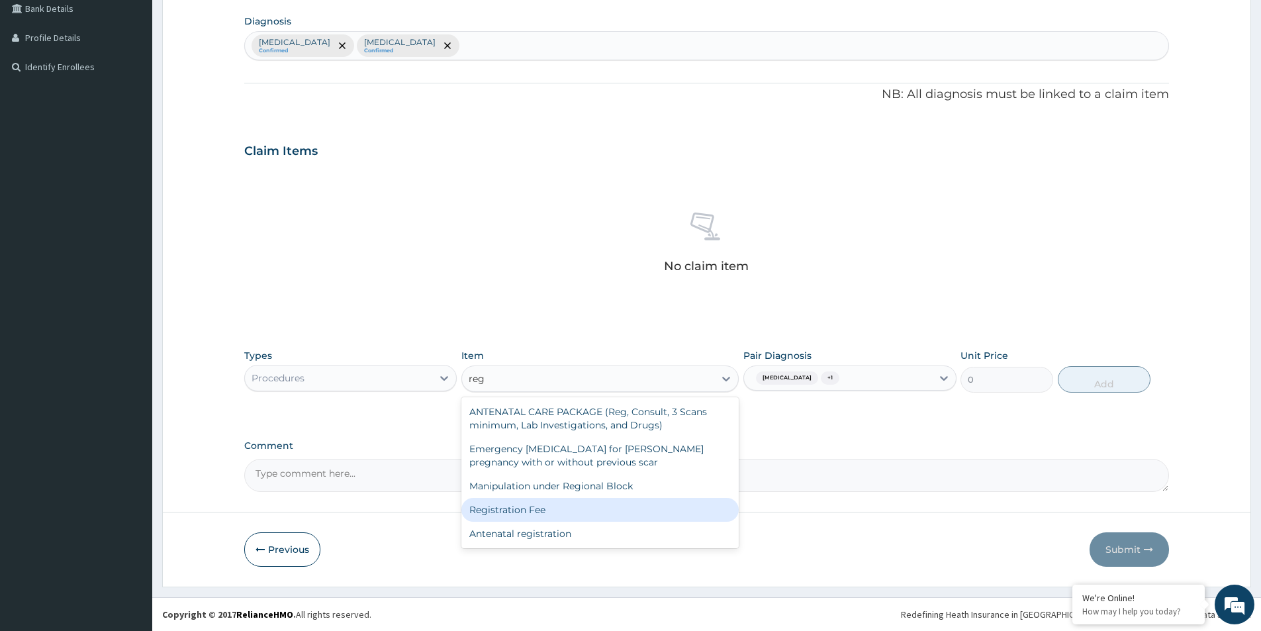
click at [584, 512] on div "Registration Fee" at bounding box center [599, 510] width 277 height 24
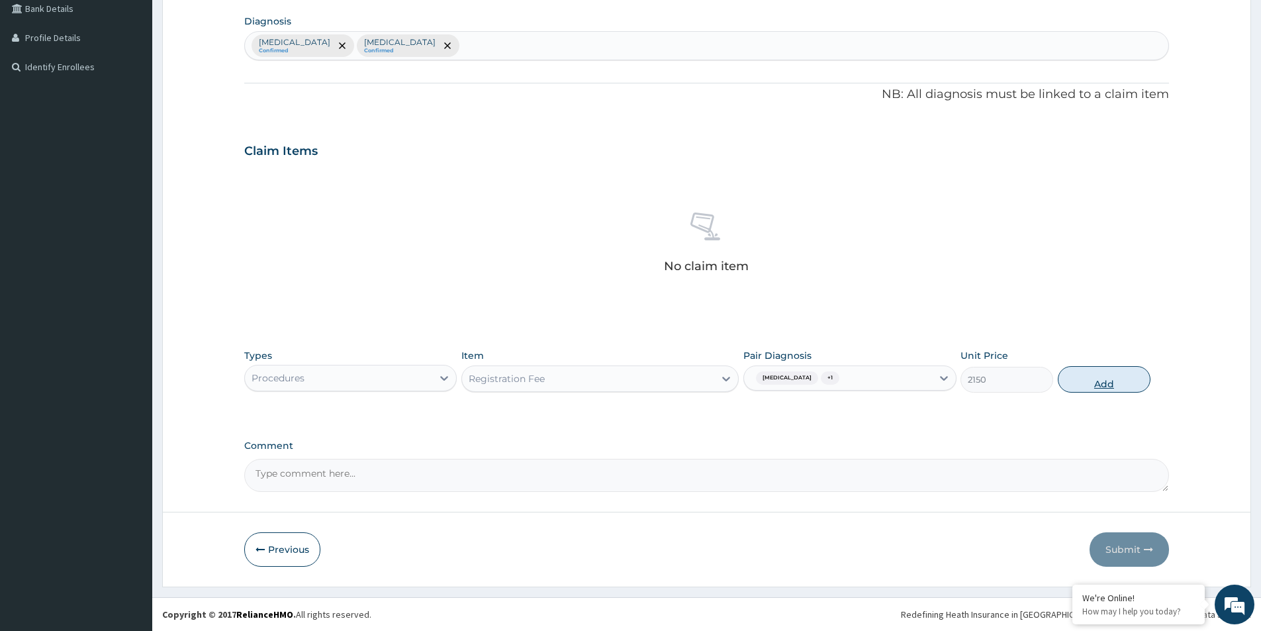
click at [1094, 385] on button "Add" at bounding box center [1104, 379] width 93 height 26
type input "0"
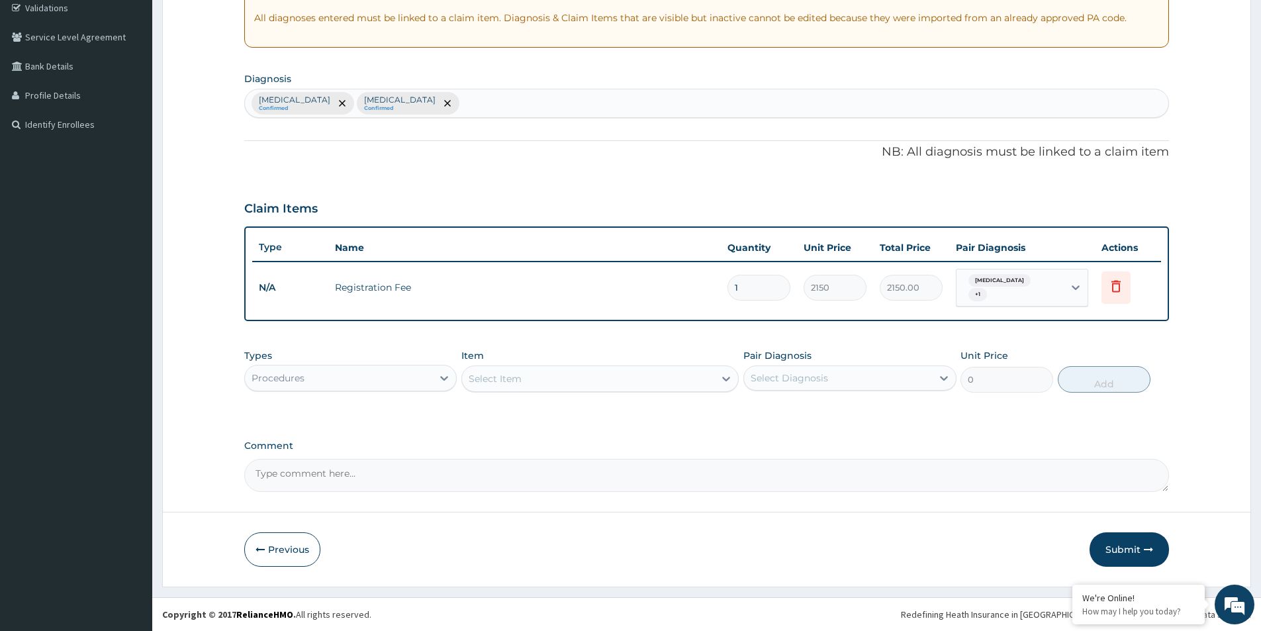
scroll to position [248, 0]
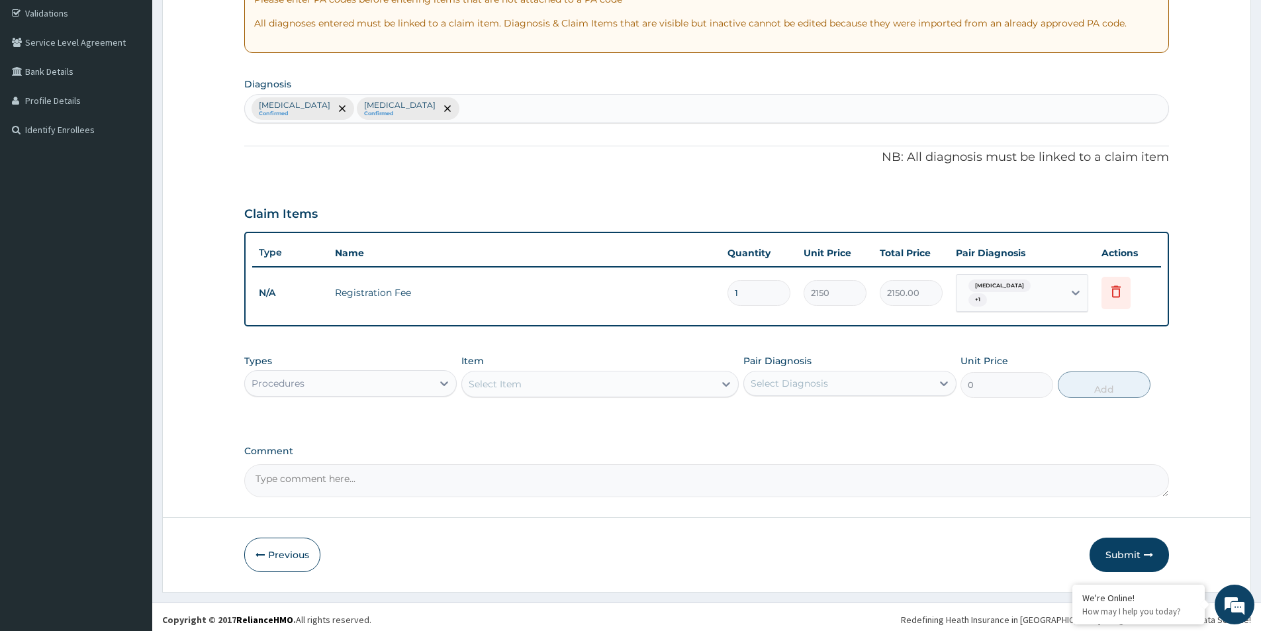
click at [603, 385] on div "Select Item" at bounding box center [588, 383] width 252 height 21
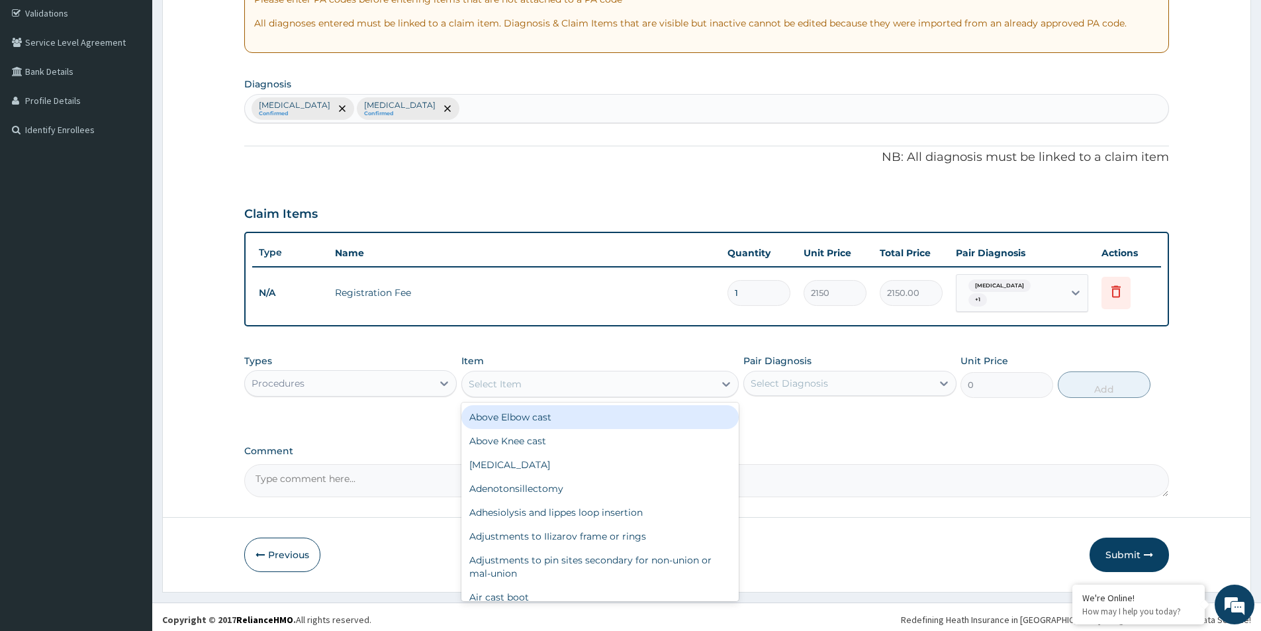
click at [567, 386] on div "Select Item" at bounding box center [588, 383] width 252 height 21
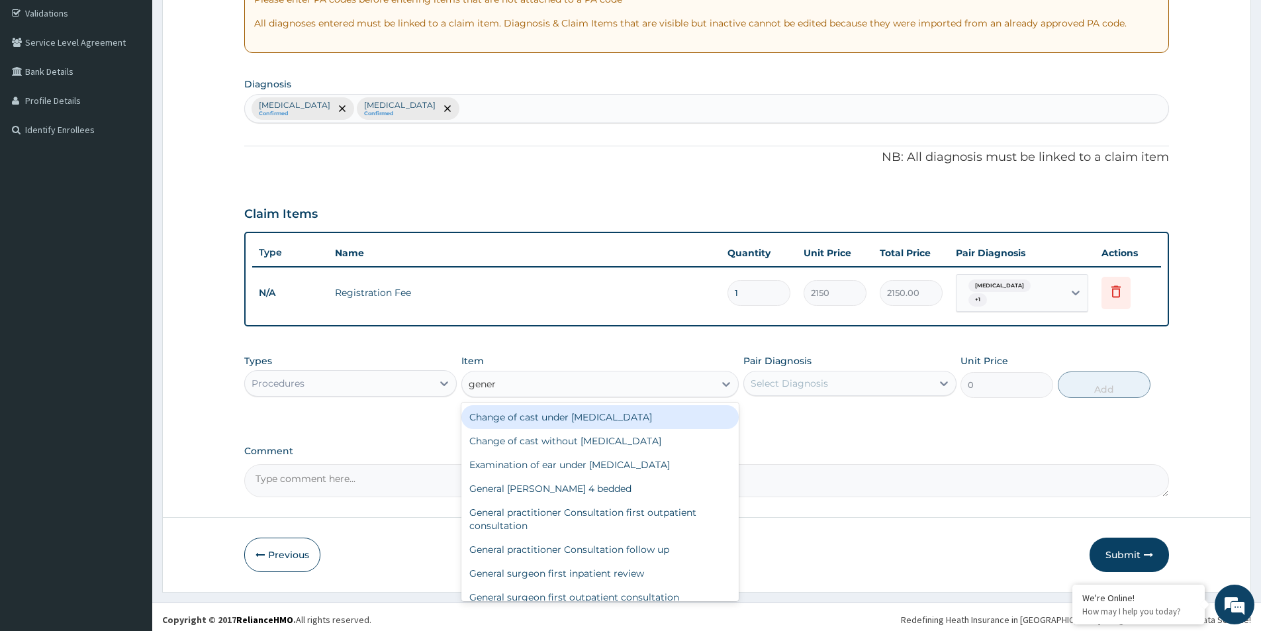
type input "genera"
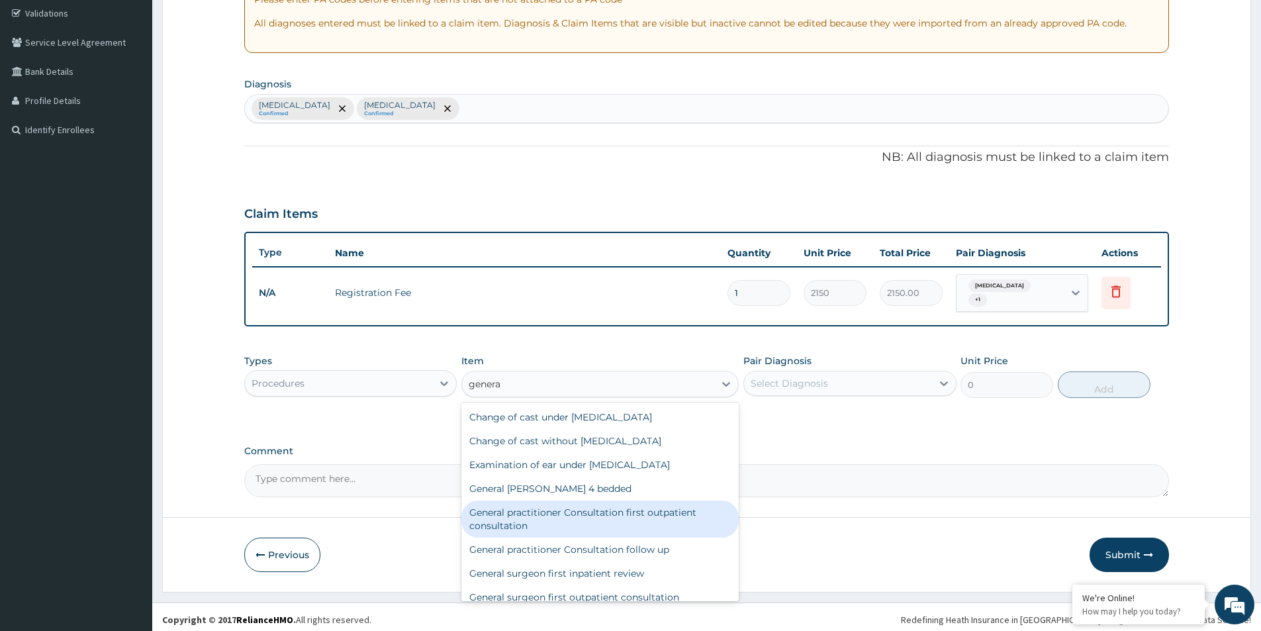
click at [647, 512] on div "General practitioner Consultation first outpatient consultation" at bounding box center [599, 518] width 277 height 37
type input "3547.5"
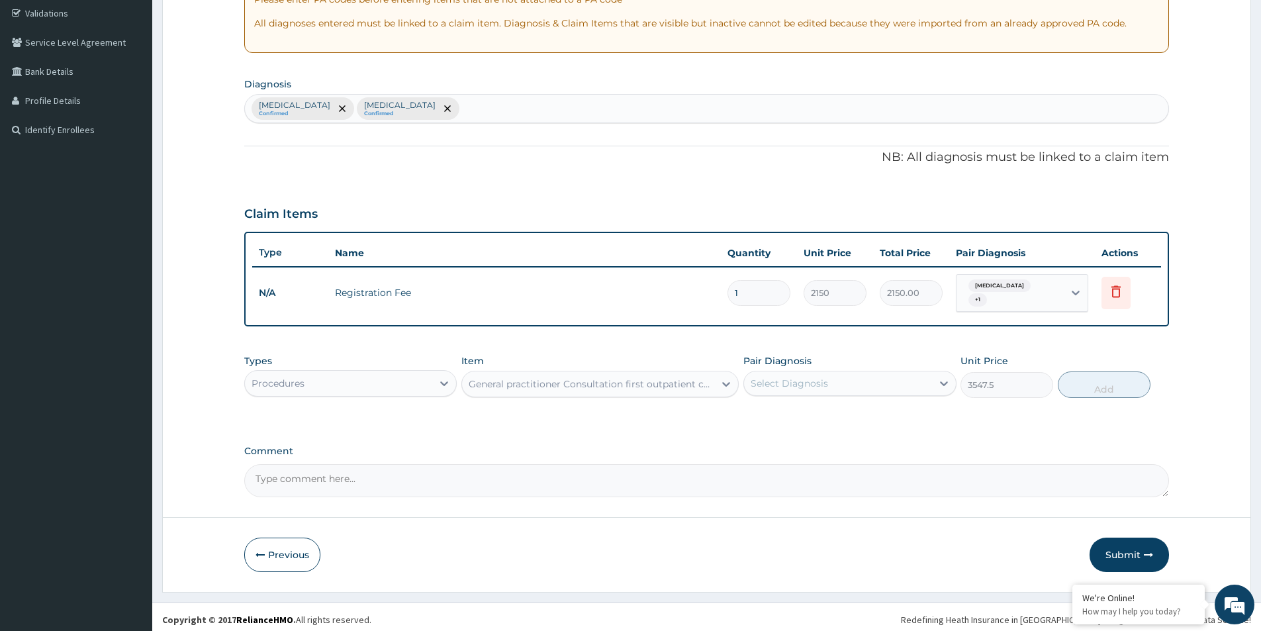
click at [825, 377] on div "Select Diagnosis" at bounding box center [789, 383] width 77 height 13
click at [808, 412] on div "[MEDICAL_DATA]" at bounding box center [849, 417] width 213 height 27
checkbox input "true"
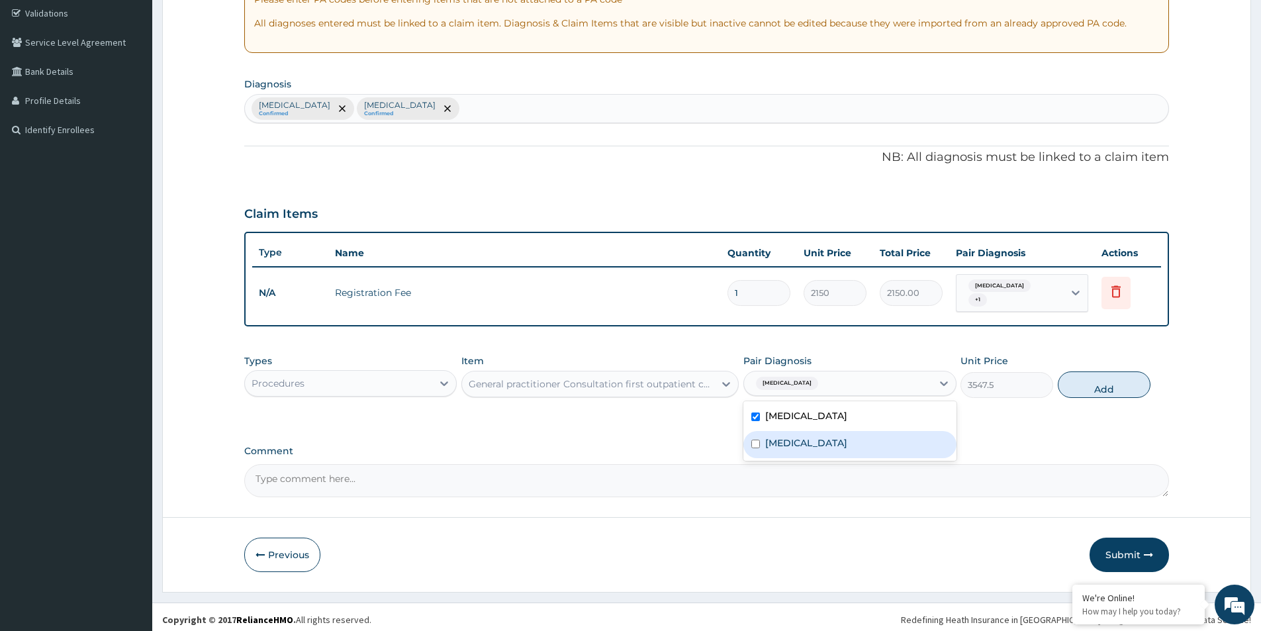
click at [802, 438] on label "Vulvovaginitis" at bounding box center [806, 442] width 82 height 13
checkbox input "true"
click at [1080, 383] on button "Add" at bounding box center [1104, 384] width 93 height 26
type input "0"
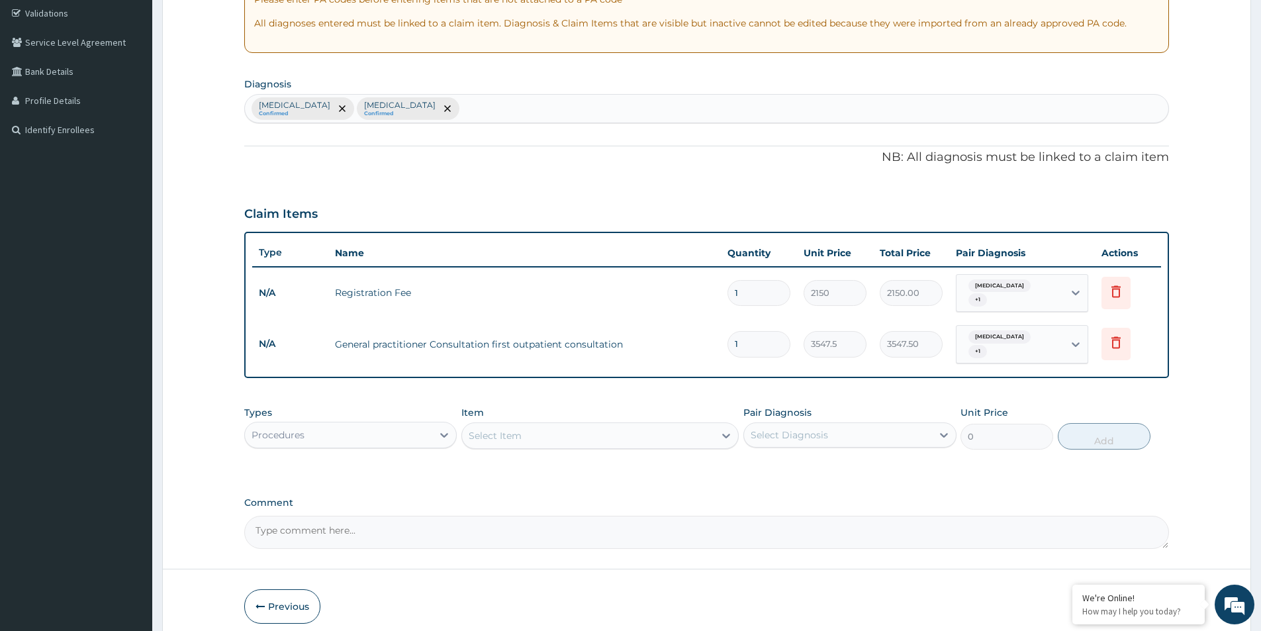
click at [416, 428] on div "Procedures" at bounding box center [338, 434] width 187 height 21
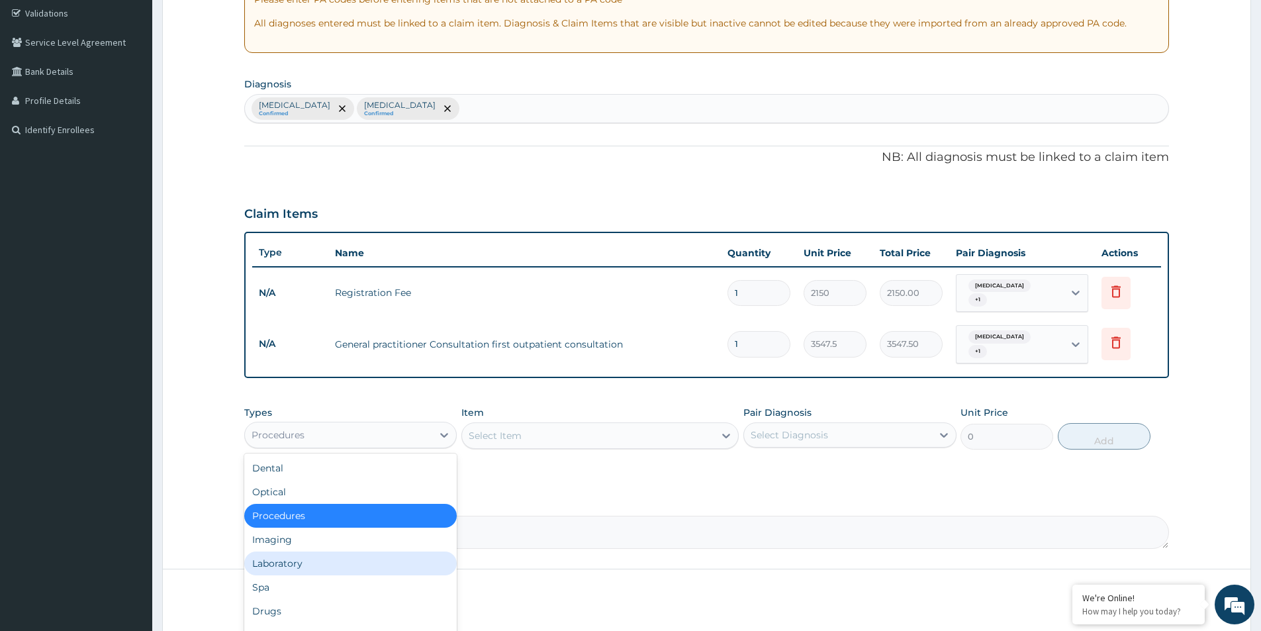
click at [309, 551] on div "Laboratory" at bounding box center [350, 563] width 213 height 24
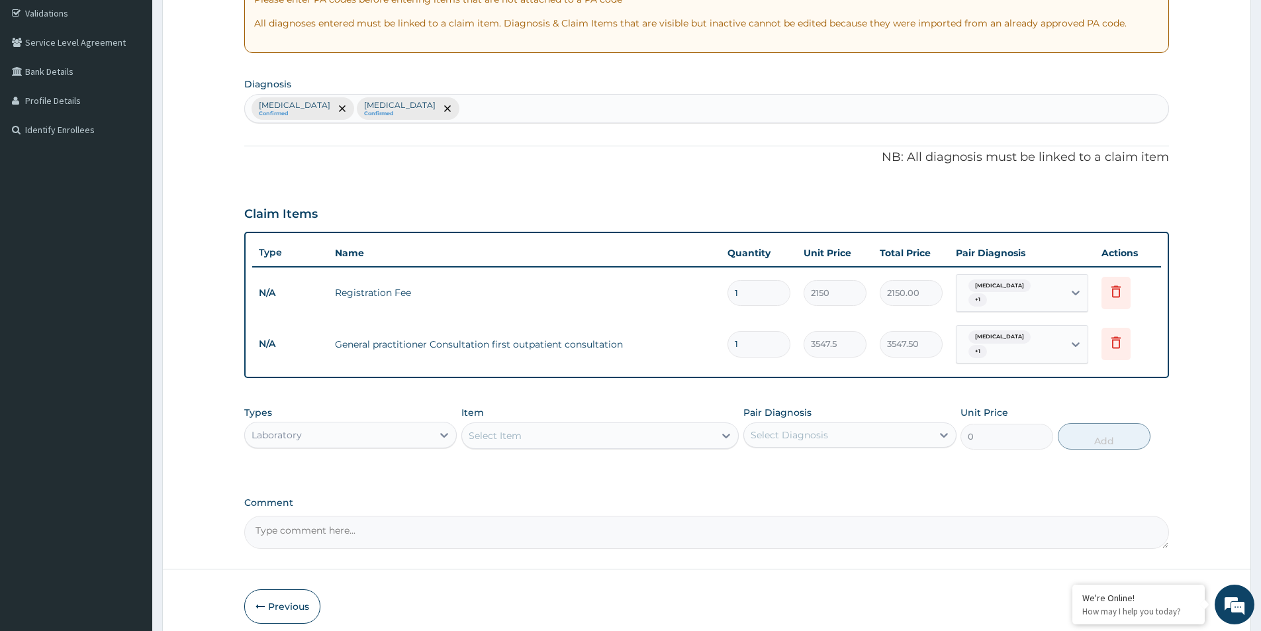
click at [810, 434] on div "Select Diagnosis" at bounding box center [837, 434] width 187 height 21
click at [788, 488] on label "Vulvovaginitis" at bounding box center [806, 494] width 82 height 13
checkbox input "true"
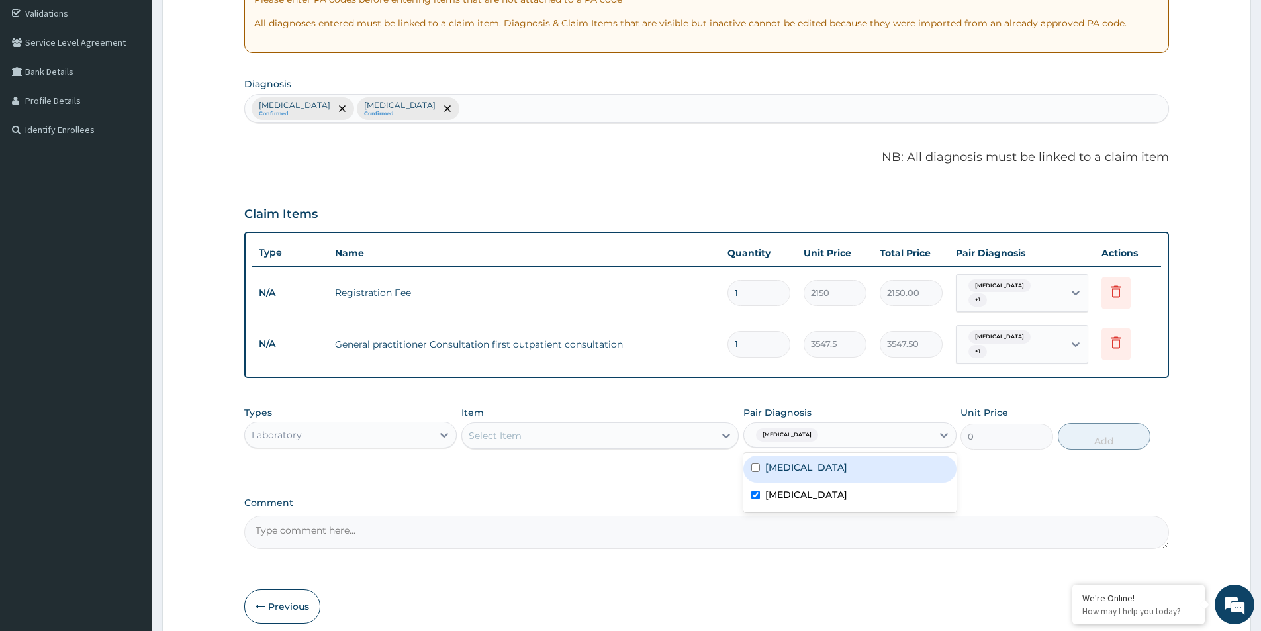
click at [785, 461] on label "Malaria" at bounding box center [806, 467] width 82 height 13
checkbox input "true"
click at [772, 488] on label "Vulvovaginitis" at bounding box center [806, 494] width 82 height 13
checkbox input "false"
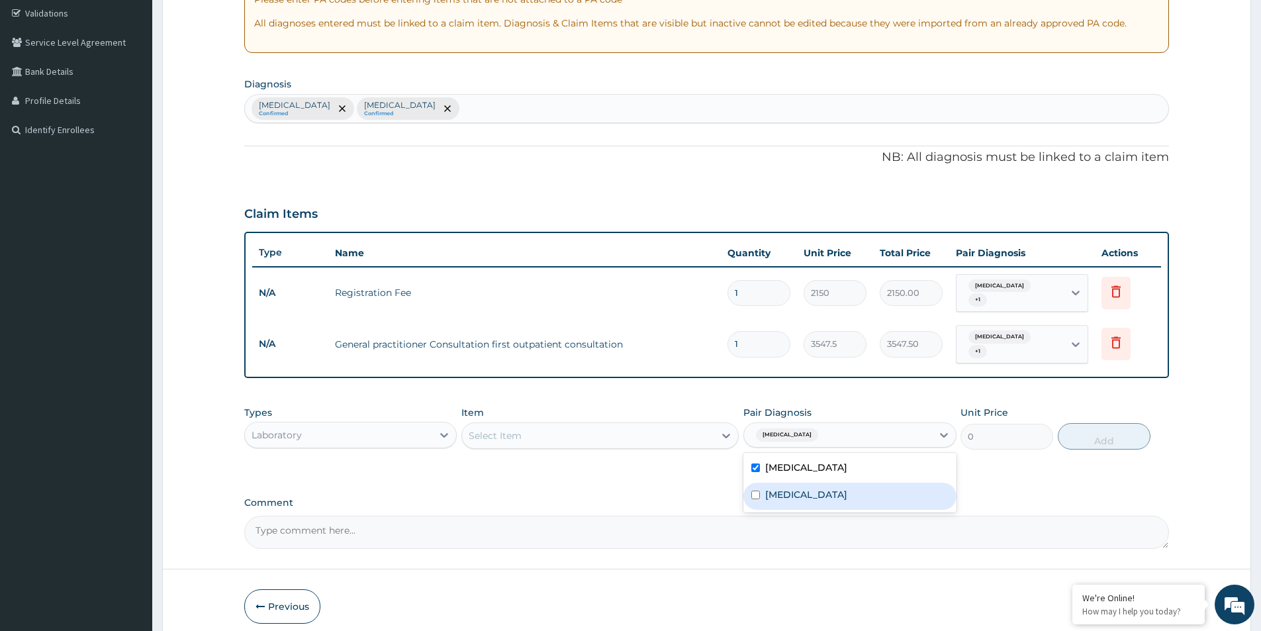
click at [647, 433] on div "Select Item" at bounding box center [588, 435] width 252 height 21
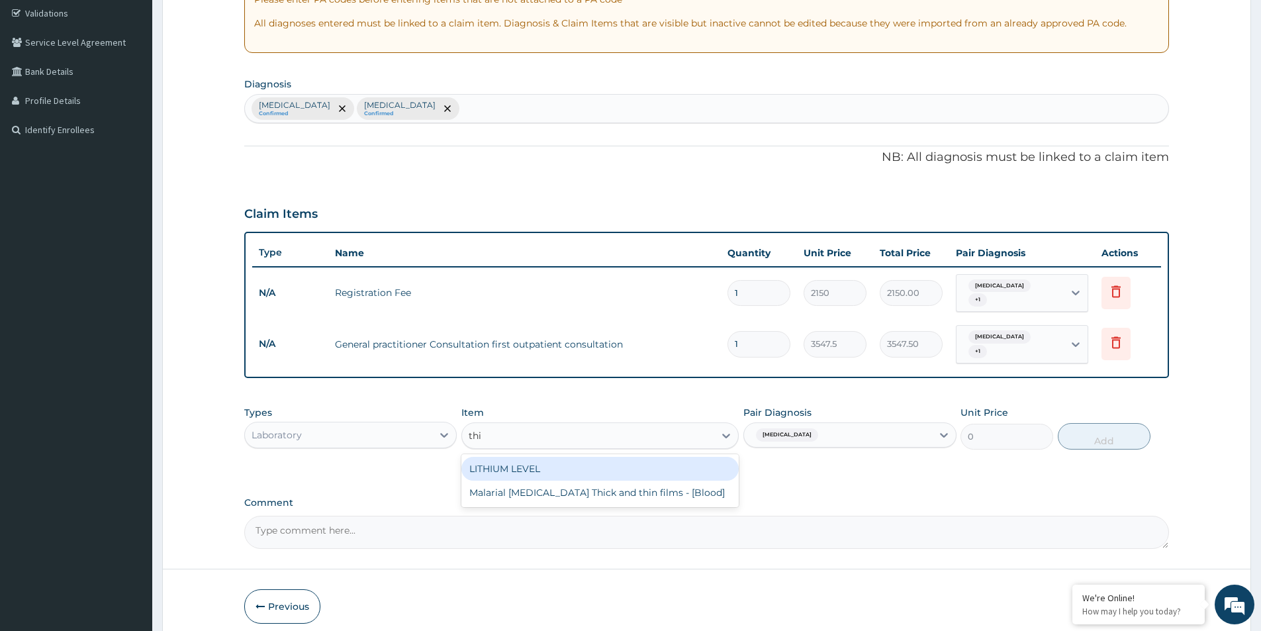
type input "thin"
click at [675, 457] on div "Malarial Parasite Thick and thin films - [Blood]" at bounding box center [599, 469] width 277 height 24
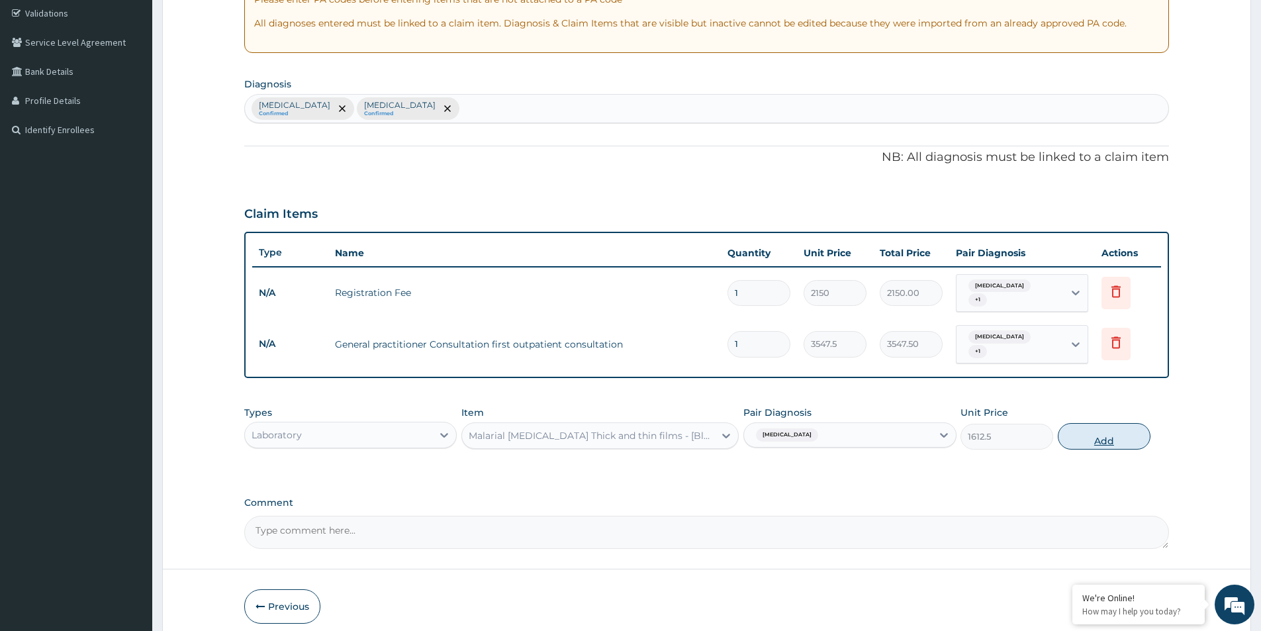
click at [1100, 430] on button "Add" at bounding box center [1104, 436] width 93 height 26
type input "0"
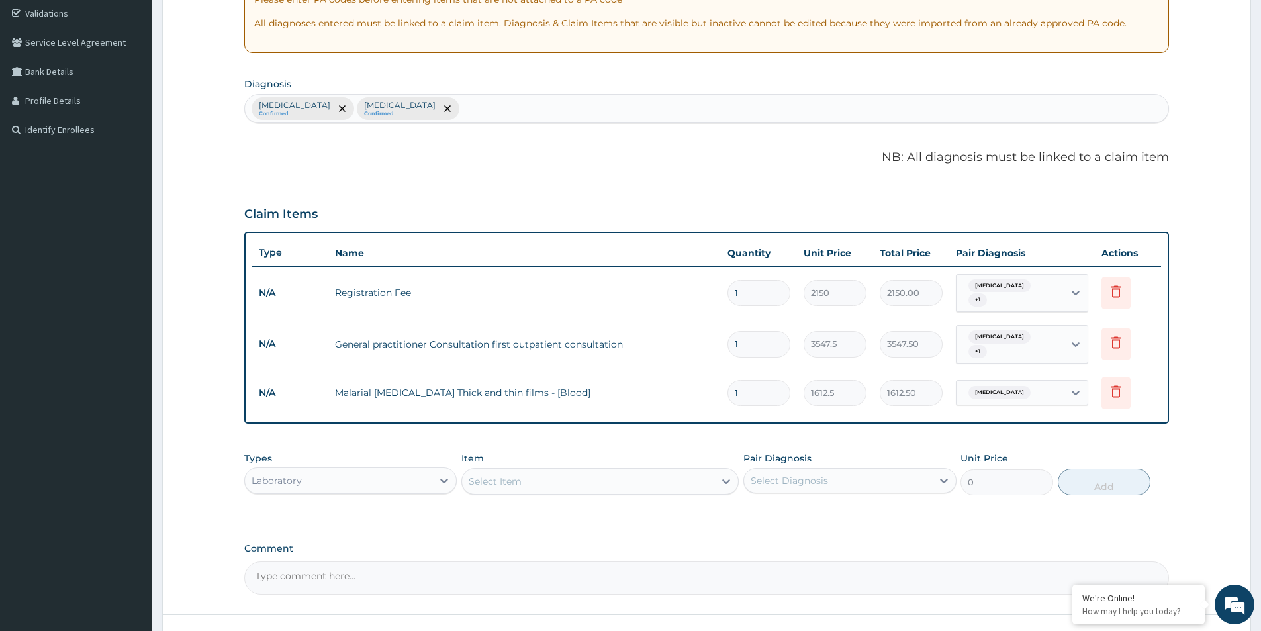
click at [406, 474] on div "Laboratory" at bounding box center [338, 480] width 187 height 21
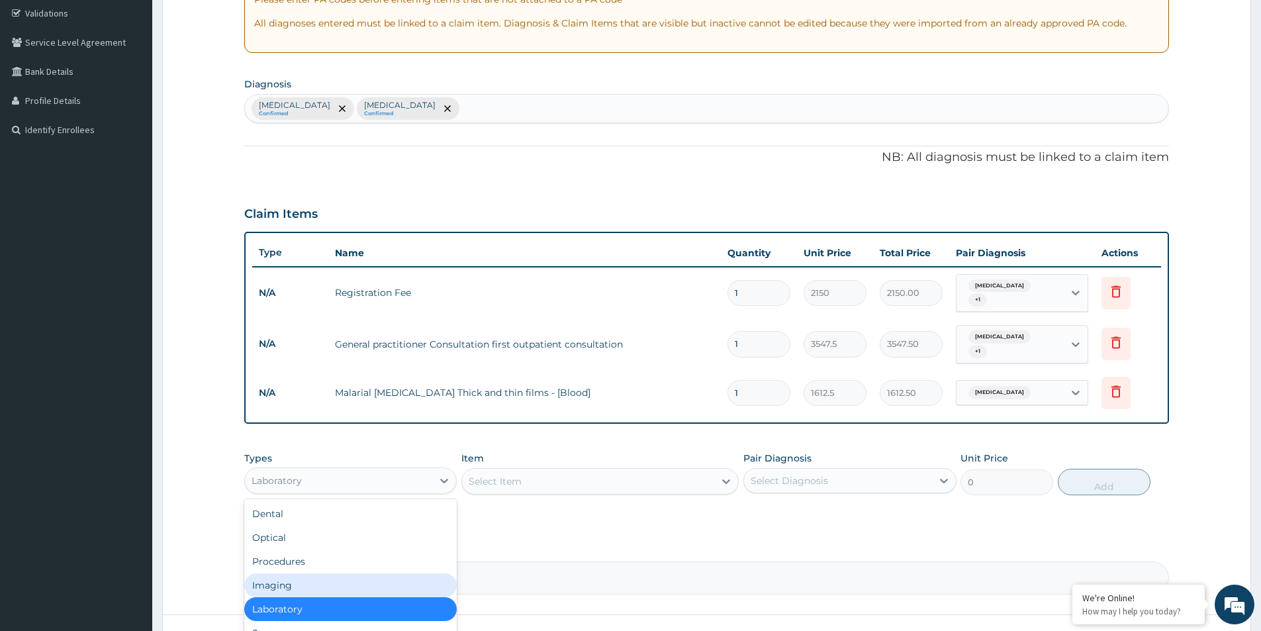
scroll to position [45, 0]
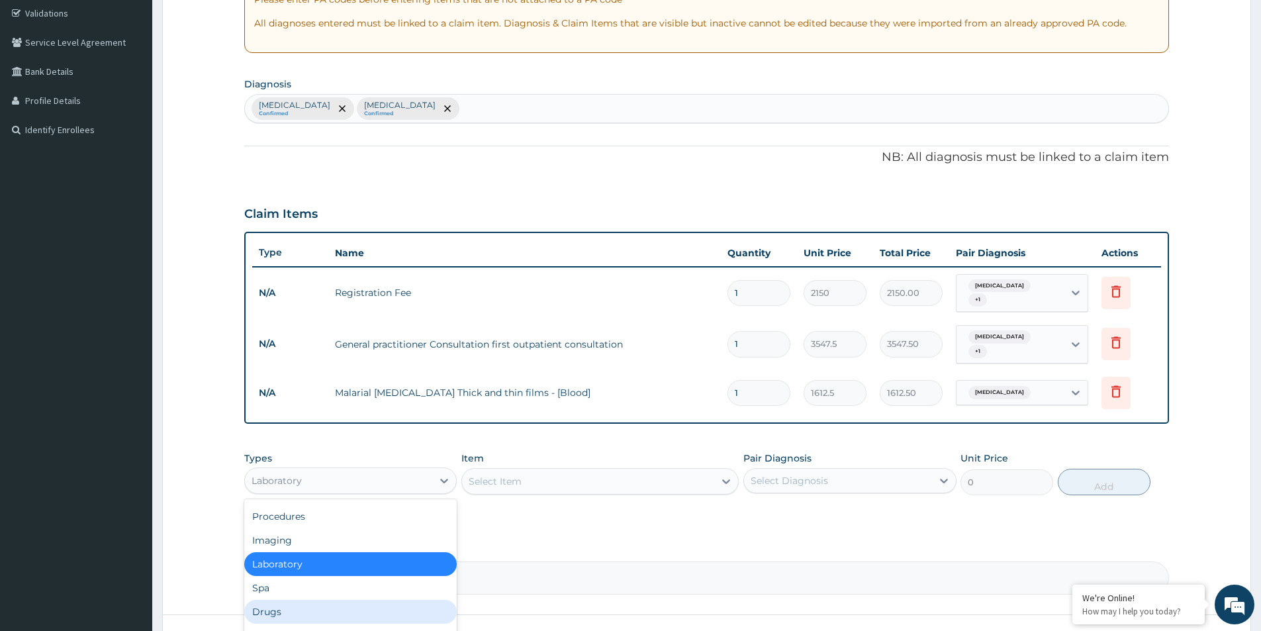
click at [305, 604] on div "Drugs" at bounding box center [350, 612] width 213 height 24
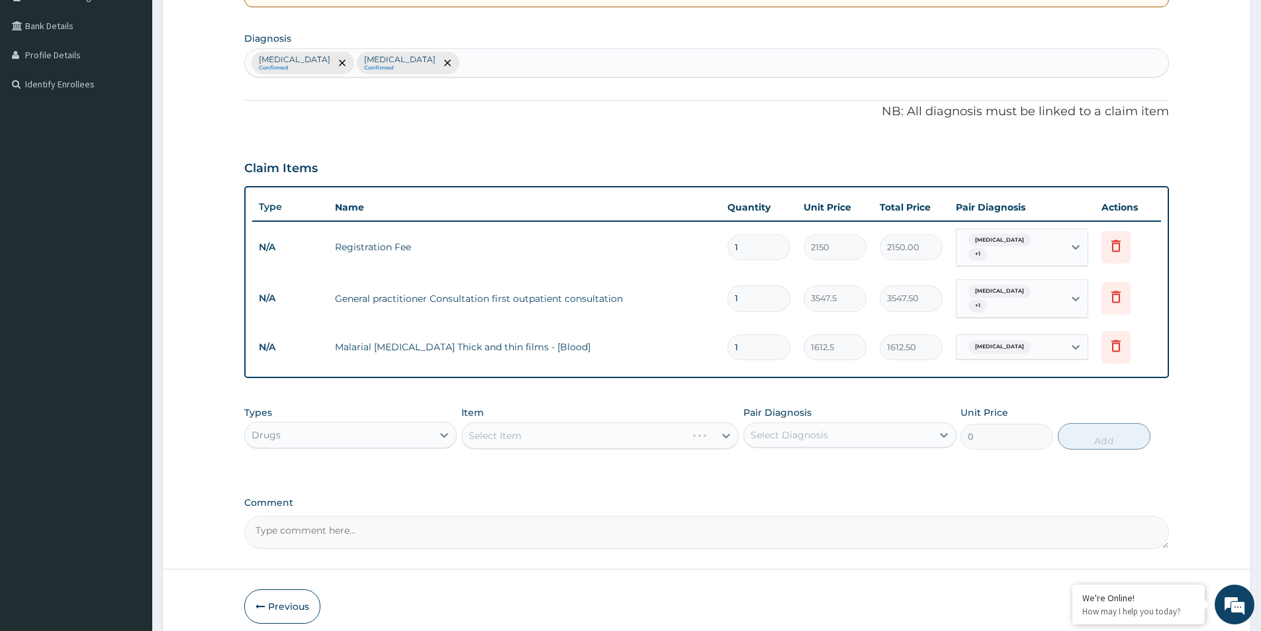
scroll to position [339, 0]
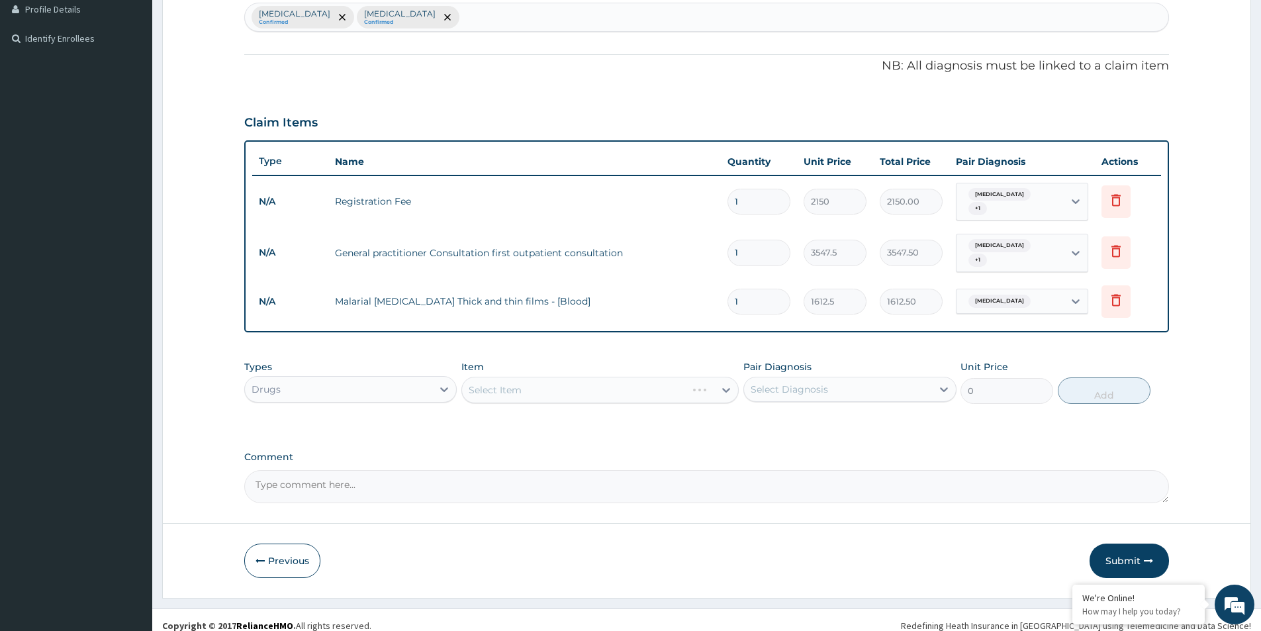
click at [840, 379] on div "Select Diagnosis" at bounding box center [837, 389] width 187 height 21
drag, startPoint x: 807, startPoint y: 438, endPoint x: 773, endPoint y: 418, distance: 39.2
click at [806, 442] on label "Vulvovaginitis" at bounding box center [806, 448] width 82 height 13
checkbox input "true"
click at [635, 382] on div "Select Item" at bounding box center [588, 389] width 252 height 21
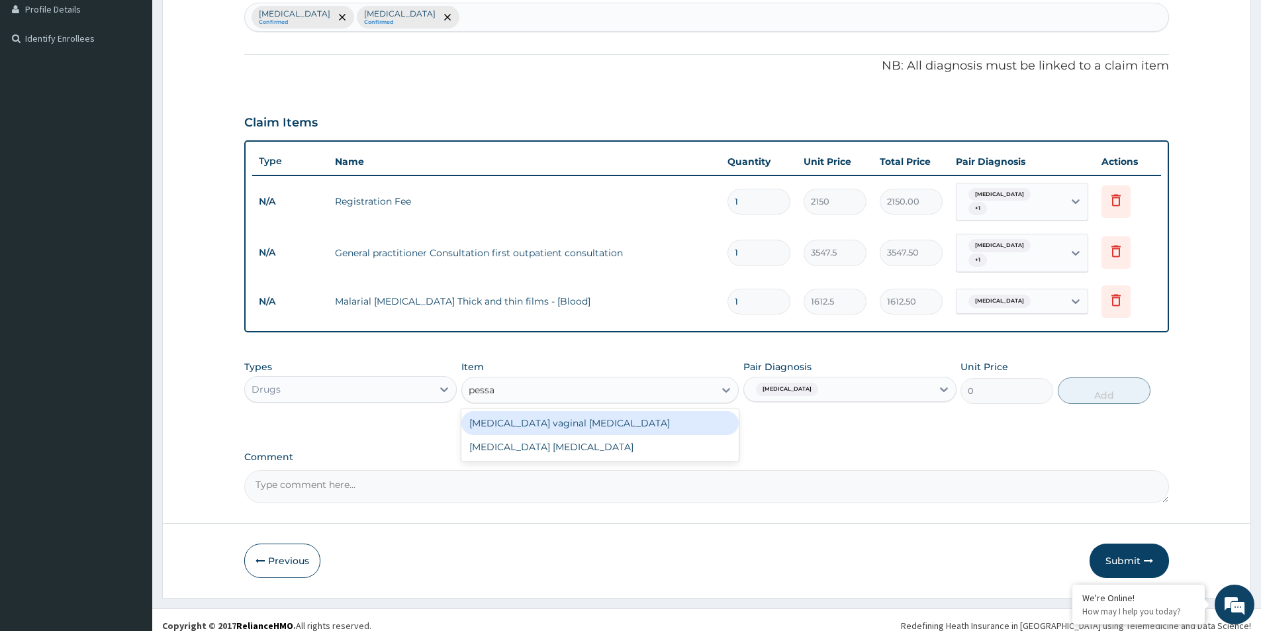
type input "pessar"
click at [569, 415] on div "Clotrimazole vaginal pessary" at bounding box center [599, 423] width 277 height 24
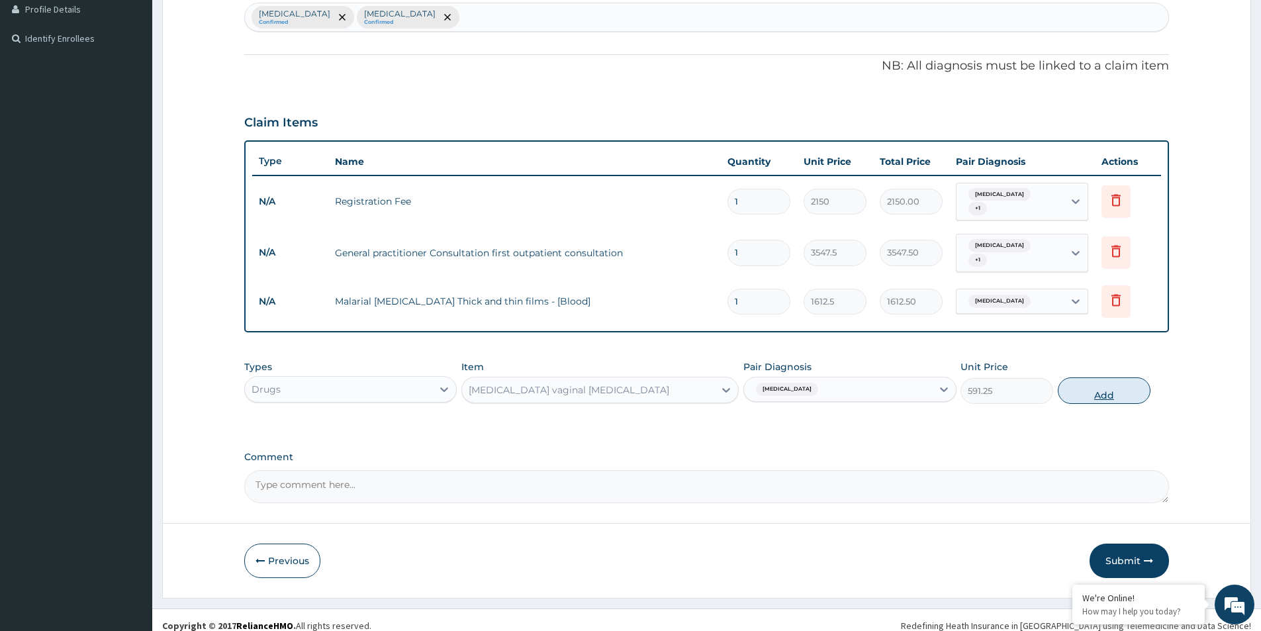
click at [1105, 385] on button "Add" at bounding box center [1104, 390] width 93 height 26
type input "0"
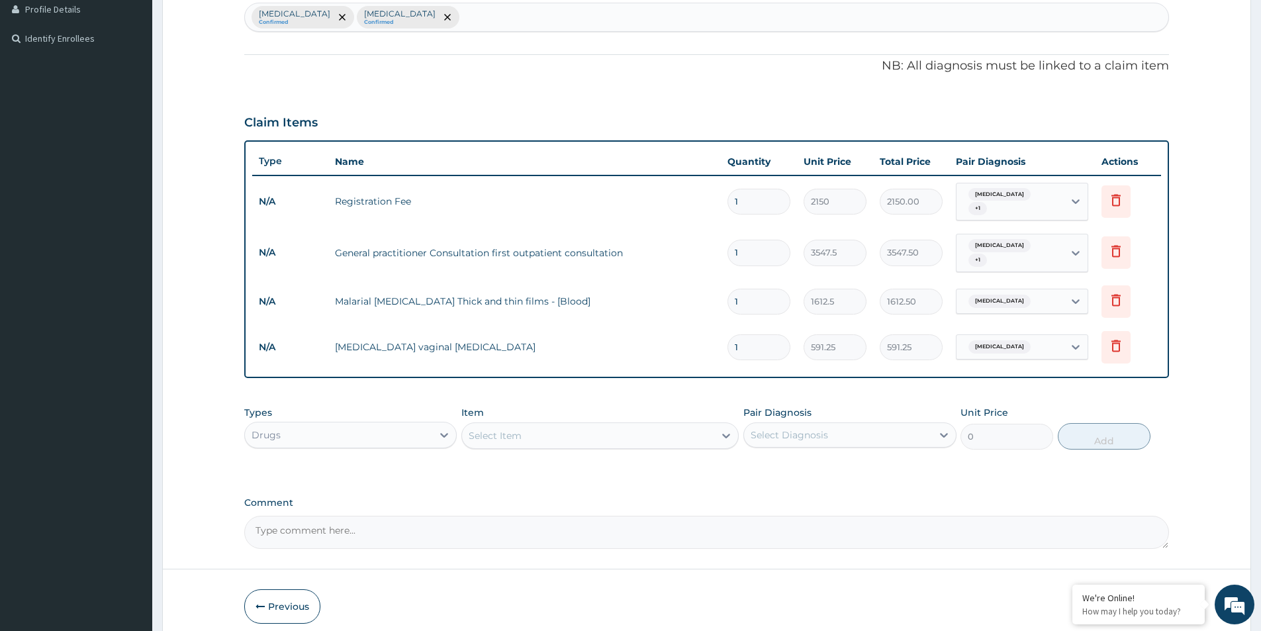
type input "0.00"
type input "6"
type input "3547.50"
type input "6"
click at [690, 430] on div "Select Item" at bounding box center [588, 435] width 252 height 21
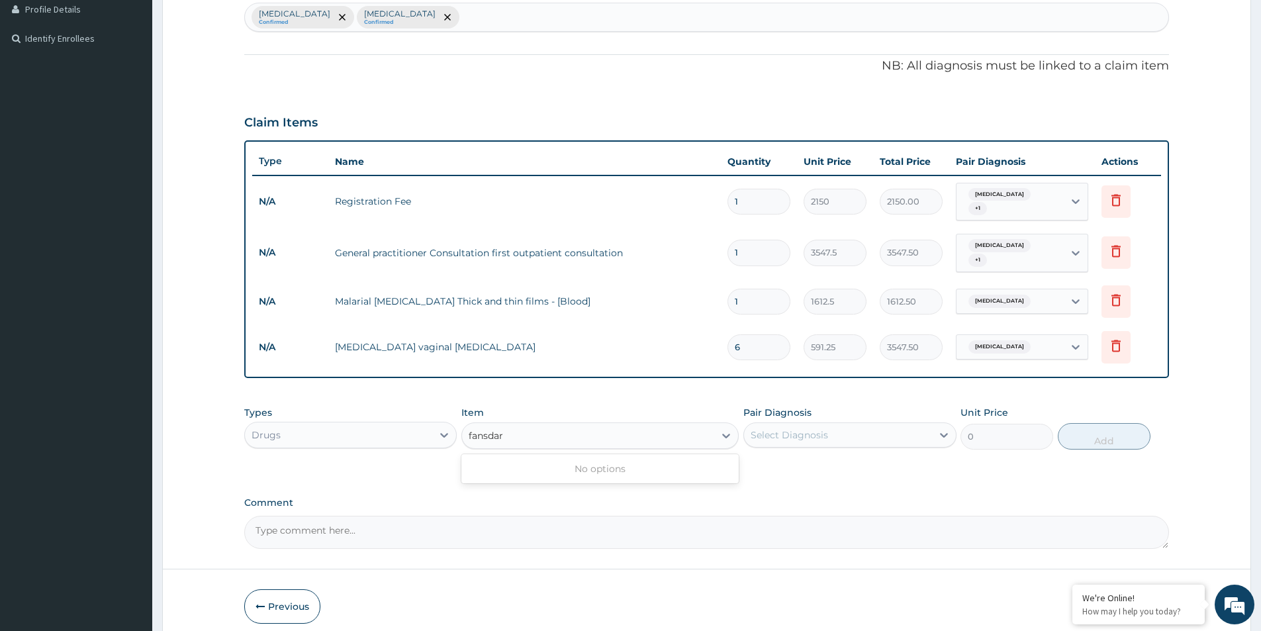
type input "fansidar"
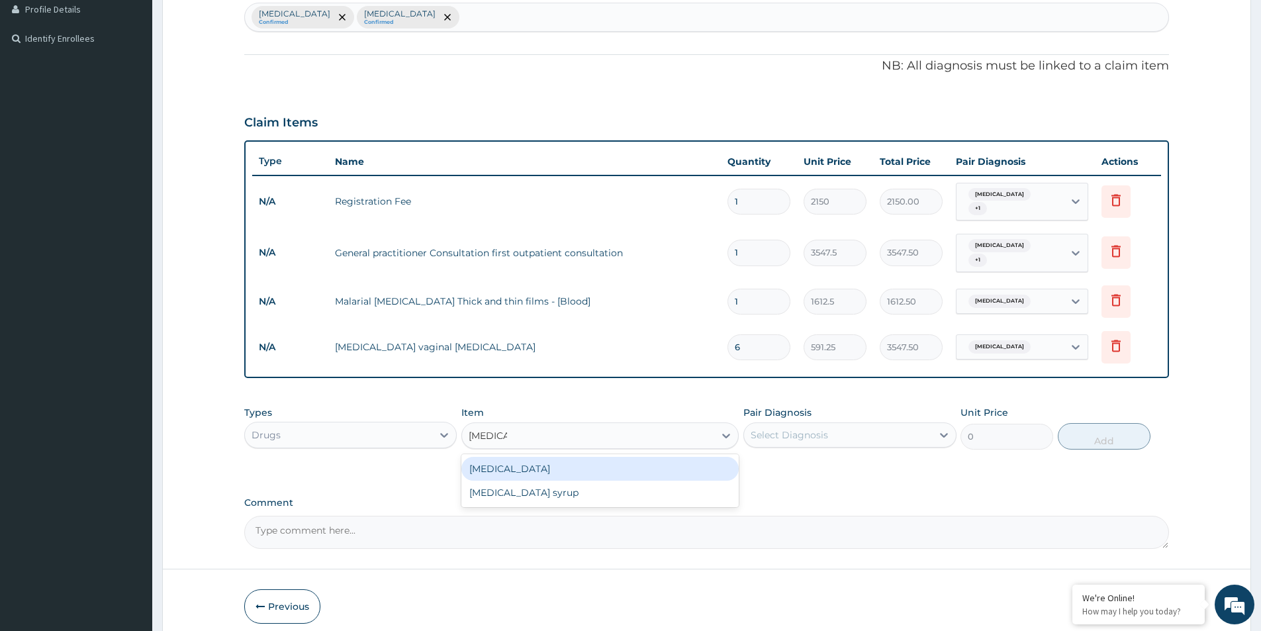
click at [522, 457] on div "Fansidar" at bounding box center [599, 469] width 277 height 24
type input "212.85"
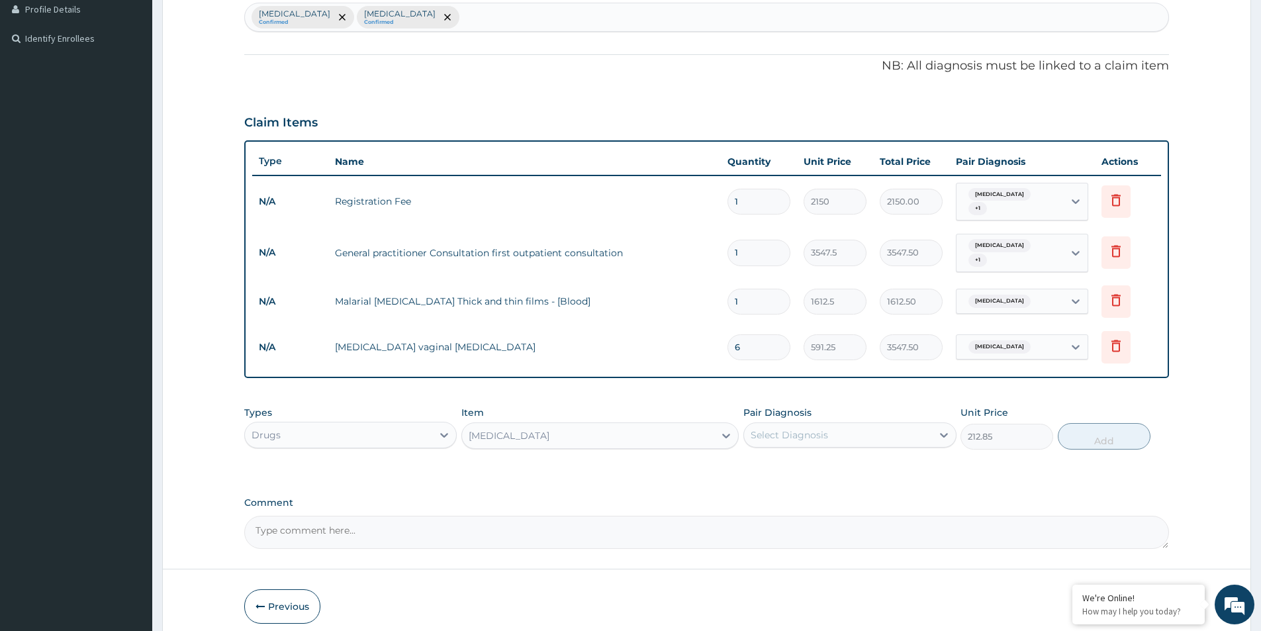
click at [820, 428] on div "Select Diagnosis" at bounding box center [789, 434] width 77 height 13
click at [812, 455] on div "[MEDICAL_DATA]" at bounding box center [849, 468] width 213 height 27
checkbox input "true"
click at [1100, 434] on button "Add" at bounding box center [1104, 436] width 93 height 26
type input "0"
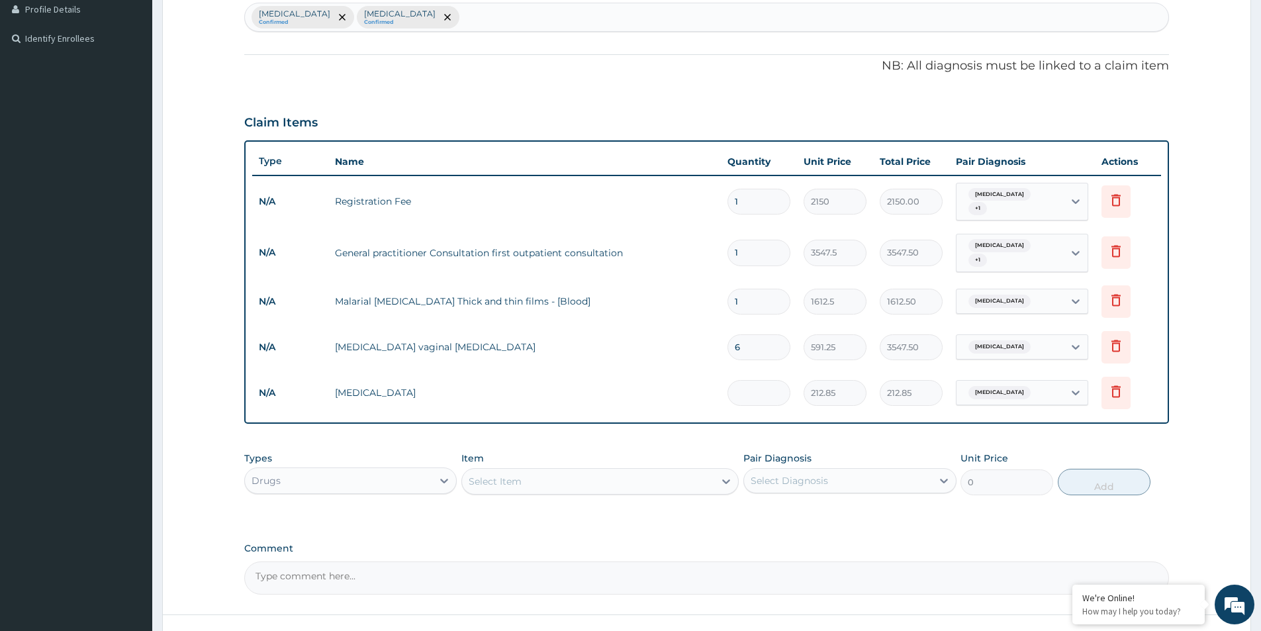
type input "0.00"
type input "3"
type input "638.55"
type input "3"
click at [578, 471] on div "Select Item" at bounding box center [588, 481] width 252 height 21
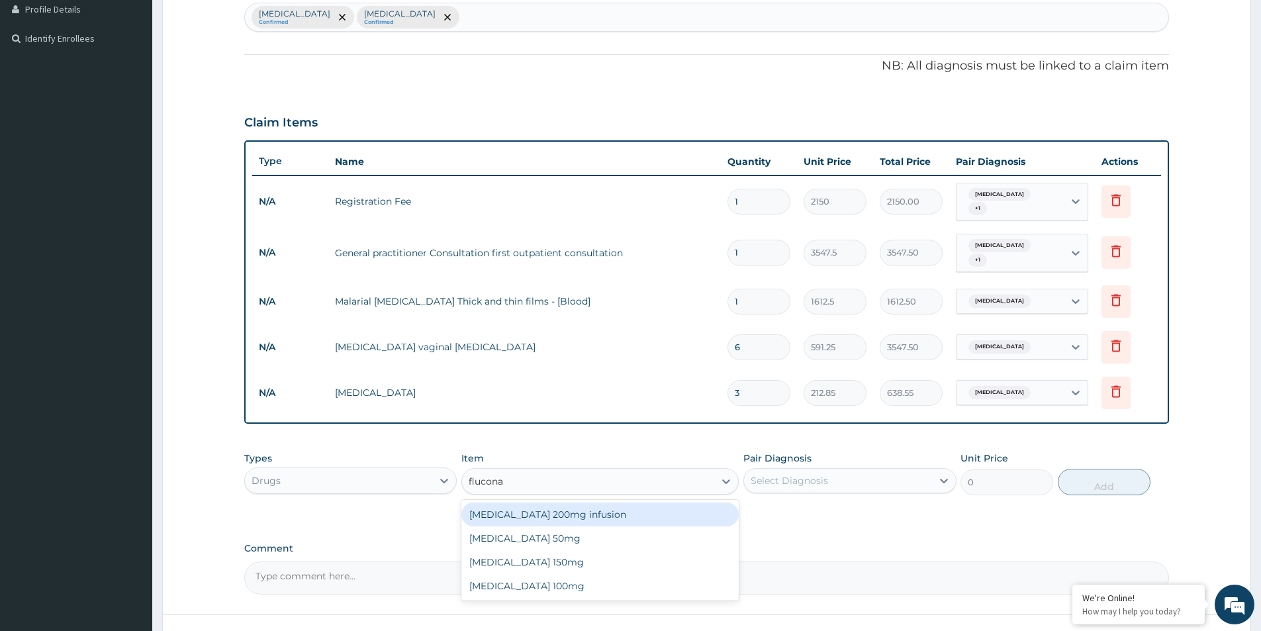
type input "fluconaz"
click at [547, 550] on div "Fluconazole 150mg" at bounding box center [599, 562] width 277 height 24
type input "1537.25"
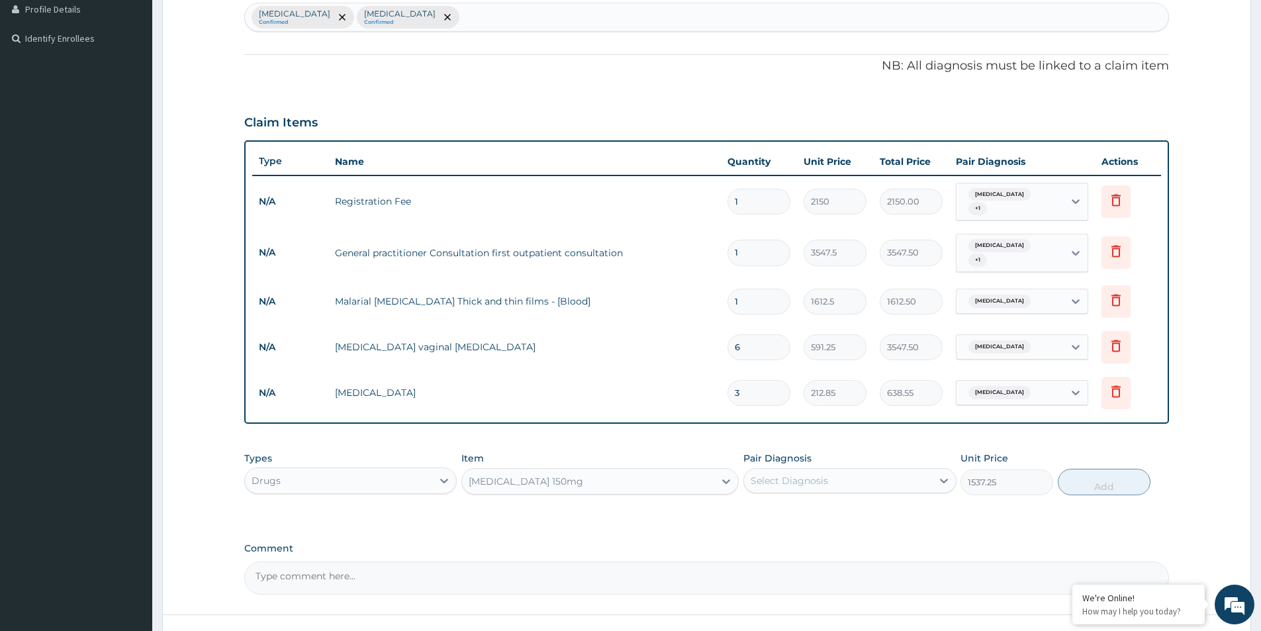
click at [797, 474] on div "Select Diagnosis" at bounding box center [789, 480] width 77 height 13
drag, startPoint x: 796, startPoint y: 530, endPoint x: 810, endPoint y: 526, distance: 14.5
click at [796, 534] on label "Vulvovaginitis" at bounding box center [806, 540] width 82 height 13
checkbox input "true"
click at [1104, 473] on button "Add" at bounding box center [1104, 482] width 93 height 26
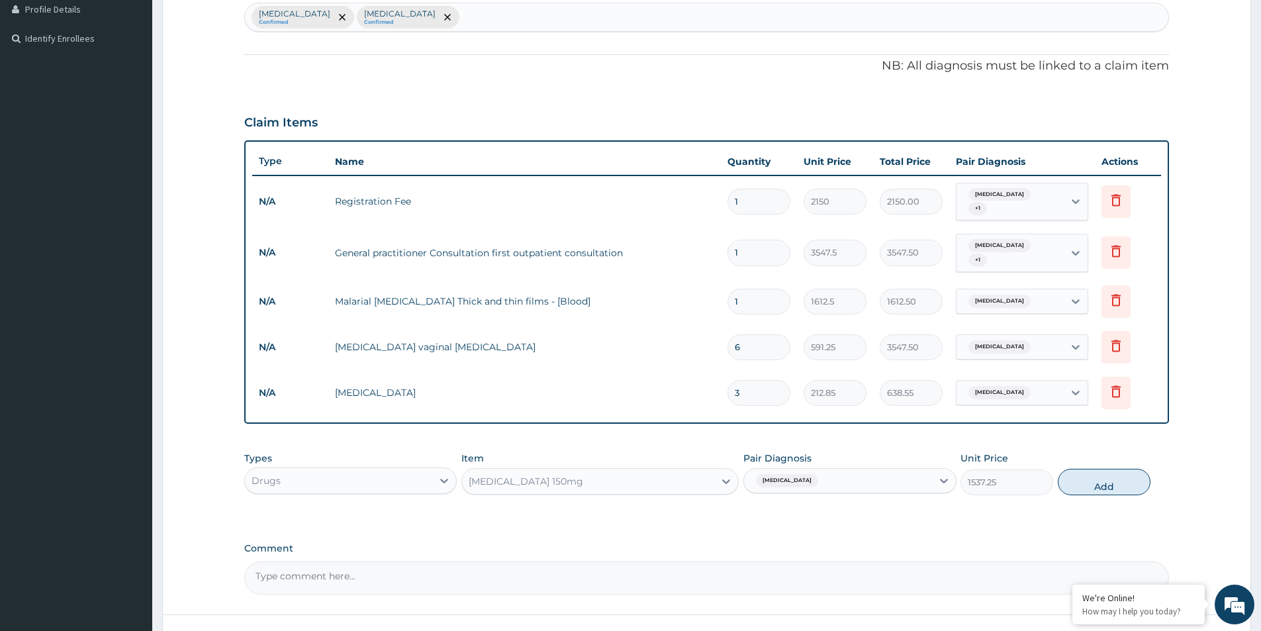
type input "0"
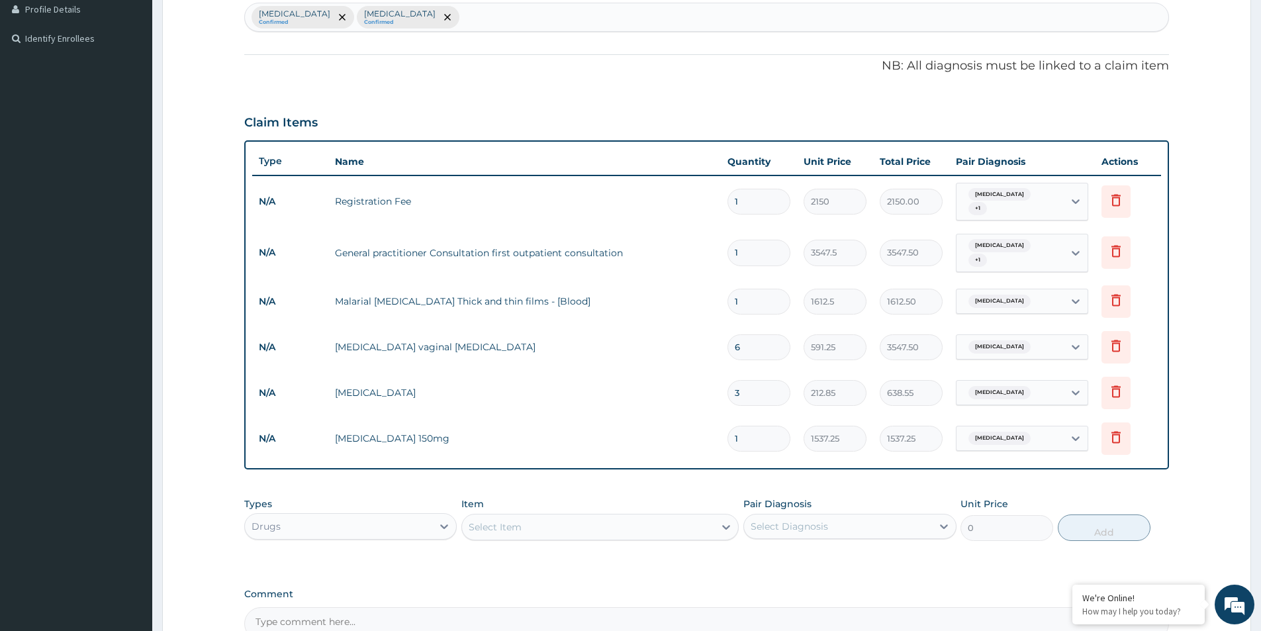
type input "0.00"
type input "6"
type input "9223.50"
type input "0.00"
type input "3"
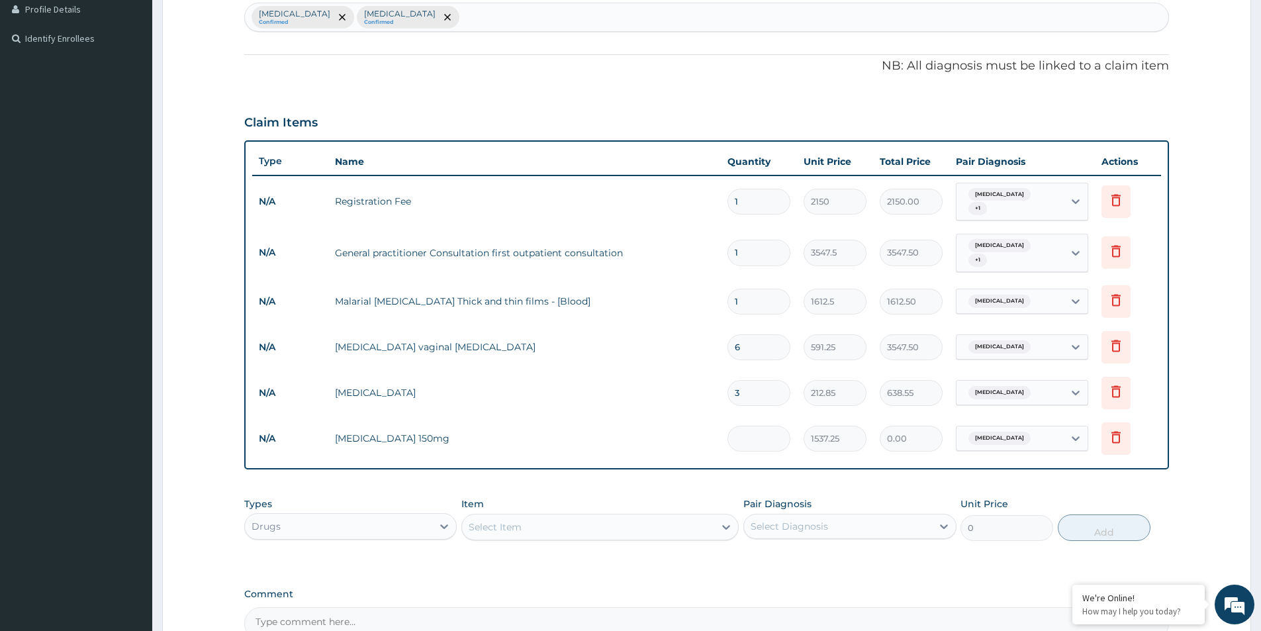
type input "4611.75"
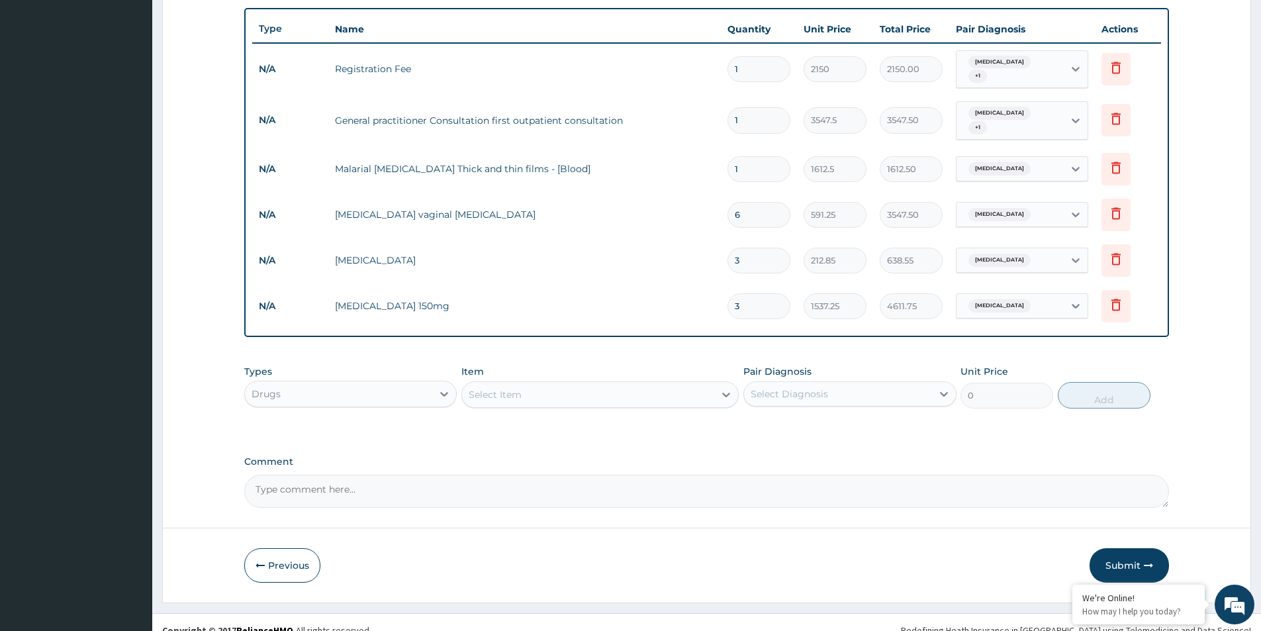
scroll to position [476, 0]
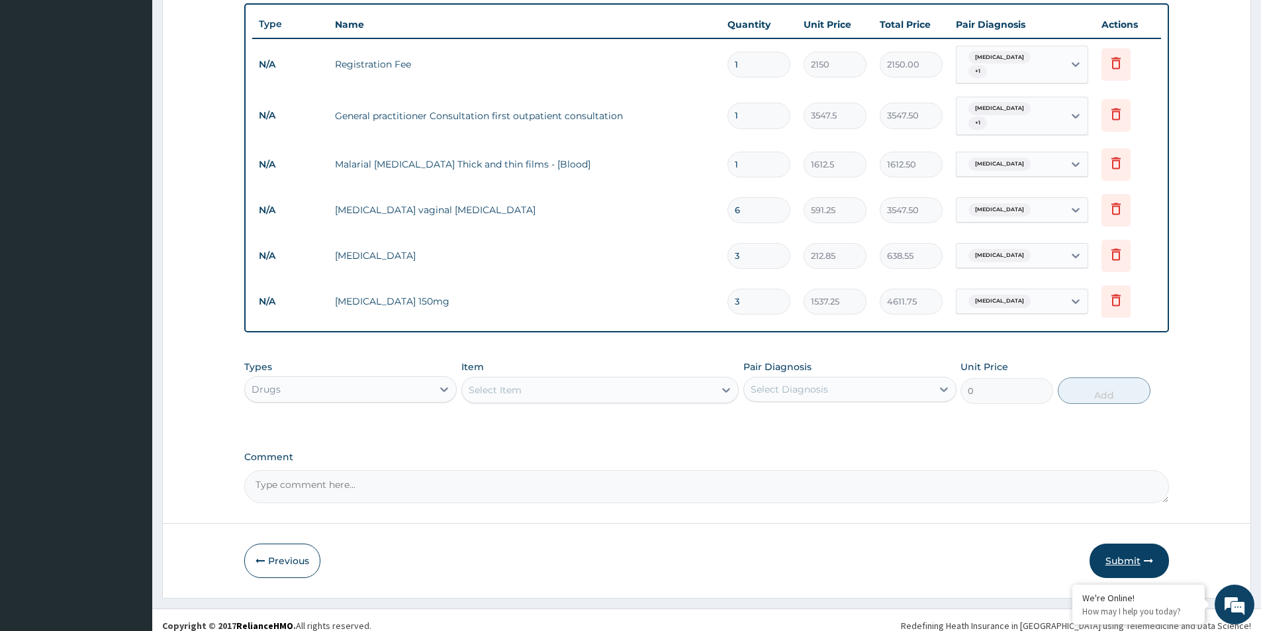
type input "3"
click at [1136, 548] on button "Submit" at bounding box center [1129, 561] width 79 height 34
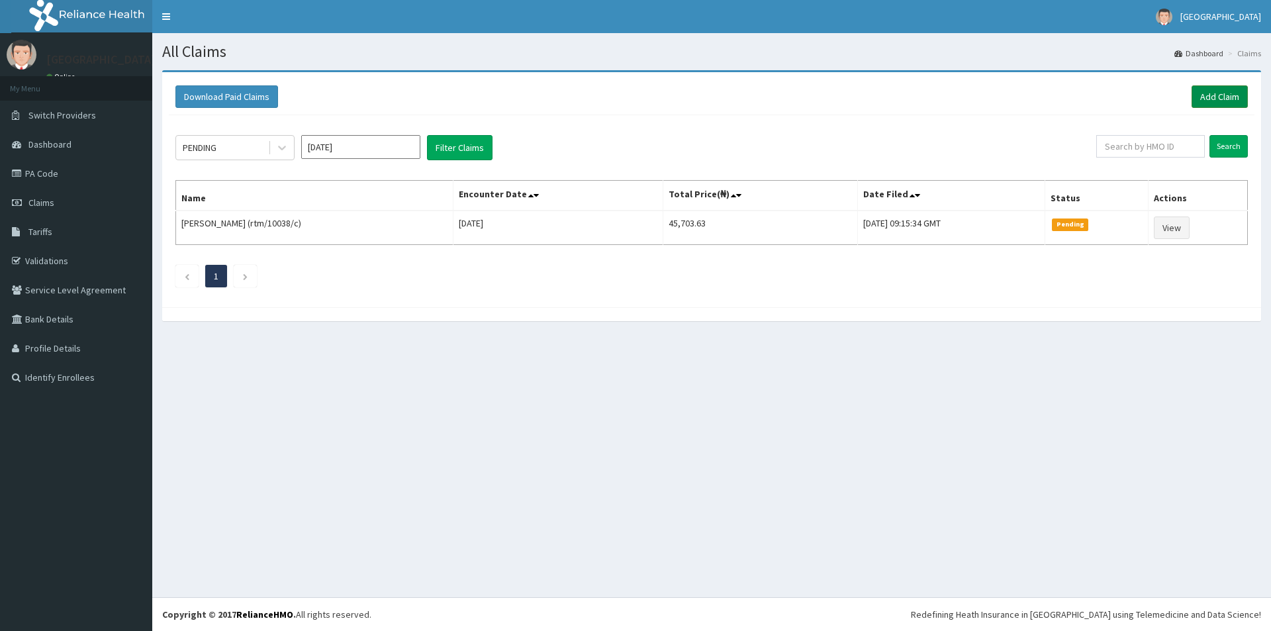
click at [1212, 97] on link "Add Claim" at bounding box center [1220, 96] width 56 height 23
click at [1216, 103] on link "Add Claim" at bounding box center [1220, 96] width 56 height 23
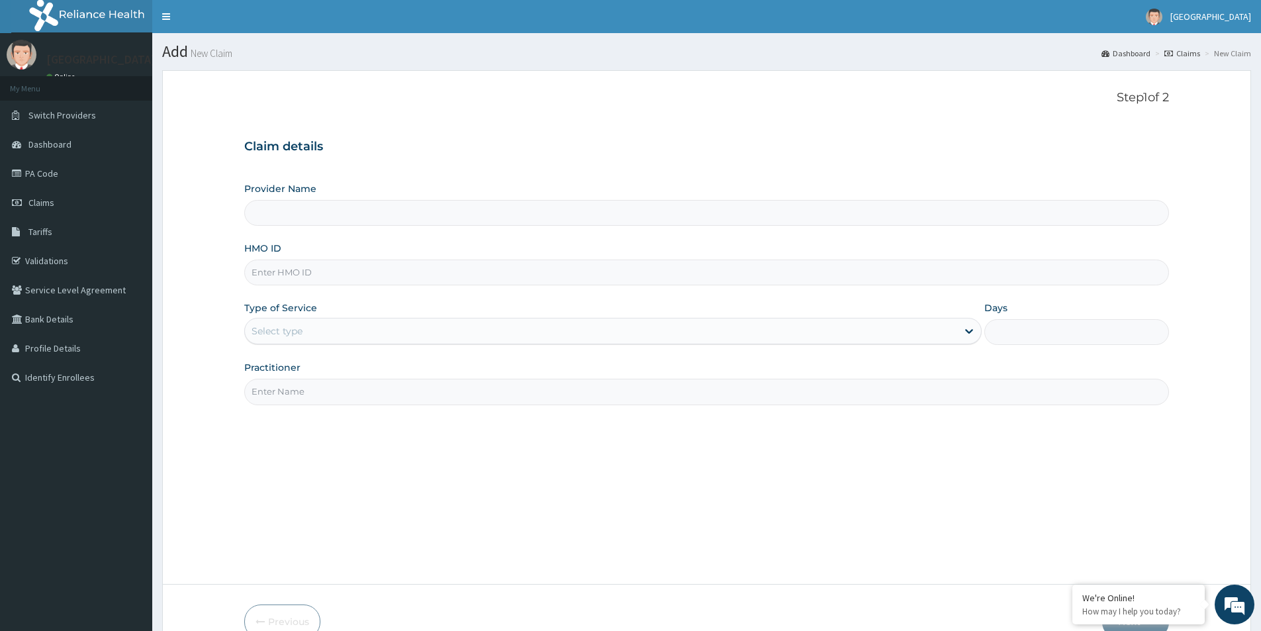
click at [348, 265] on input "HMO ID" at bounding box center [706, 273] width 925 height 26
type input "gbi/"
type input "MEDFORD HOSPITAL LTD"
type input "gbi/10446/a"
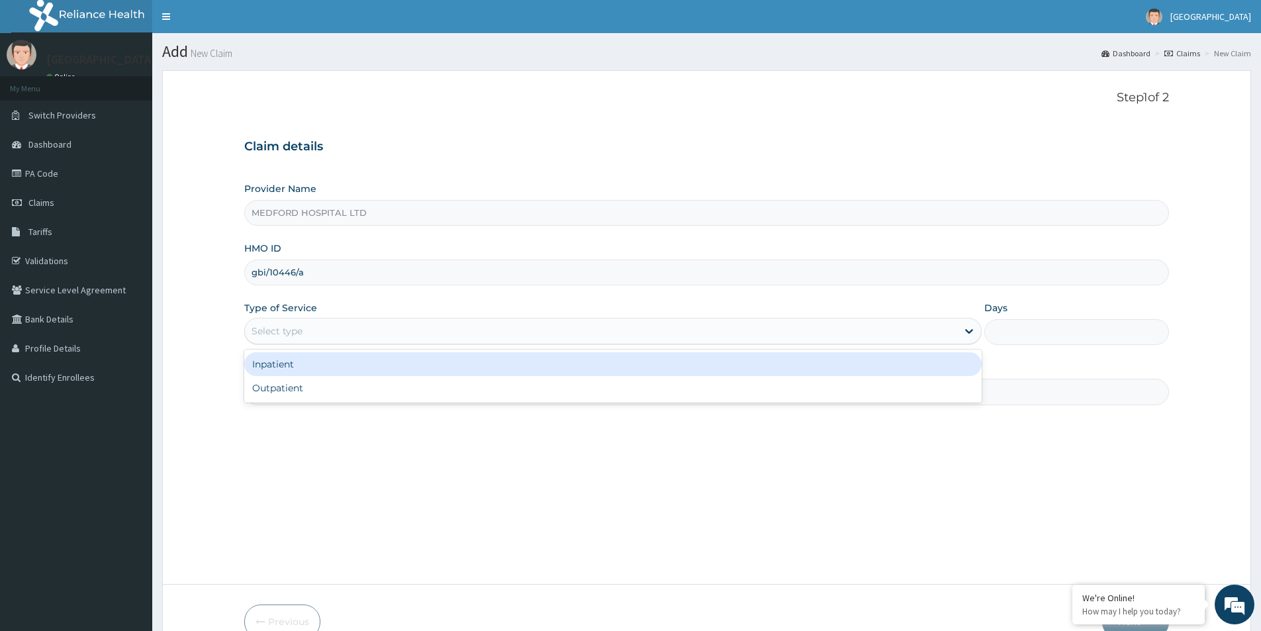
click at [459, 336] on div "Select type" at bounding box center [601, 330] width 712 height 21
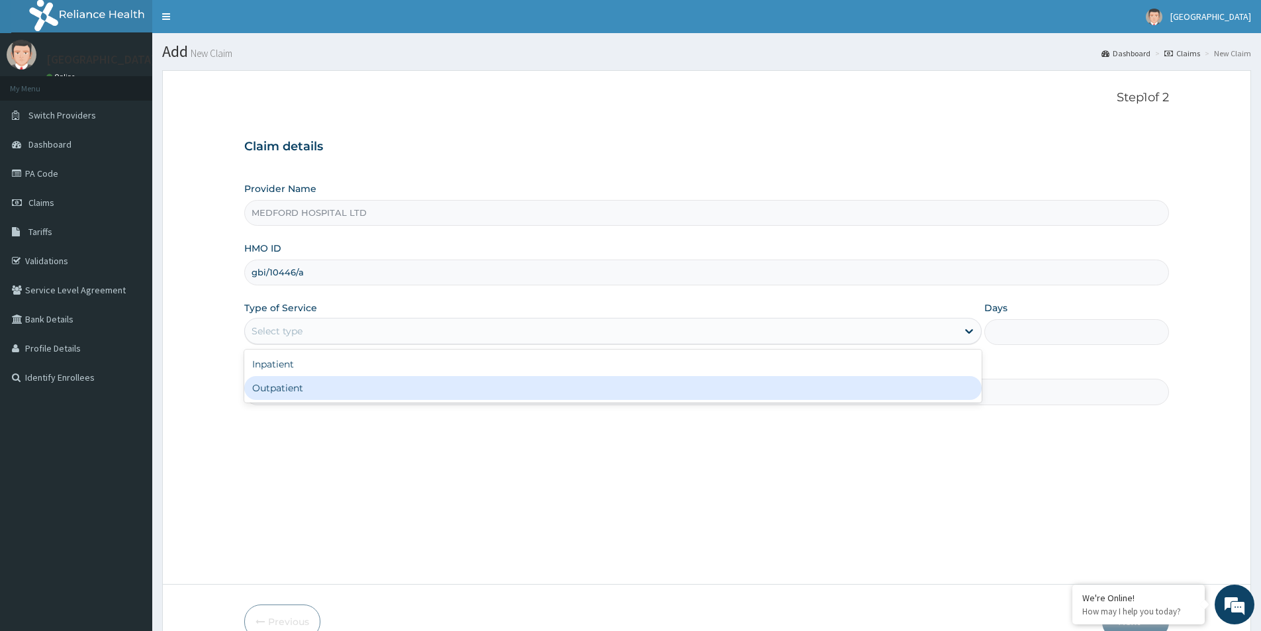
click at [354, 389] on div "Outpatient" at bounding box center [612, 388] width 737 height 24
type input "1"
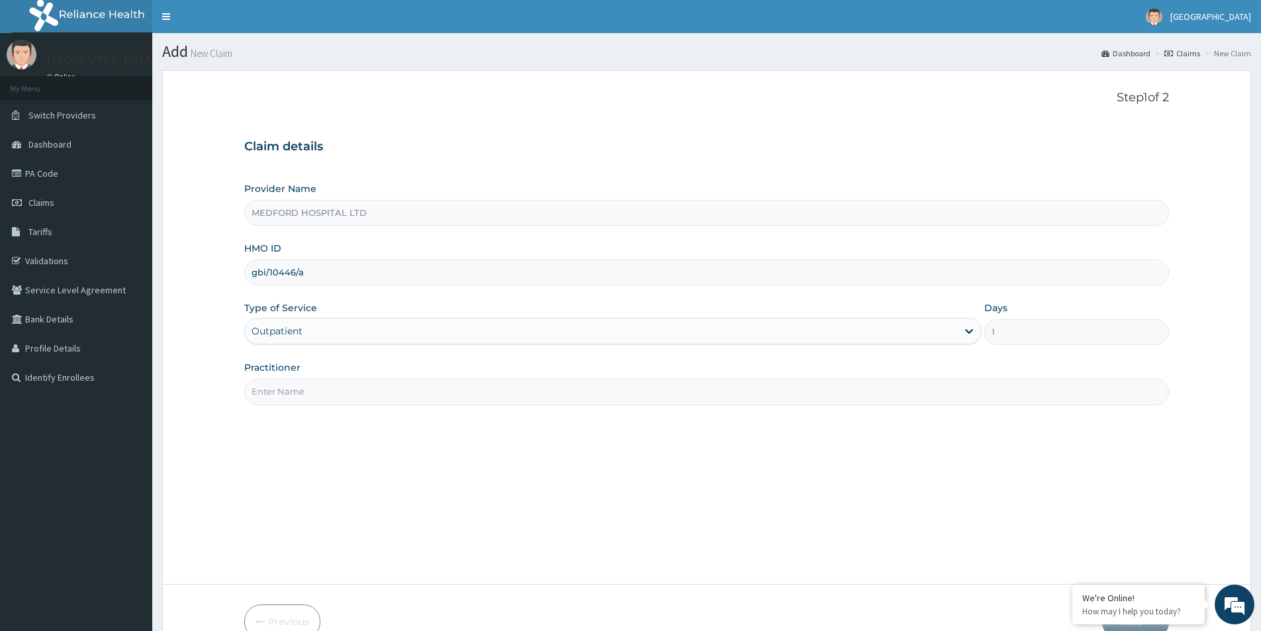
click at [350, 391] on input "Practitioner" at bounding box center [706, 392] width 925 height 26
click at [352, 392] on input "Practitioner" at bounding box center [706, 392] width 925 height 26
type input "OKONKWO"
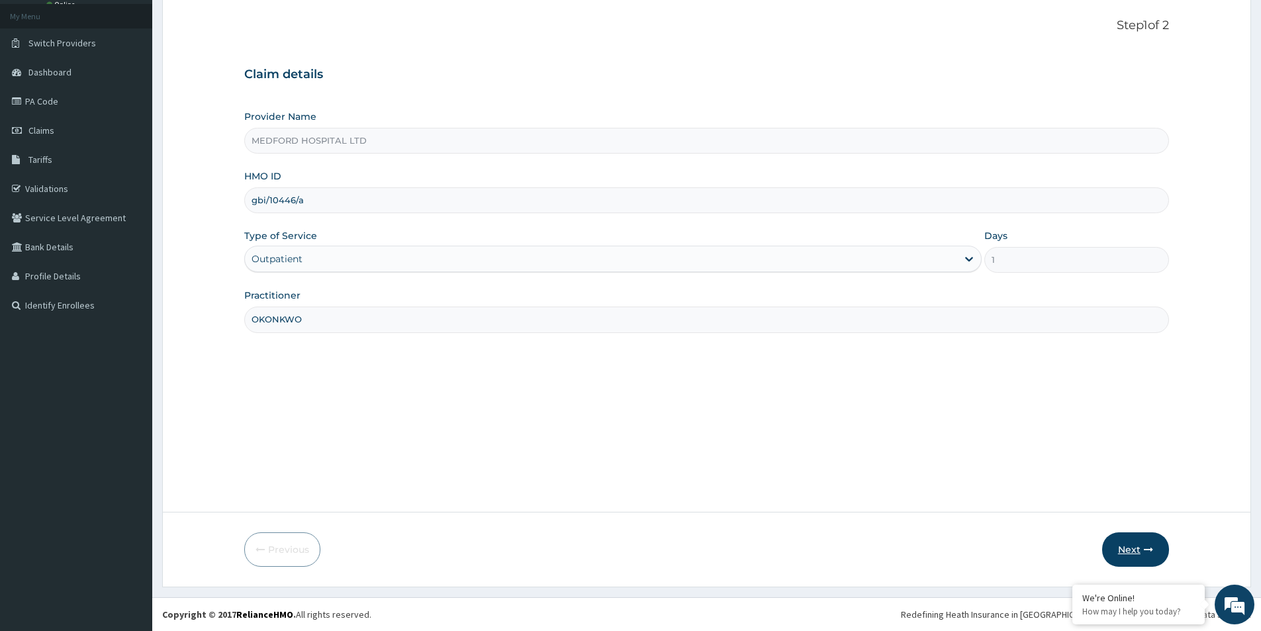
click at [1136, 542] on button "Next" at bounding box center [1135, 549] width 67 height 34
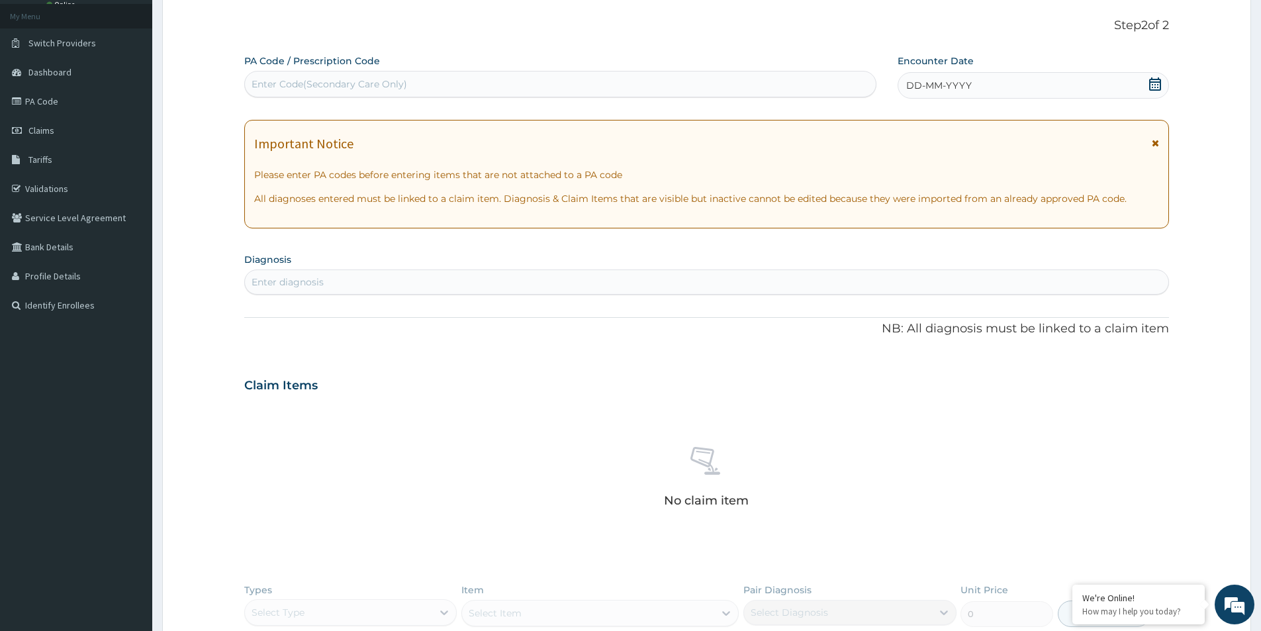
click at [975, 90] on div "DD-MM-YYYY" at bounding box center [1033, 85] width 271 height 26
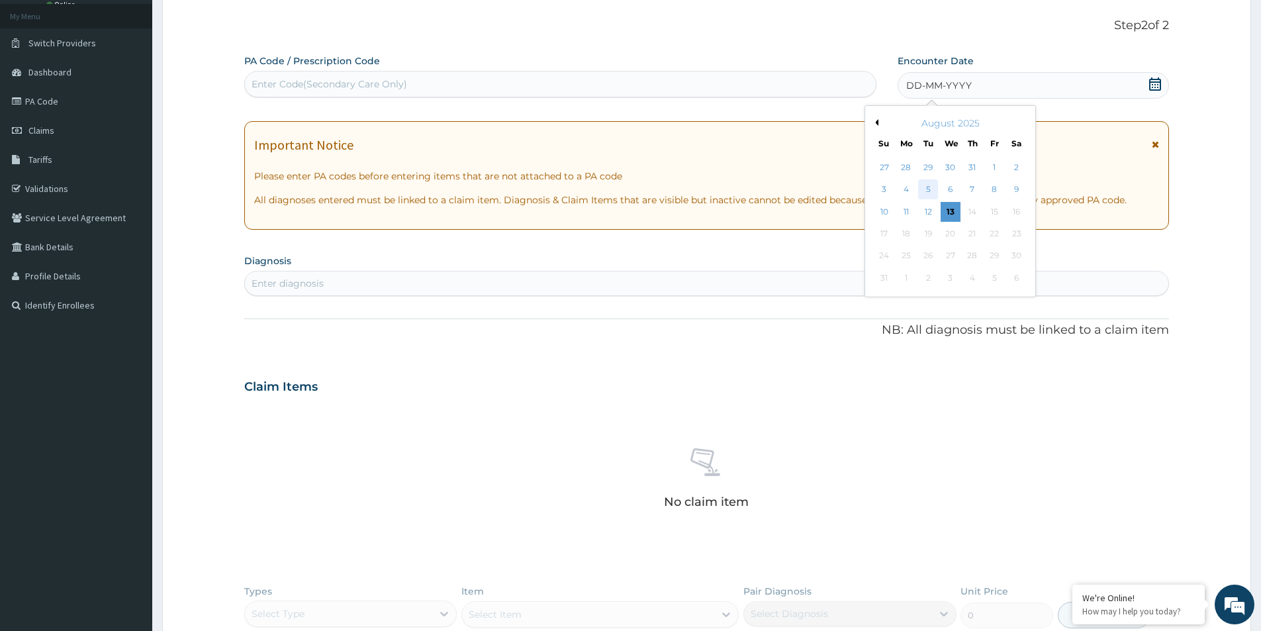
click at [930, 187] on div "5" at bounding box center [929, 190] width 20 height 20
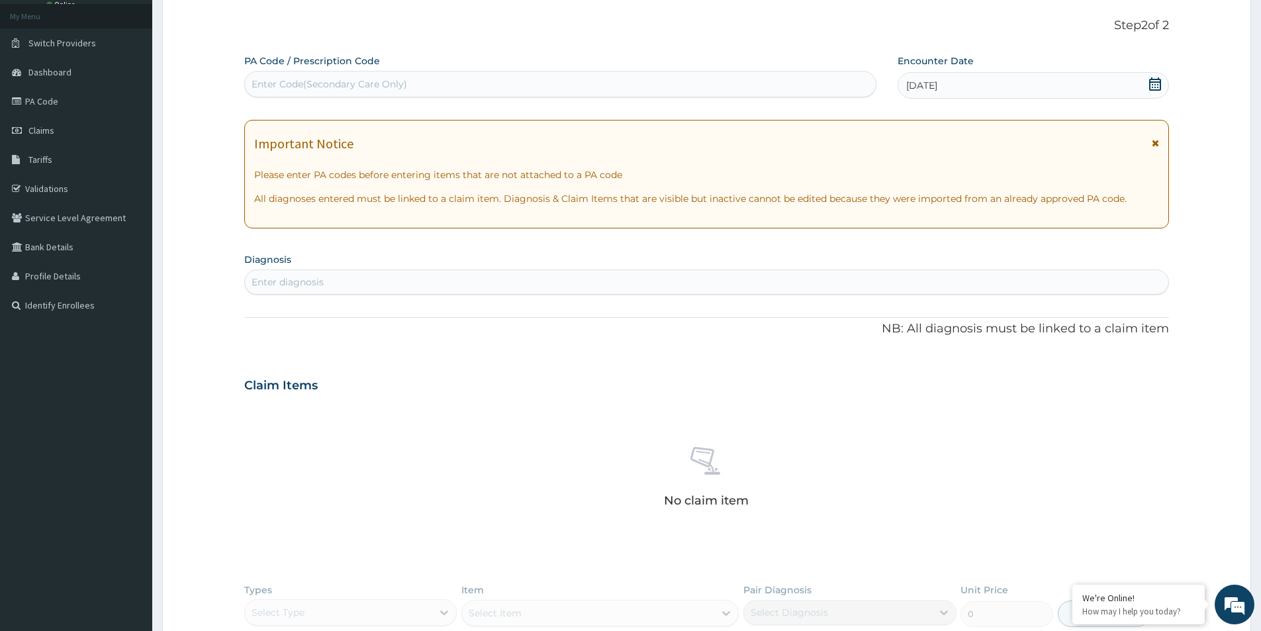
click at [513, 286] on div "Enter diagnosis" at bounding box center [707, 281] width 924 height 21
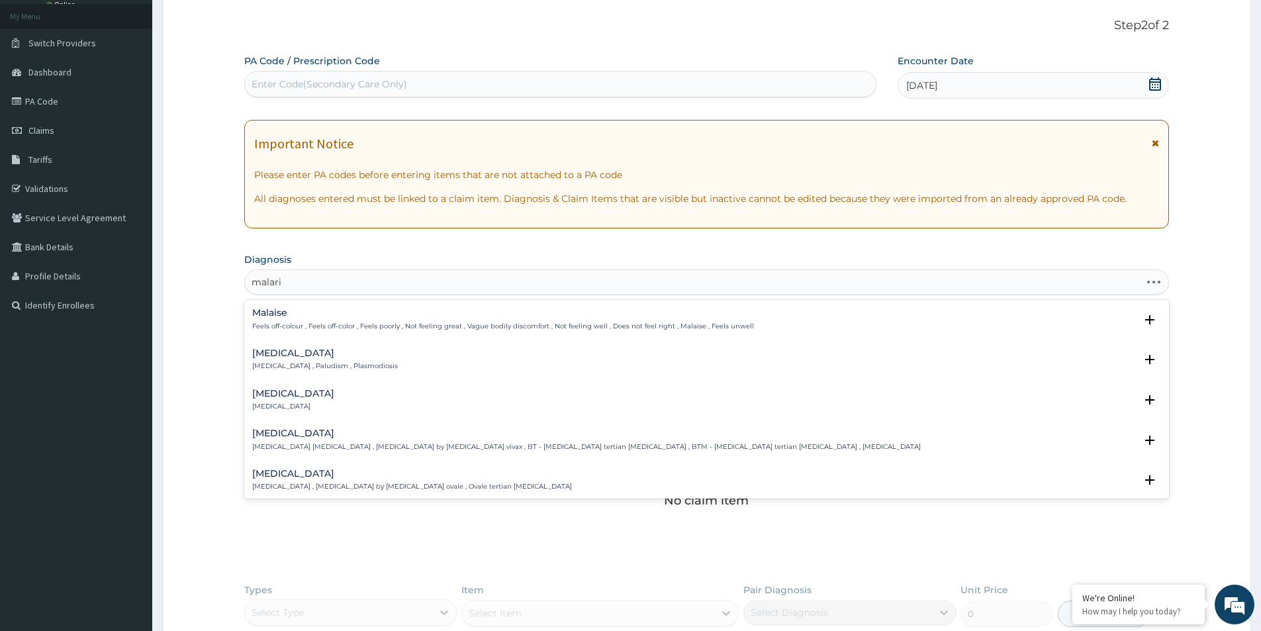
type input "malaria"
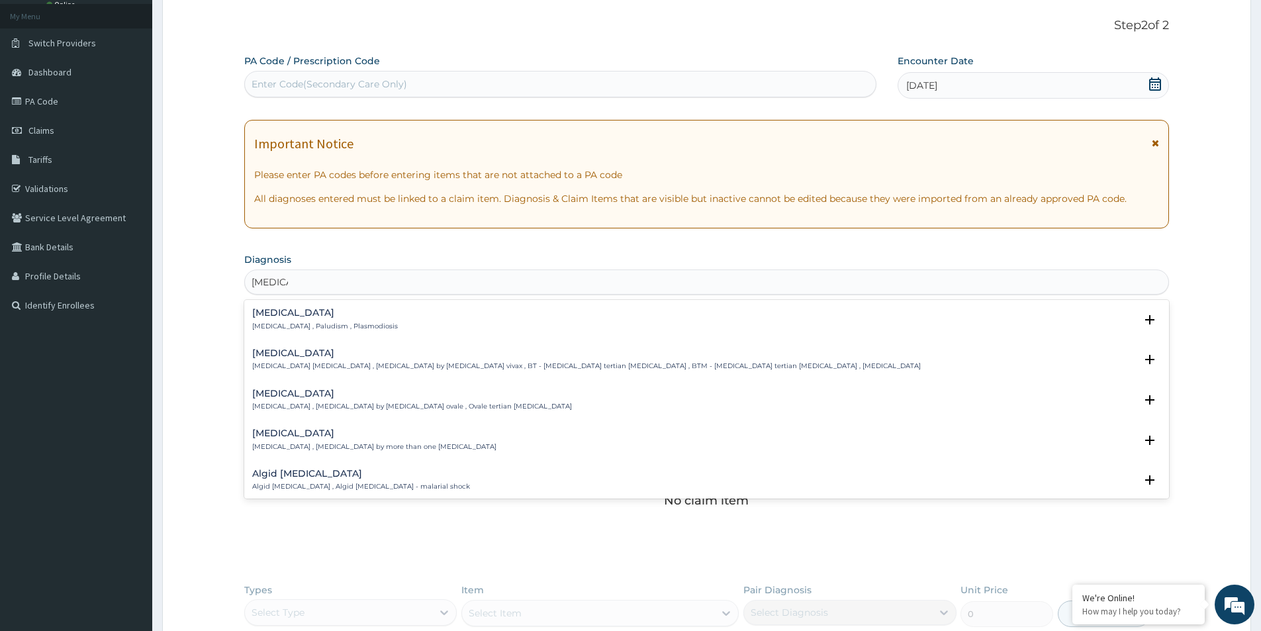
click at [275, 318] on div "Malaria Malaria , Paludism , Plasmodiosis" at bounding box center [325, 319] width 146 height 23
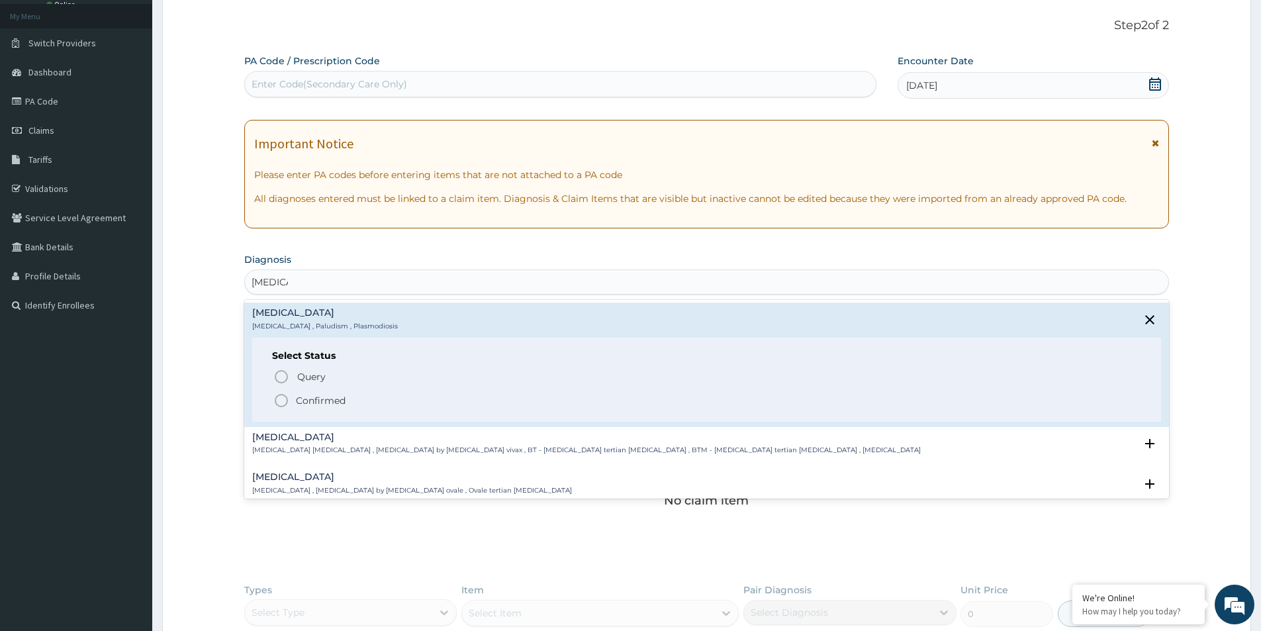
click at [328, 397] on p "Confirmed" at bounding box center [321, 400] width 50 height 13
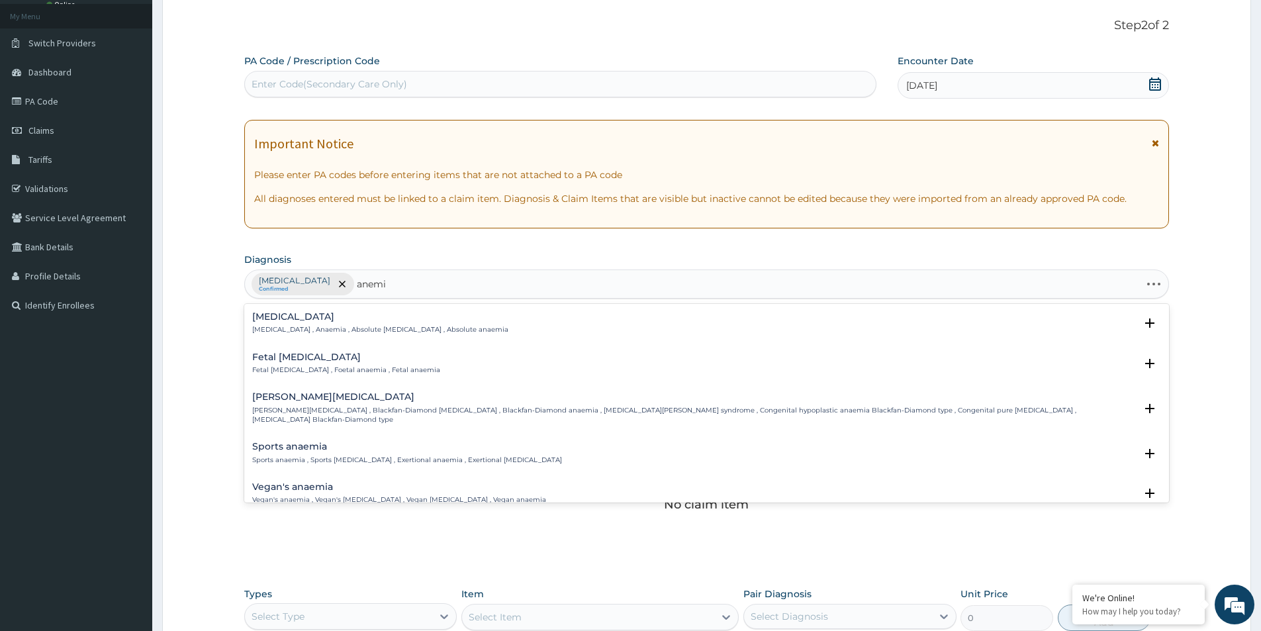
type input "anemia"
click at [363, 325] on p "Anemia , Anaemia , Absolute anemia , Absolute anaemia" at bounding box center [380, 329] width 256 height 9
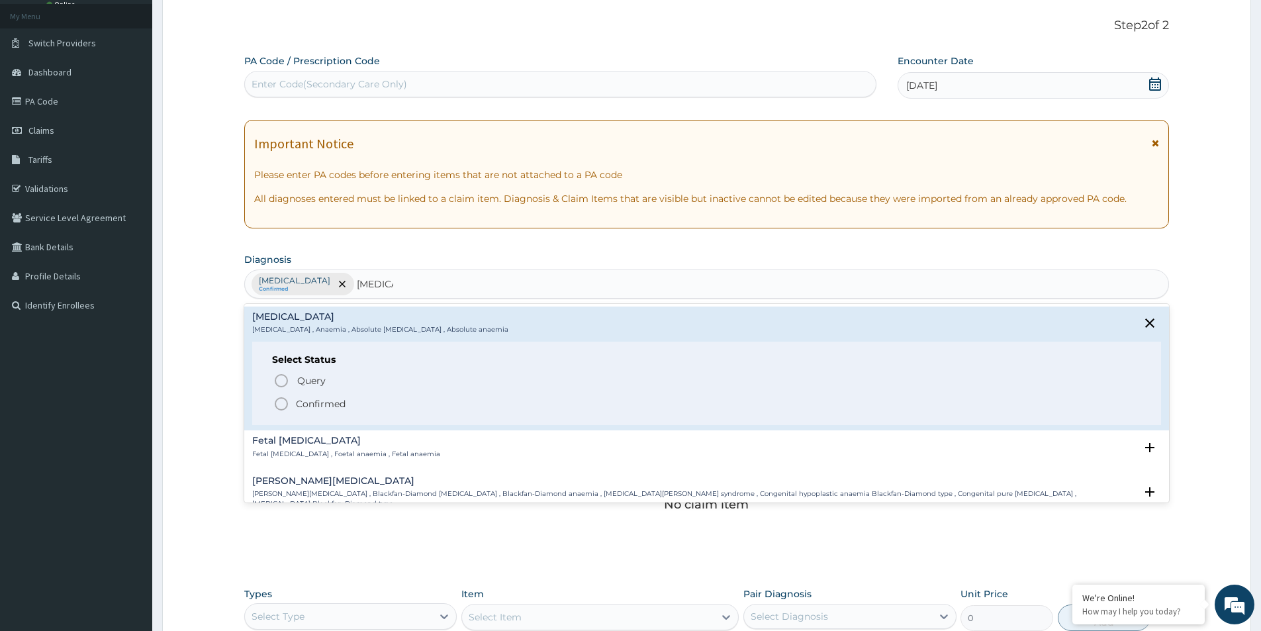
click at [321, 404] on p "Confirmed" at bounding box center [321, 403] width 50 height 13
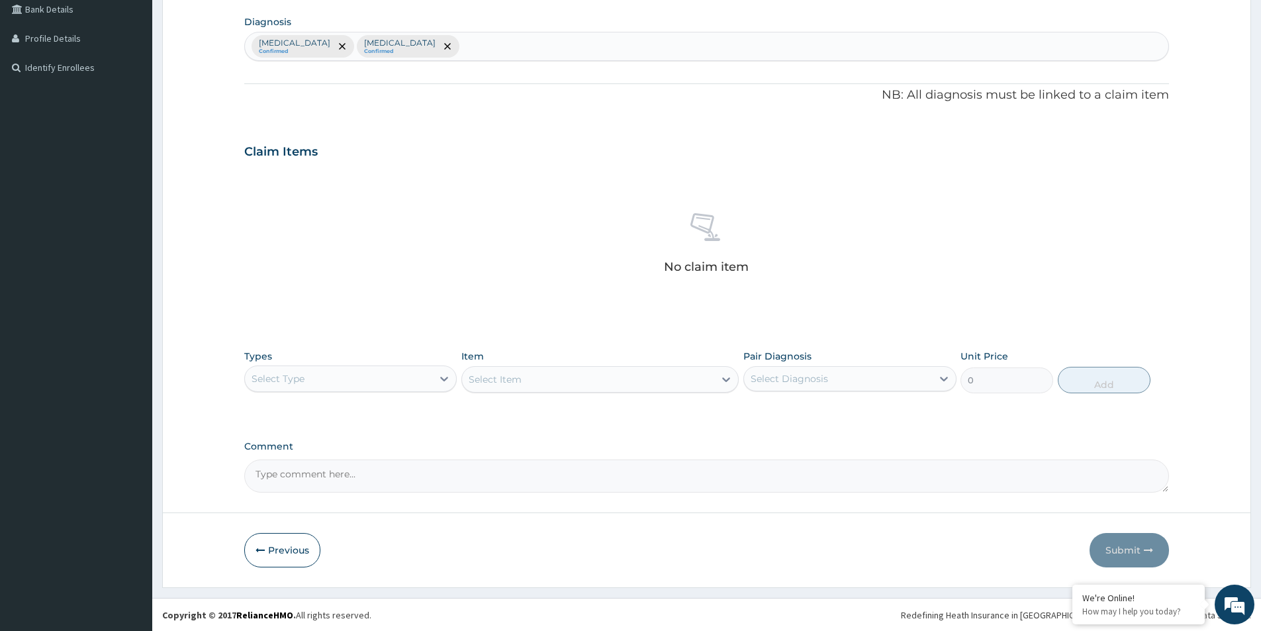
scroll to position [310, 0]
click at [424, 382] on div "Select Type" at bounding box center [338, 377] width 187 height 21
click at [310, 459] on div "Procedures" at bounding box center [350, 459] width 213 height 24
click at [861, 387] on div "Select Diagnosis" at bounding box center [837, 377] width 187 height 21
click at [842, 414] on div "[MEDICAL_DATA]" at bounding box center [849, 412] width 213 height 27
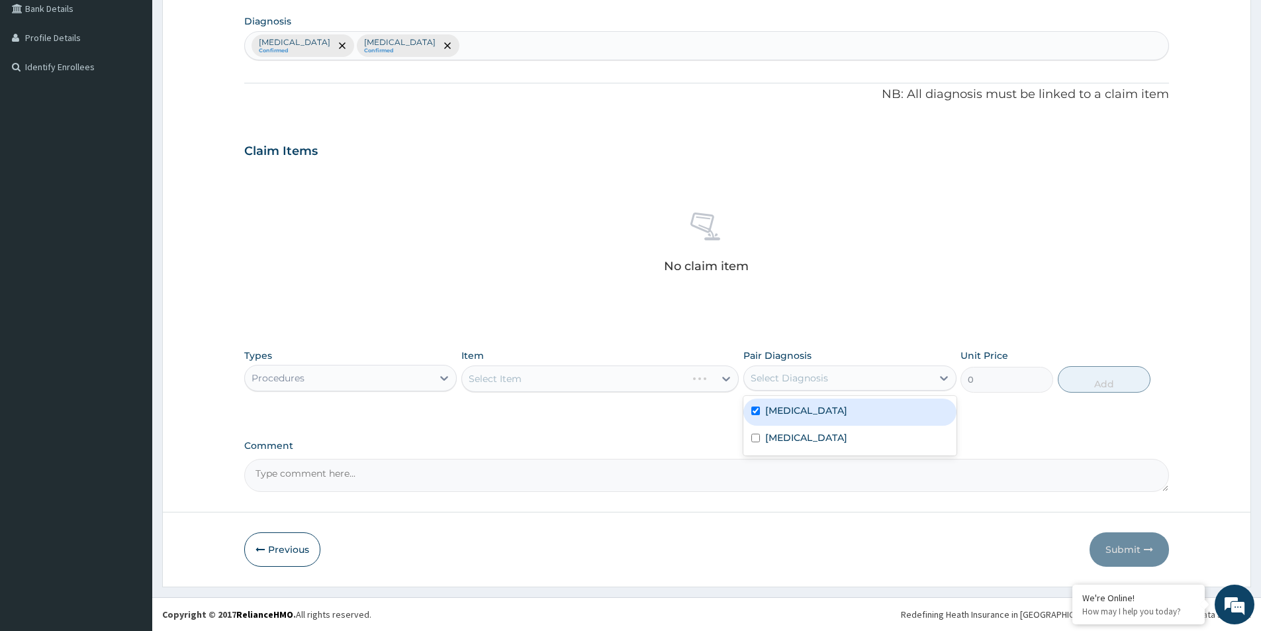
checkbox input "true"
click at [827, 430] on div "[MEDICAL_DATA]" at bounding box center [849, 439] width 213 height 27
checkbox input "true"
click at [655, 379] on div "Select Item" at bounding box center [588, 378] width 252 height 21
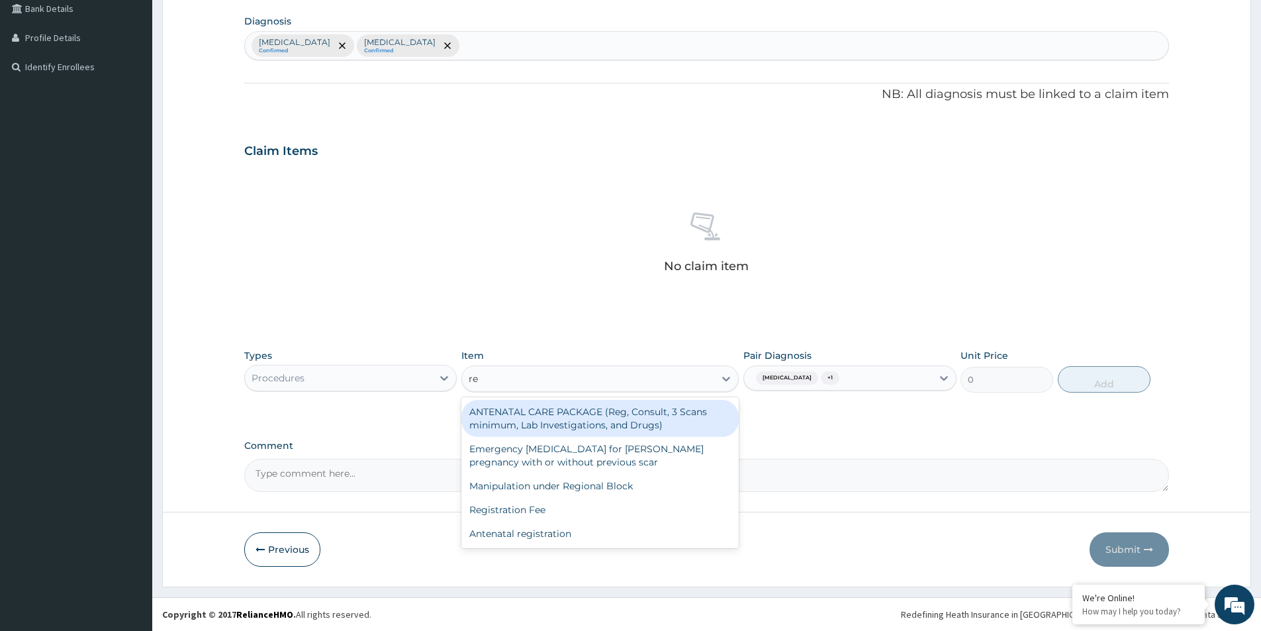
type input "reg"
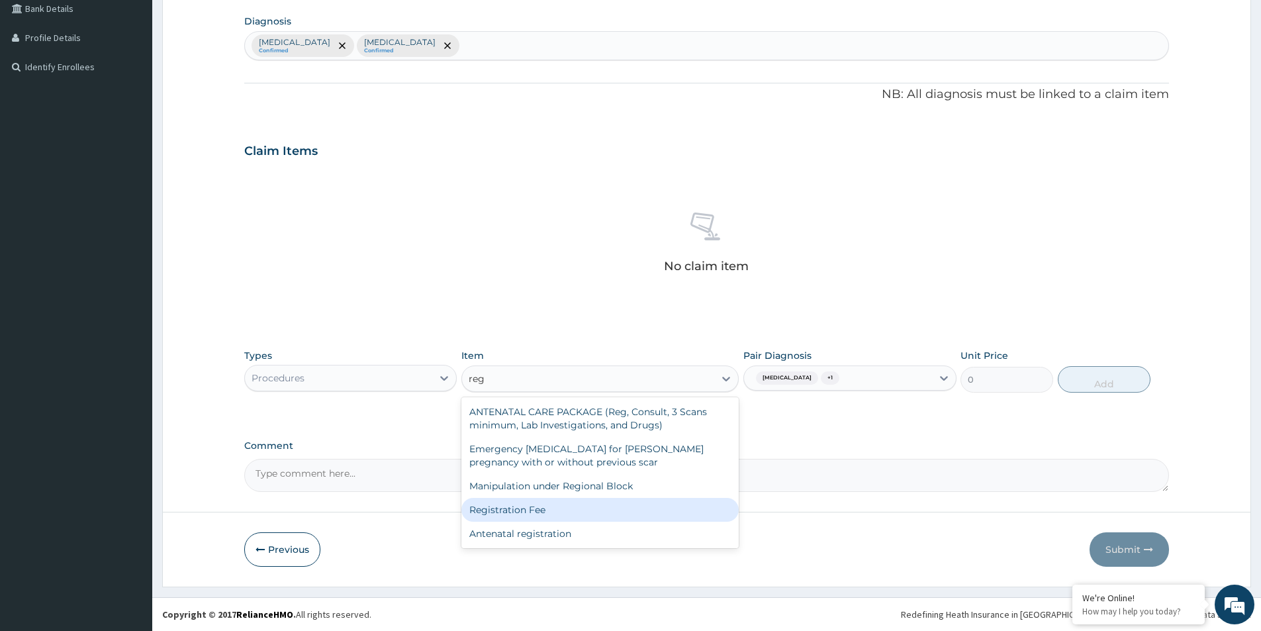
click at [501, 505] on div "Registration Fee" at bounding box center [599, 510] width 277 height 24
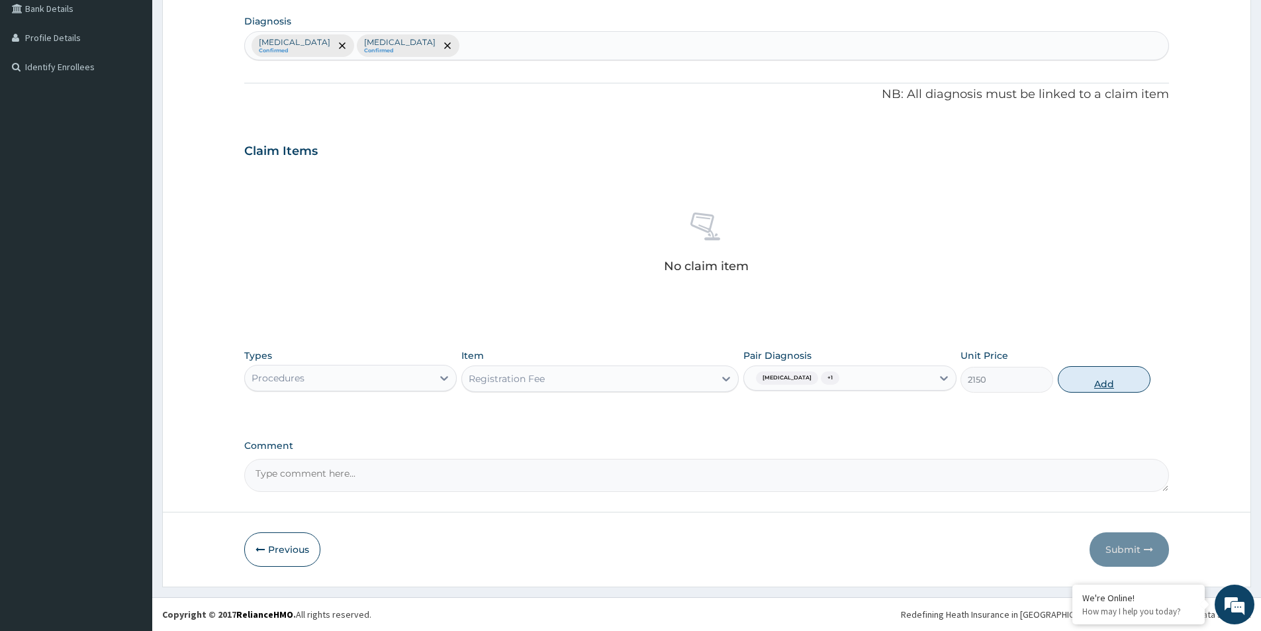
click at [1104, 379] on button "Add" at bounding box center [1104, 379] width 93 height 26
type input "0"
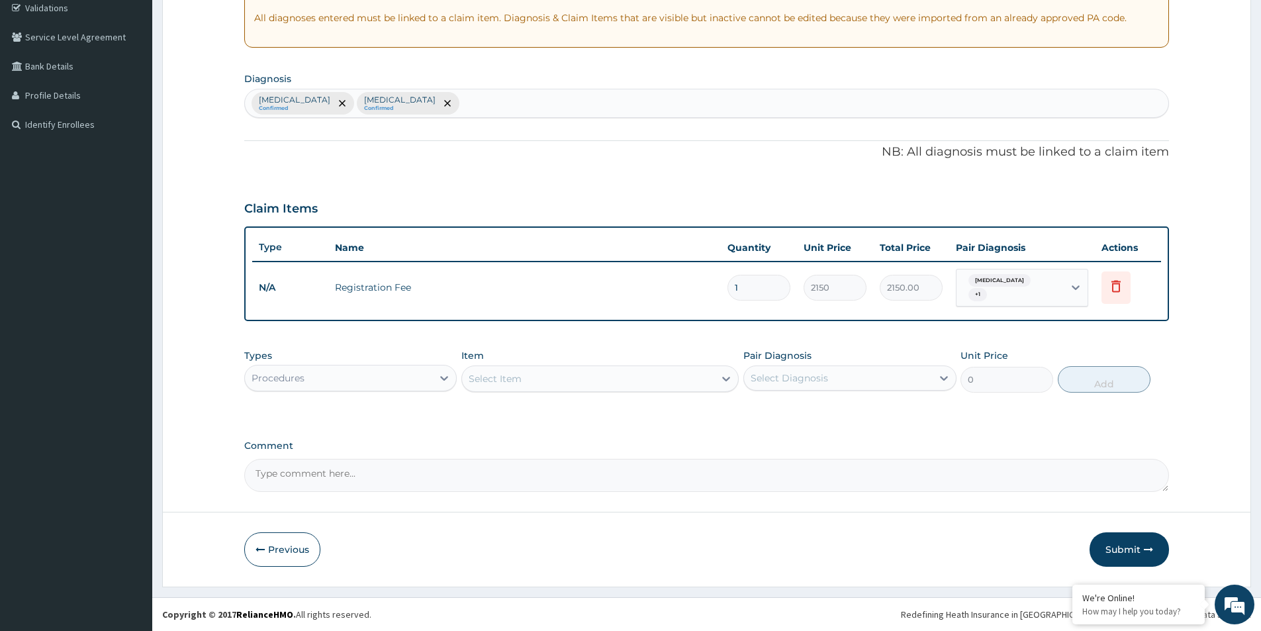
scroll to position [248, 0]
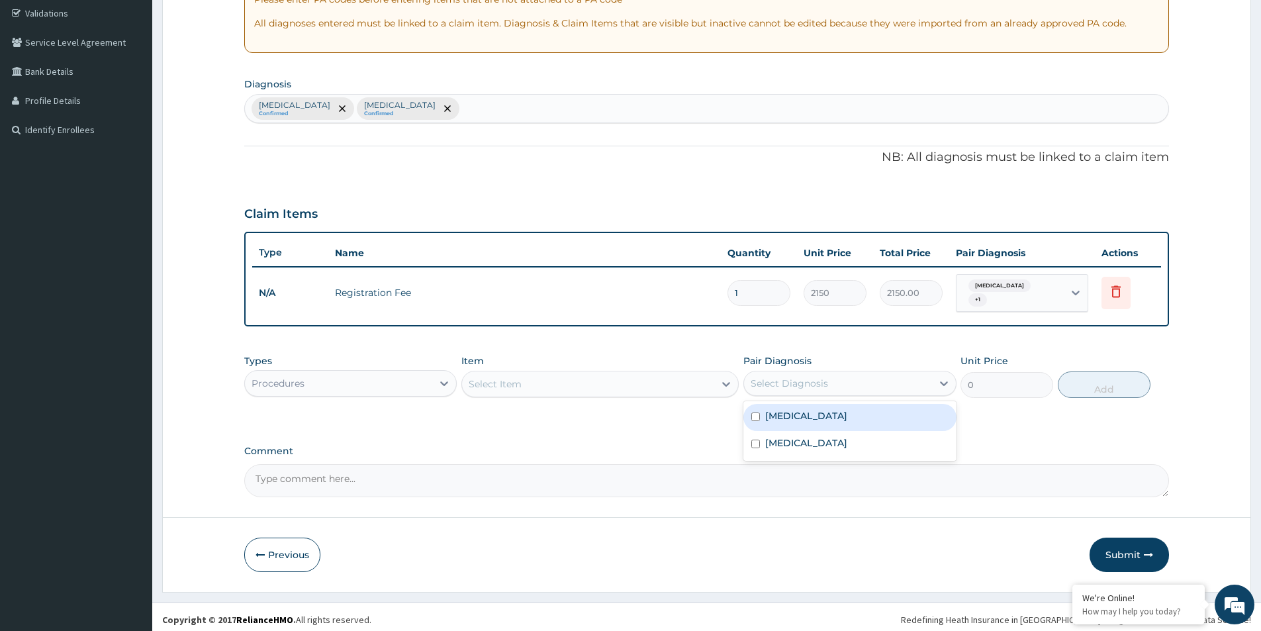
click at [814, 380] on div "Select Diagnosis" at bounding box center [789, 383] width 77 height 13
click at [811, 408] on div "[MEDICAL_DATA]" at bounding box center [849, 417] width 213 height 27
checkbox input "true"
click at [808, 439] on div "[MEDICAL_DATA]" at bounding box center [849, 444] width 213 height 27
checkbox input "true"
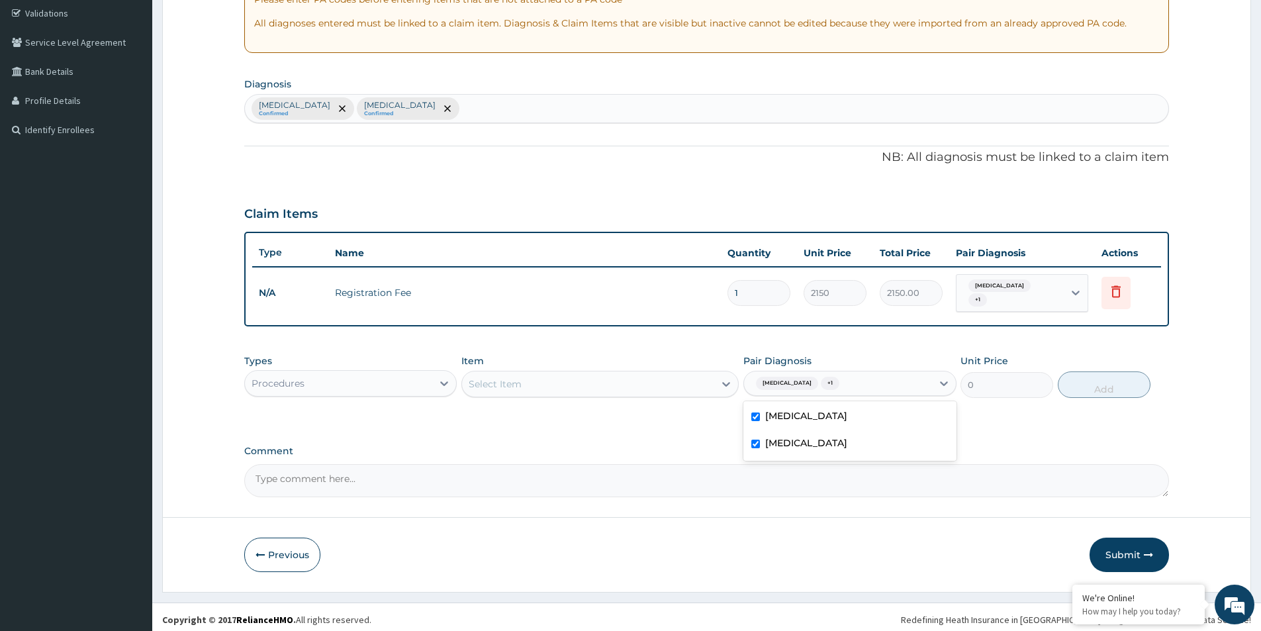
click at [649, 381] on div "Select Item" at bounding box center [588, 383] width 252 height 21
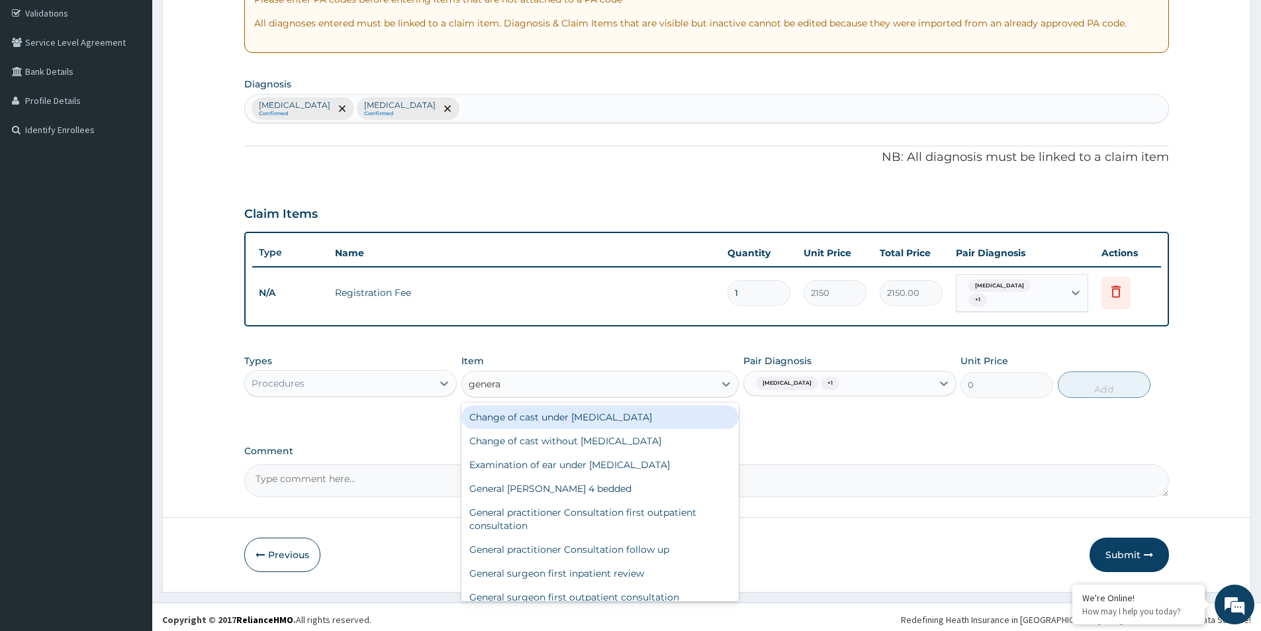
type input "general"
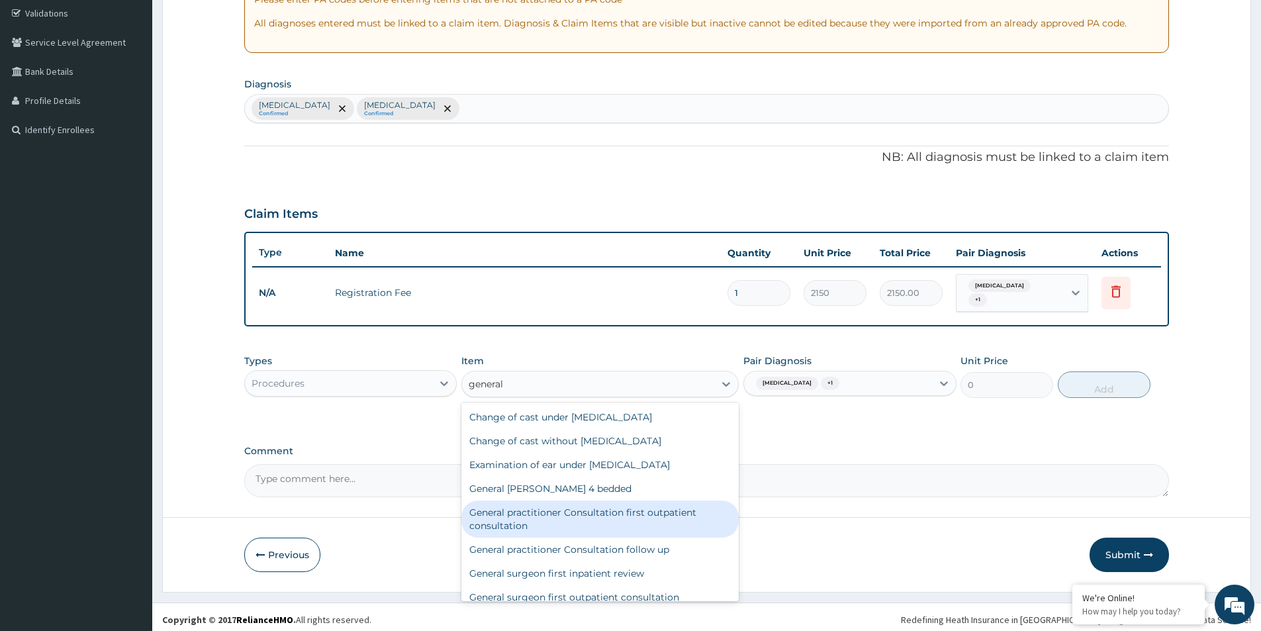
click at [663, 514] on div "General practitioner Consultation first outpatient consultation" at bounding box center [599, 518] width 277 height 37
type input "3547.5"
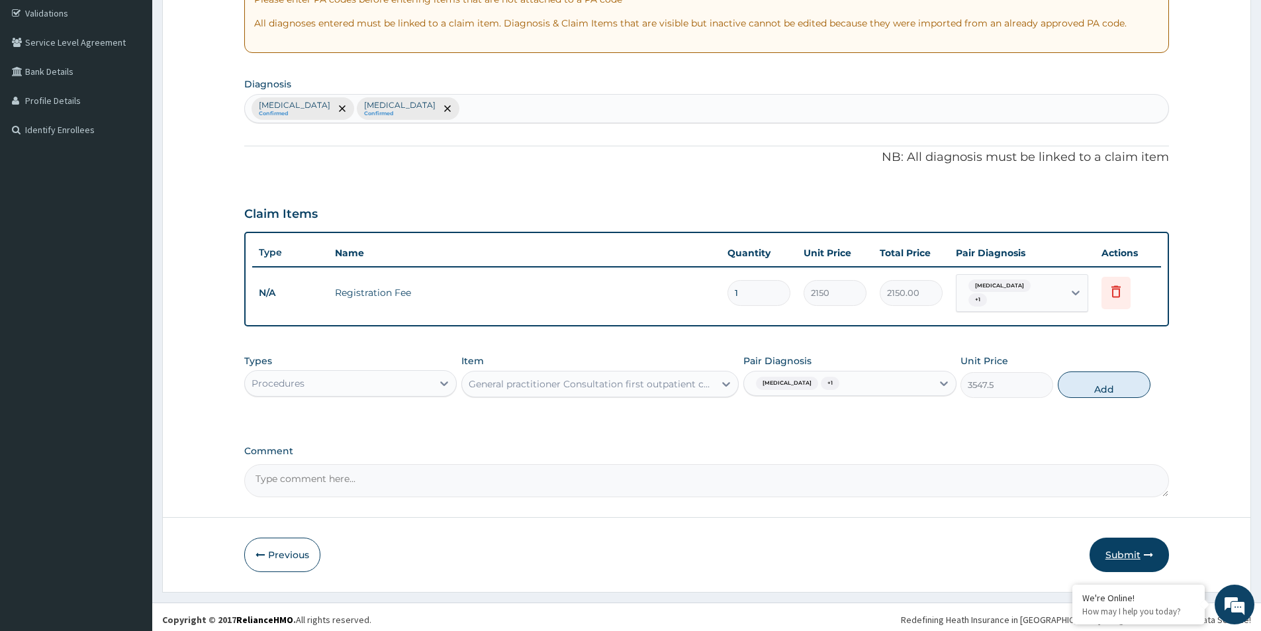
click at [1125, 546] on button "Submit" at bounding box center [1129, 555] width 79 height 34
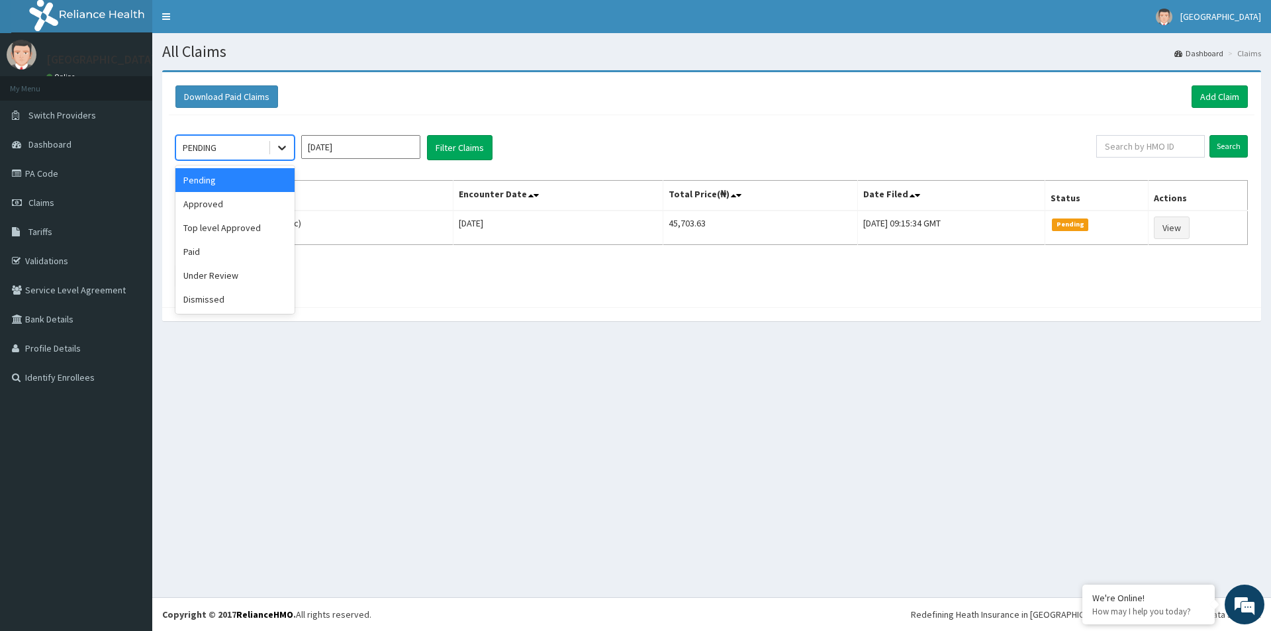
click at [283, 148] on icon at bounding box center [281, 147] width 13 height 13
click at [240, 183] on div "Pending" at bounding box center [234, 180] width 119 height 24
click at [282, 150] on icon at bounding box center [282, 148] width 8 height 5
click at [249, 200] on div "Approved" at bounding box center [234, 204] width 119 height 24
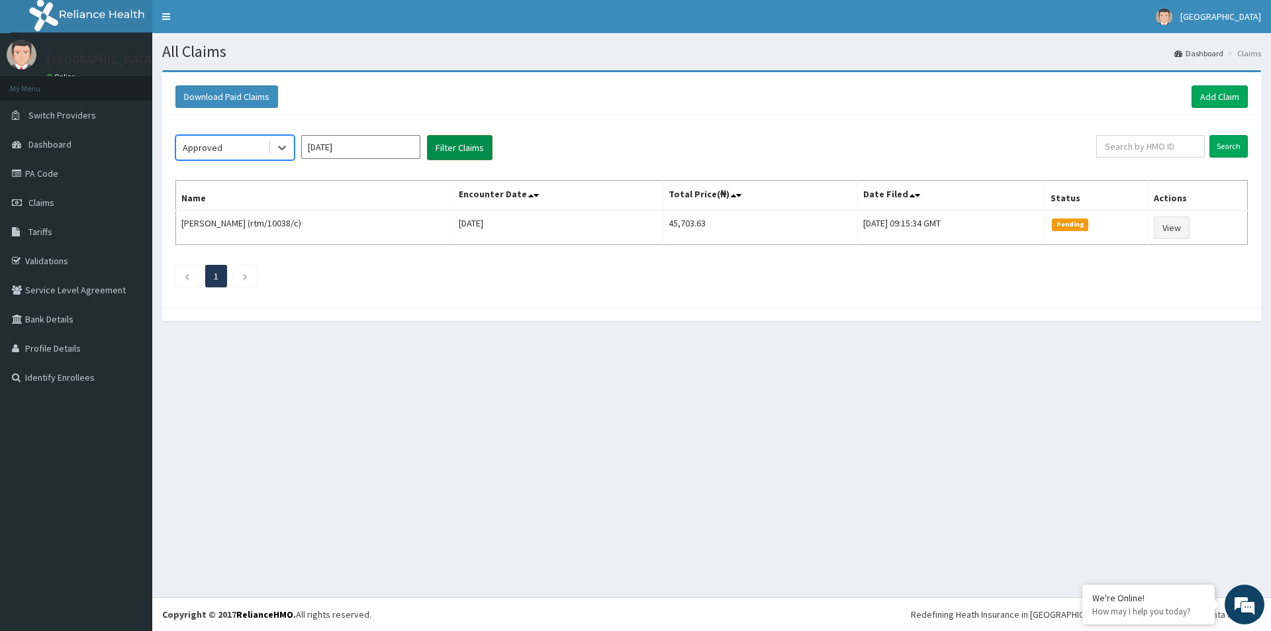
click at [436, 152] on button "Filter Claims" at bounding box center [460, 147] width 66 height 25
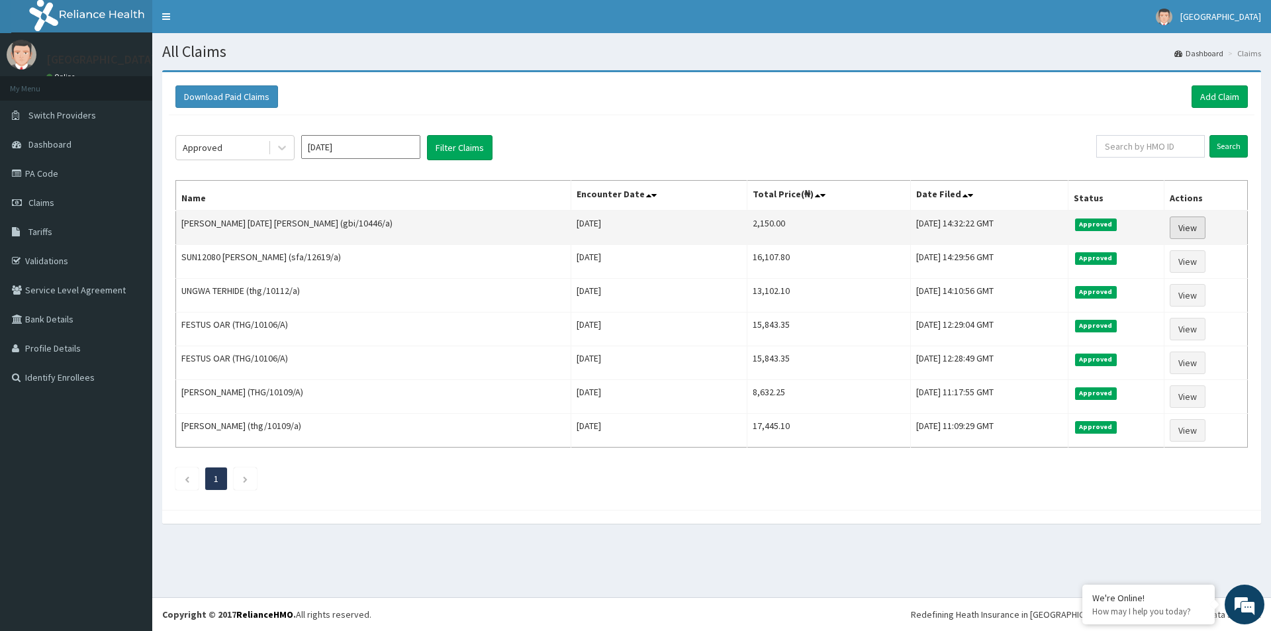
click at [1178, 229] on link "View" at bounding box center [1188, 227] width 36 height 23
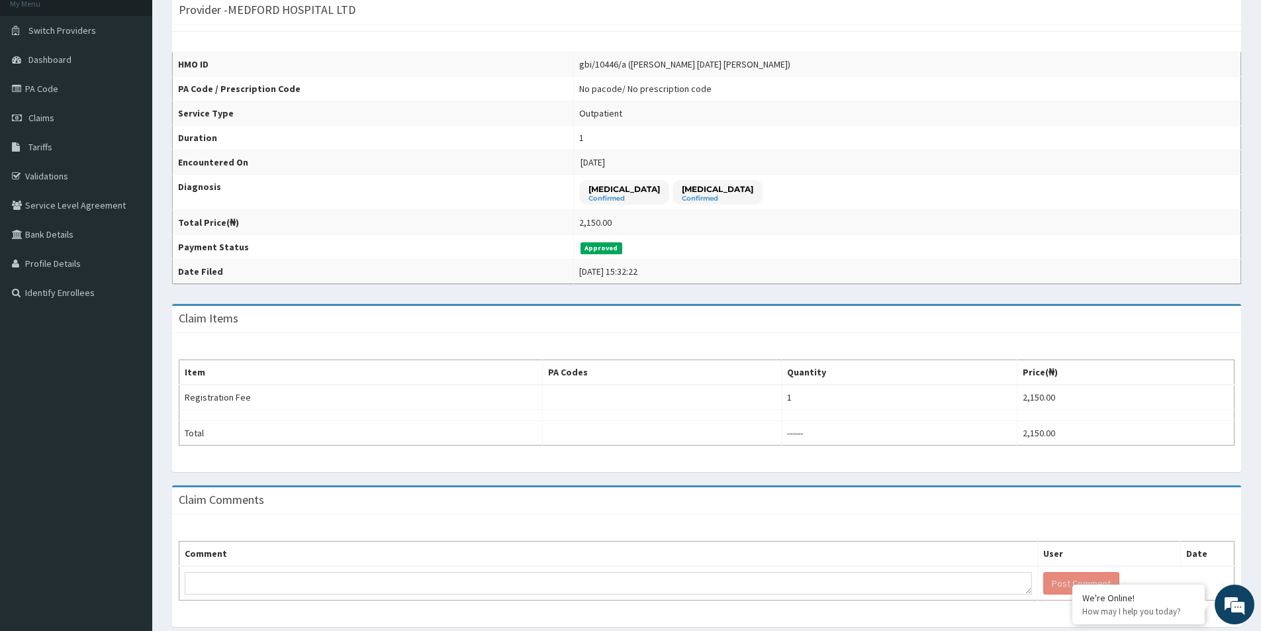
scroll to position [128, 0]
